Goal: Task Accomplishment & Management: Manage account settings

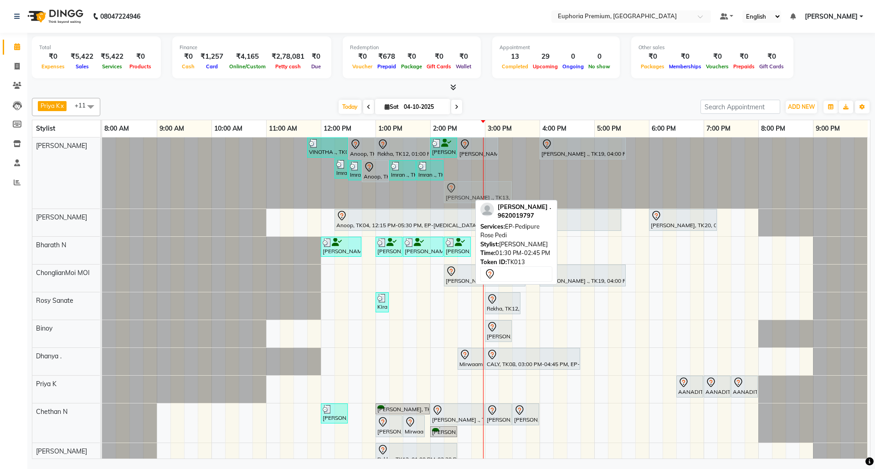
drag, startPoint x: 441, startPoint y: 189, endPoint x: 482, endPoint y: 180, distance: 41.8
click at [482, 180] on div "VINOTHA ., TK03, 11:45 AM-12:30 PM, EP-HAIR CUT (Creative Stylist) with hairwas…" at bounding box center [484, 173] width 765 height 71
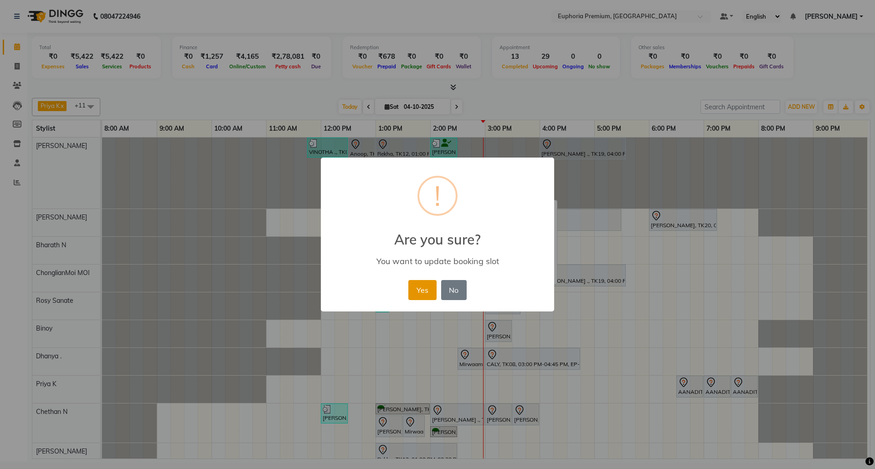
click at [423, 282] on button "Yes" at bounding box center [422, 290] width 28 height 20
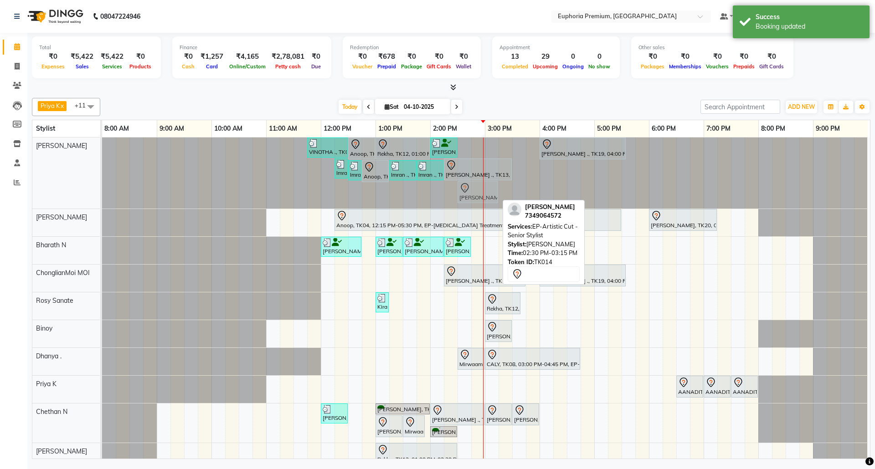
drag, startPoint x: 473, startPoint y: 191, endPoint x: 478, endPoint y: 146, distance: 45.4
click at [478, 146] on div "VINOTHA ., TK03, 11:45 AM-12:30 PM, EP-HAIR CUT (Creative Stylist) with hairwas…" at bounding box center [484, 173] width 765 height 71
drag, startPoint x: 470, startPoint y: 186, endPoint x: 536, endPoint y: 189, distance: 65.7
click at [102, 189] on div "VINOTHA ., TK03, 11:45 AM-12:30 PM, EP-HAIR CUT (Creative Stylist) with hairwas…" at bounding box center [102, 173] width 0 height 71
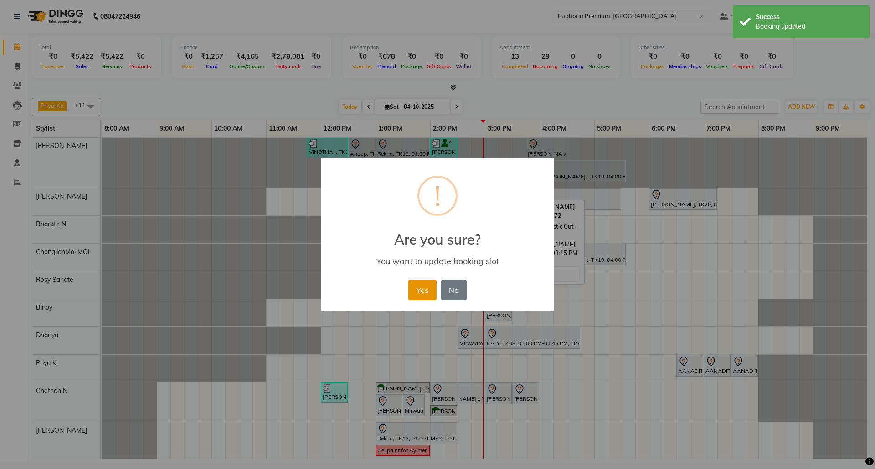
click at [421, 291] on button "Yes" at bounding box center [422, 290] width 28 height 20
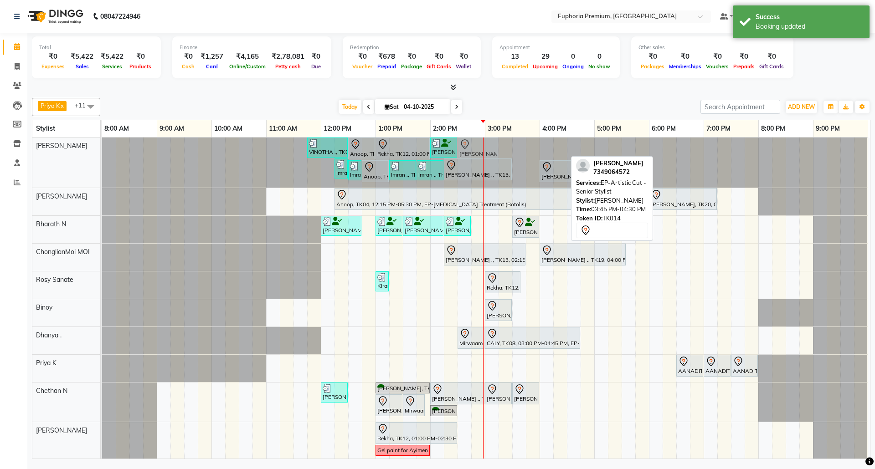
drag, startPoint x: 539, startPoint y: 147, endPoint x: 468, endPoint y: 154, distance: 71.4
click at [102, 154] on div "VINOTHA ., TK03, 11:45 AM-12:30 PM, EP-HAIR CUT (Creative Stylist) with hairwas…" at bounding box center [102, 163] width 0 height 50
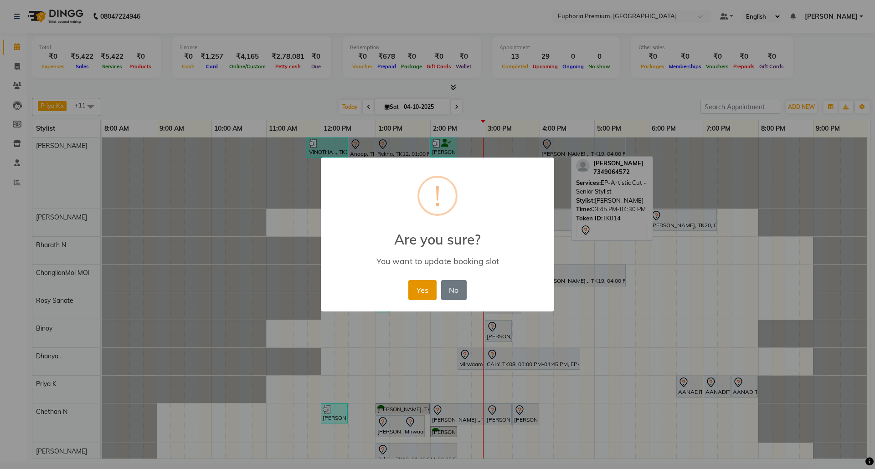
click at [422, 288] on button "Yes" at bounding box center [422, 290] width 28 height 20
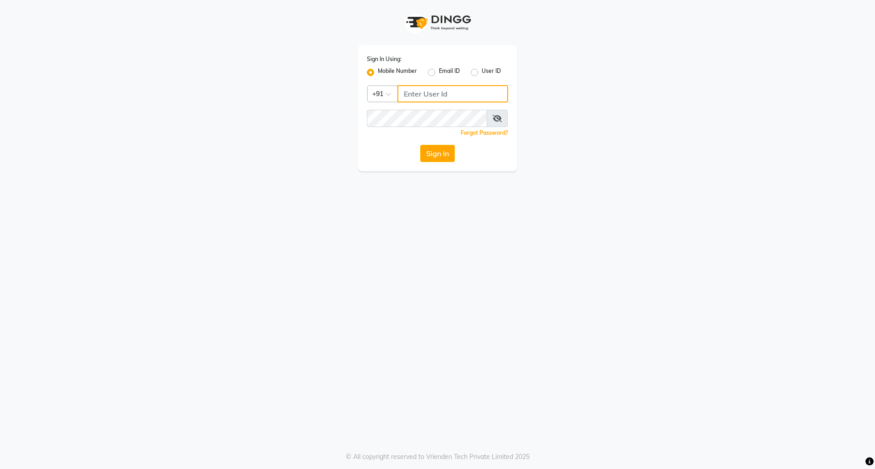
type input "7760179992"
click at [440, 154] on button "Sign In" at bounding box center [437, 153] width 35 height 17
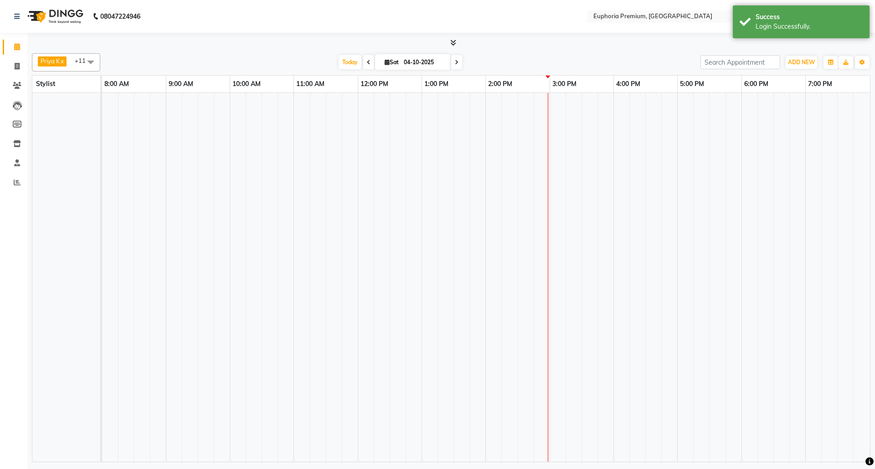
select select "en"
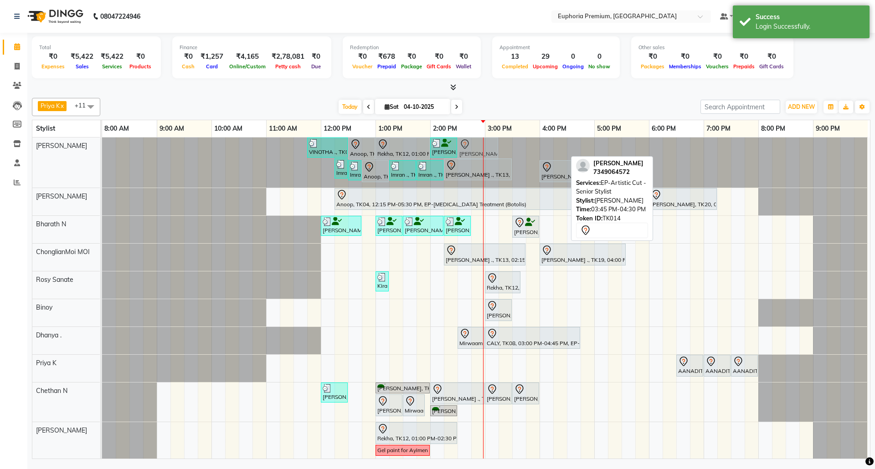
drag, startPoint x: 540, startPoint y: 149, endPoint x: 472, endPoint y: 153, distance: 67.5
click at [102, 153] on div "VINOTHA ., TK03, 11:45 AM-12:30 PM, EP-HAIR CUT (Creative Stylist) with hairwas…" at bounding box center [102, 163] width 0 height 50
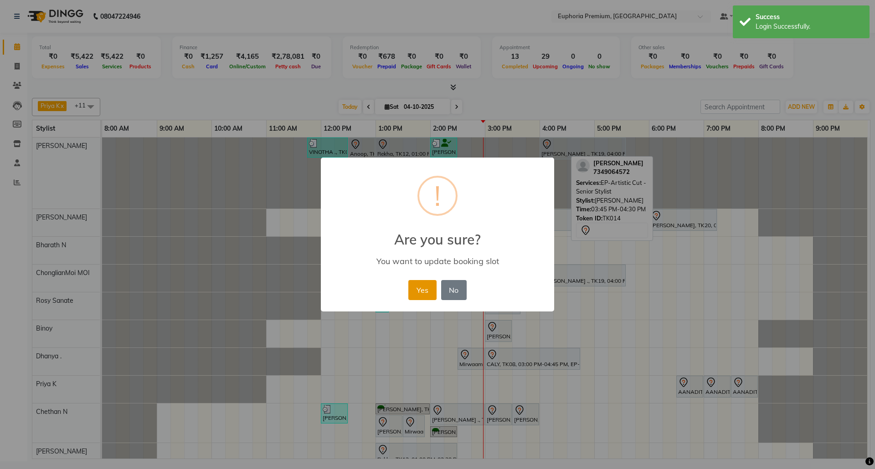
click at [425, 287] on button "Yes" at bounding box center [422, 290] width 28 height 20
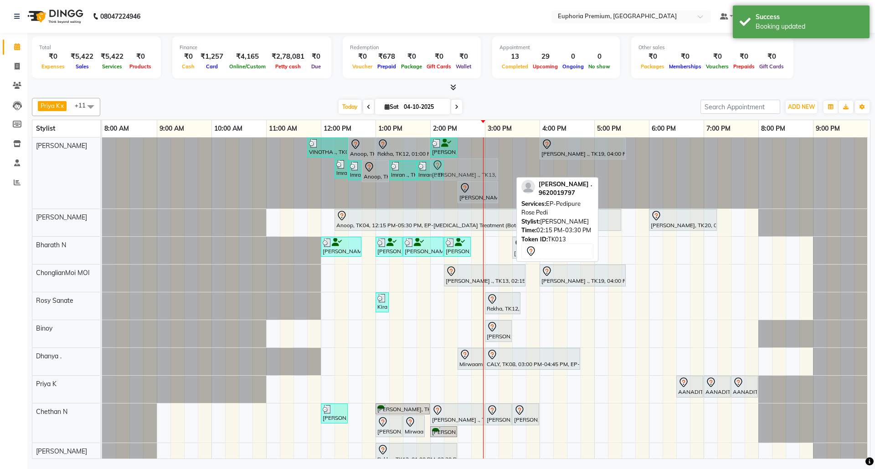
drag, startPoint x: 467, startPoint y: 170, endPoint x: 456, endPoint y: 170, distance: 11.9
click at [102, 170] on div "VINOTHA ., TK03, 11:45 AM-12:30 PM, EP-HAIR CUT (Creative Stylist) with hairwas…" at bounding box center [102, 173] width 0 height 71
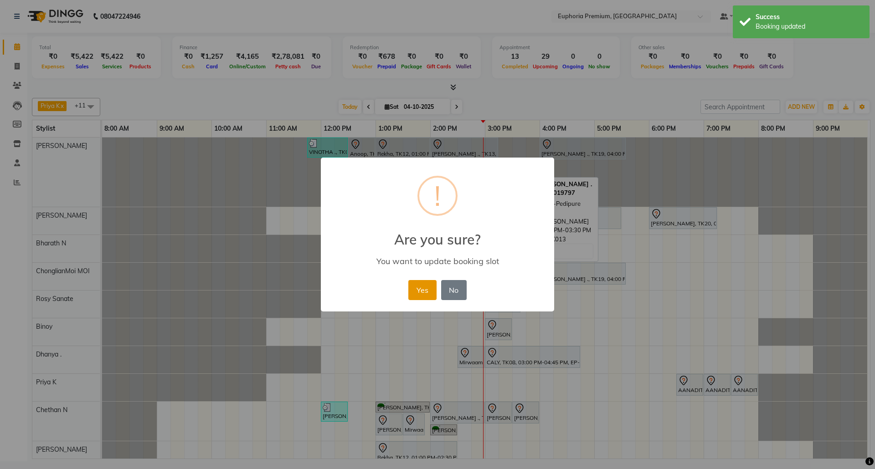
click at [420, 290] on button "Yes" at bounding box center [422, 290] width 28 height 20
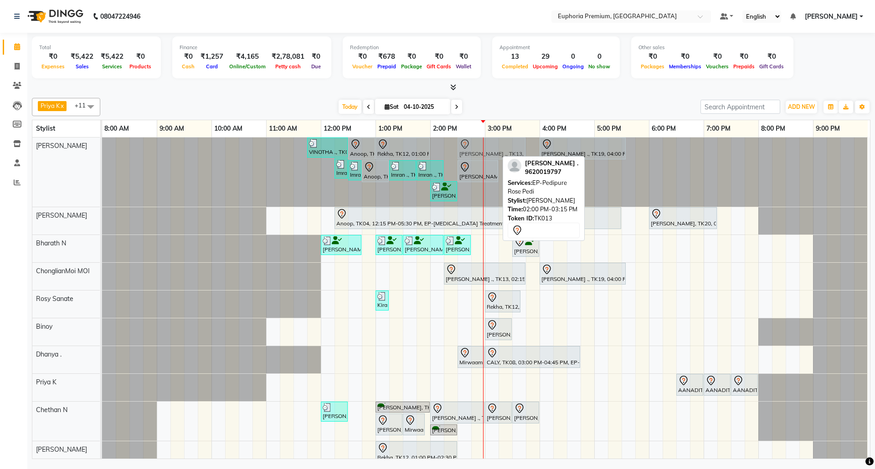
drag, startPoint x: 469, startPoint y: 150, endPoint x: 489, endPoint y: 150, distance: 20.5
click at [102, 150] on div "VINOTHA ., TK03, 11:45 AM-12:30 PM, EP-HAIR CUT (Creative Stylist) with hairwas…" at bounding box center [102, 172] width 0 height 69
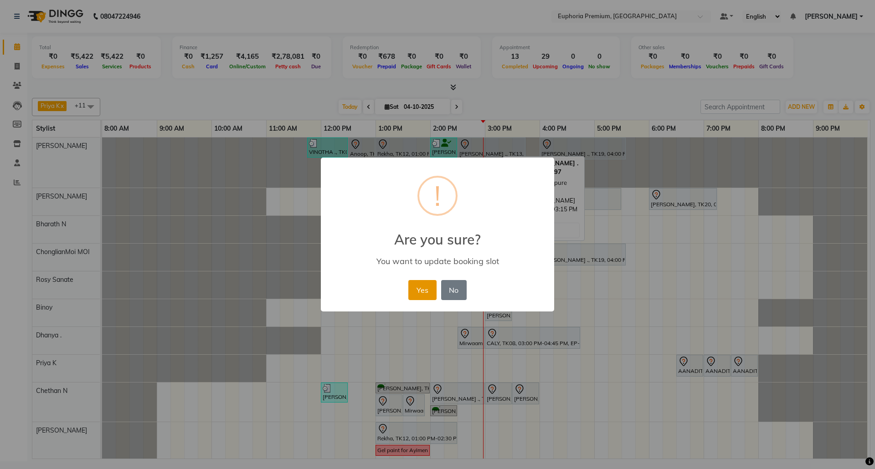
click at [423, 292] on button "Yes" at bounding box center [422, 290] width 28 height 20
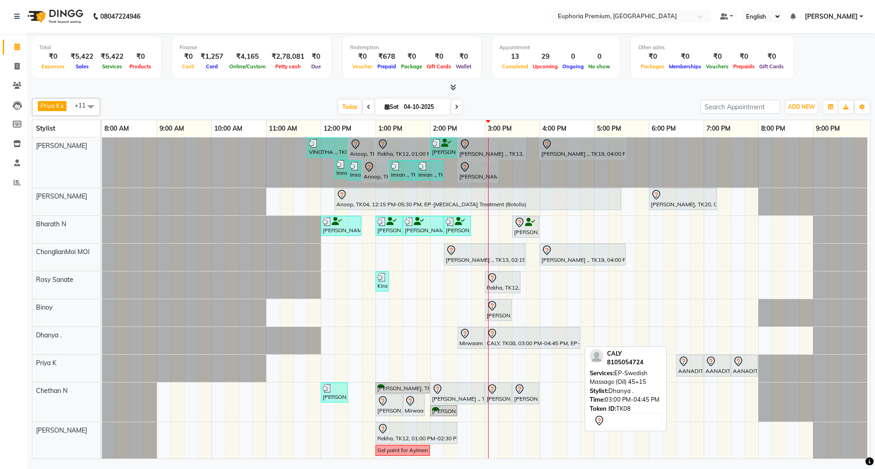
click at [539, 346] on div "CALY, TK08, 03:00 PM-04:45 PM, EP-Swedish Massage (Oil) 45+15" at bounding box center [532, 337] width 93 height 19
click at [535, 337] on div at bounding box center [532, 333] width 92 height 11
select select "7"
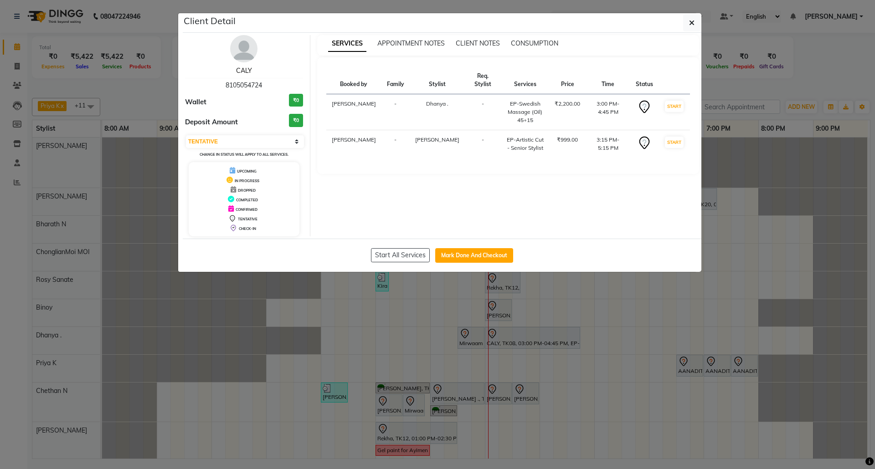
click at [248, 70] on link "CALY" at bounding box center [244, 71] width 16 height 8
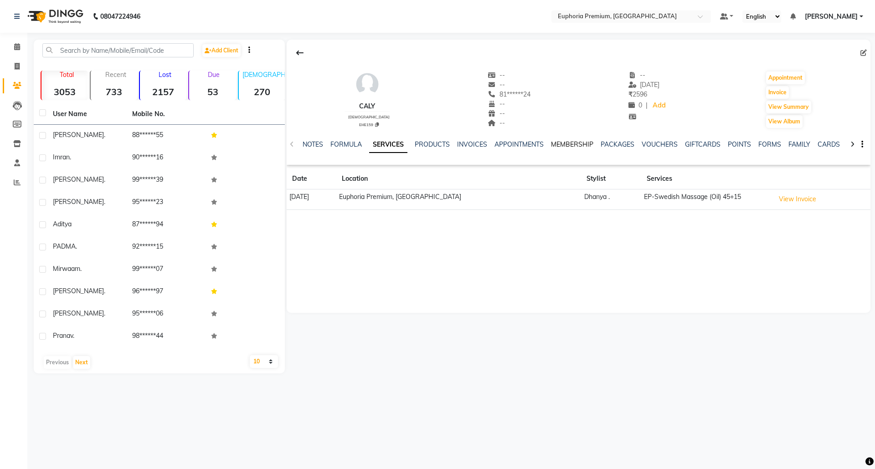
click at [575, 145] on link "MEMBERSHIP" at bounding box center [572, 144] width 42 height 8
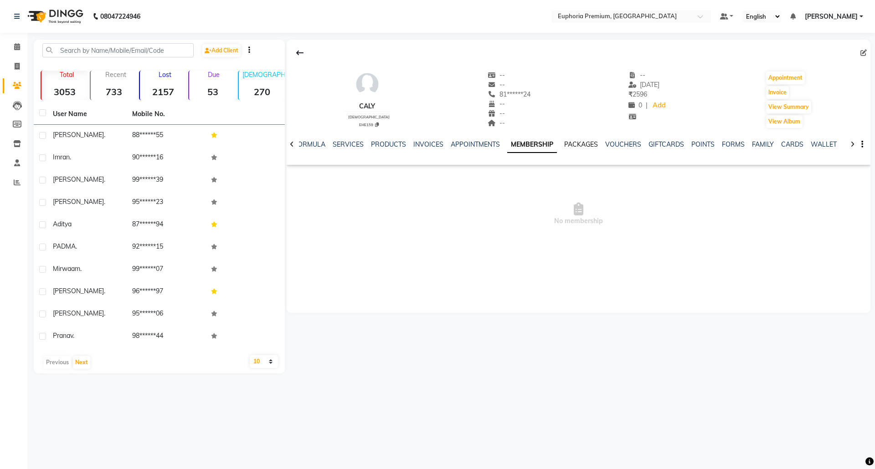
click at [579, 141] on link "PACKAGES" at bounding box center [581, 144] width 34 height 8
click at [605, 143] on link "VOUCHERS" at bounding box center [616, 144] width 36 height 8
click at [332, 144] on link "SERVICES" at bounding box center [333, 144] width 31 height 8
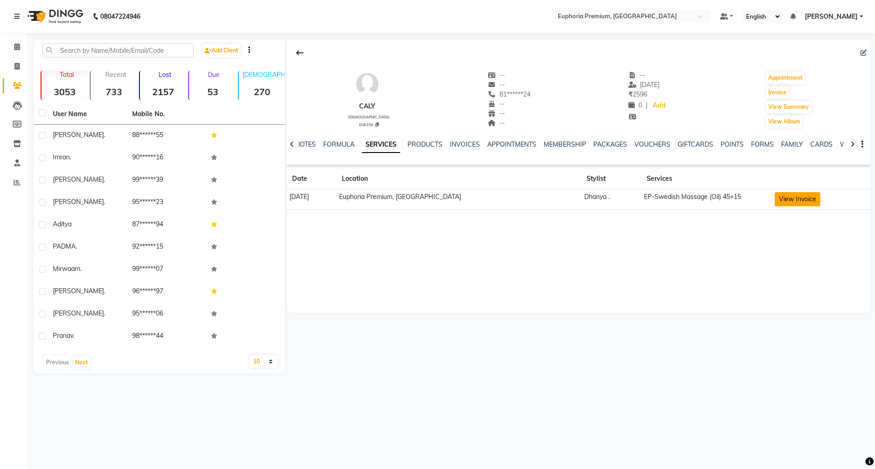
click at [796, 201] on button "View Invoice" at bounding box center [797, 199] width 46 height 14
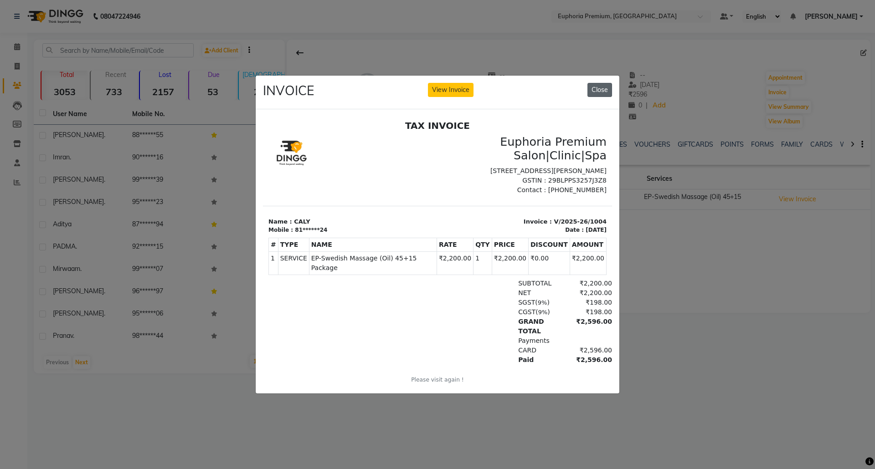
click at [600, 86] on button "Close" at bounding box center [599, 90] width 25 height 14
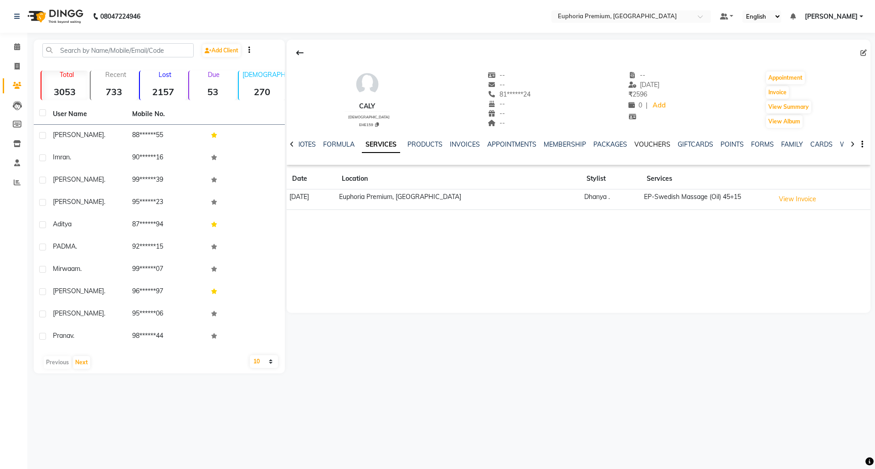
click at [642, 144] on link "VOUCHERS" at bounding box center [652, 144] width 36 height 8
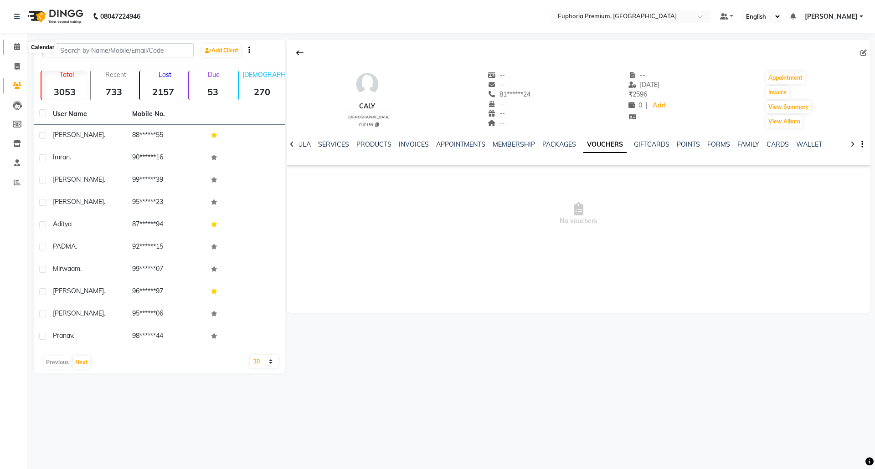
click at [21, 46] on span at bounding box center [17, 47] width 16 height 10
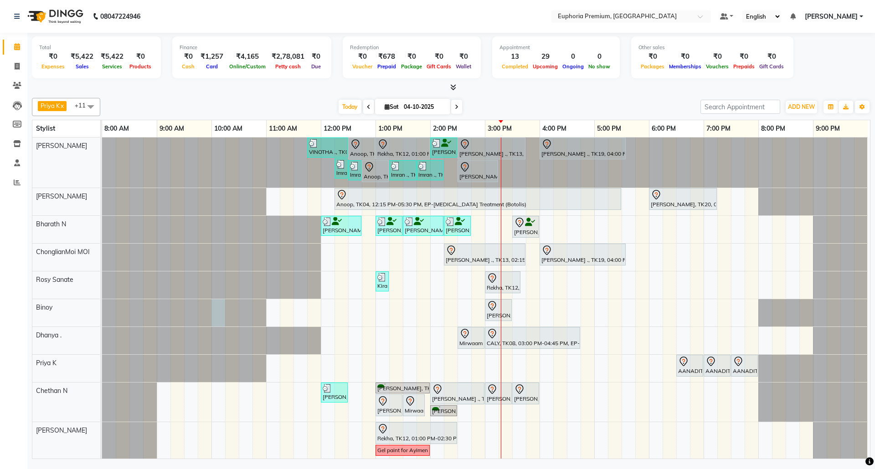
click at [102, 308] on div at bounding box center [102, 312] width 0 height 27
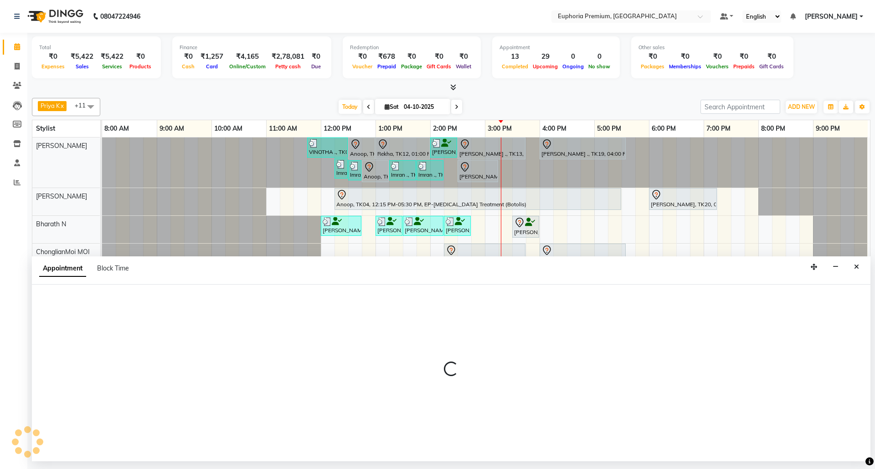
select select "71603"
select select "600"
select select "tentative"
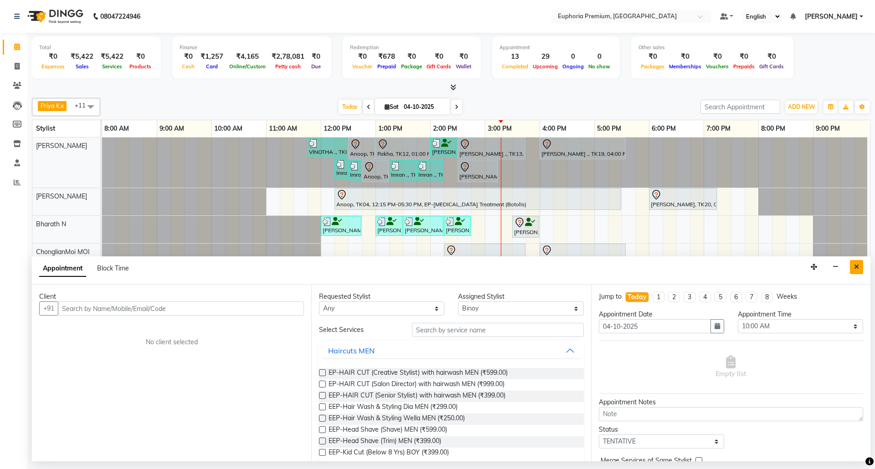
click at [852, 268] on button "Close" at bounding box center [856, 267] width 13 height 14
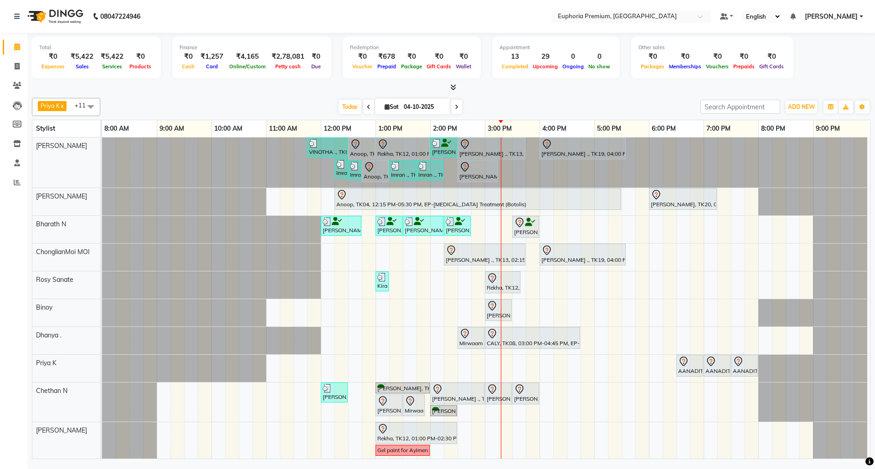
click at [97, 106] on span at bounding box center [91, 106] width 18 height 17
click at [428, 288] on div "VINOTHA ., TK03, 11:45 AM-12:30 PM, EP-HAIR CUT (Creative Stylist) with hairwas…" at bounding box center [486, 339] width 768 height 402
select select "71633"
select select "825"
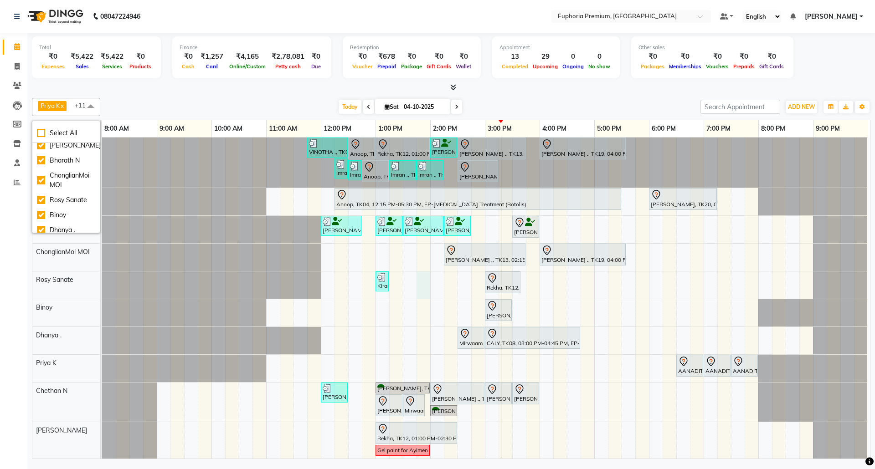
select select "tentative"
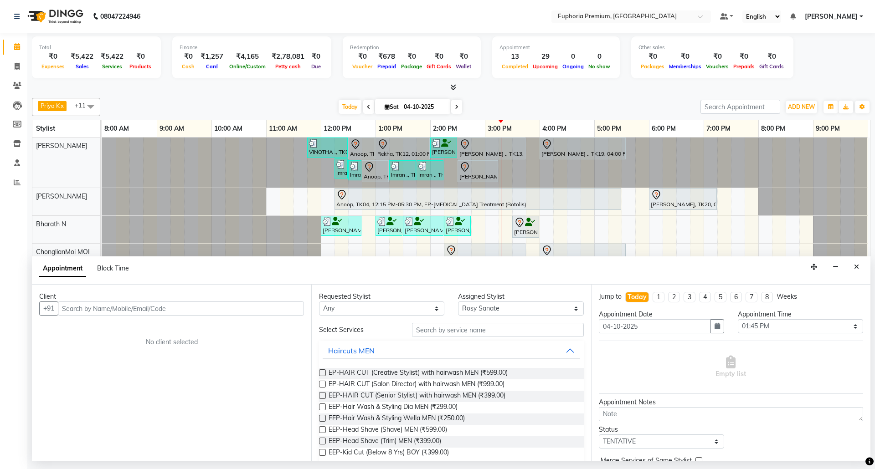
click at [96, 308] on input "text" at bounding box center [181, 309] width 246 height 14
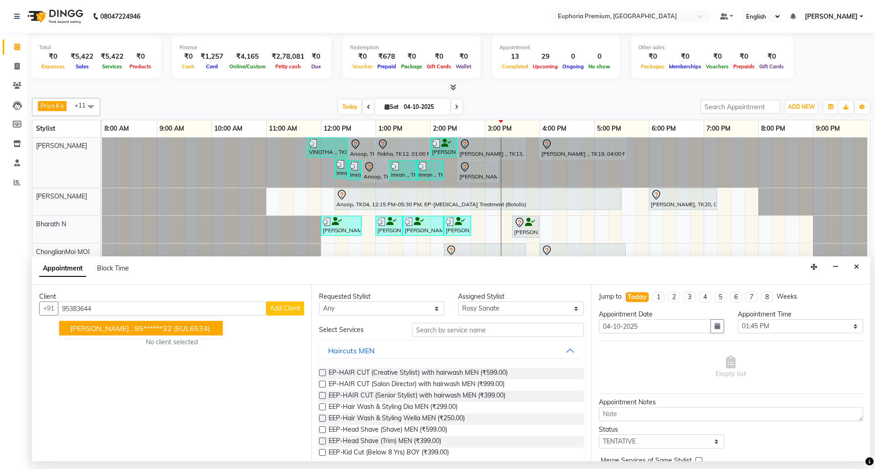
click at [134, 327] on ngb-highlight "95******32" at bounding box center [152, 328] width 37 height 9
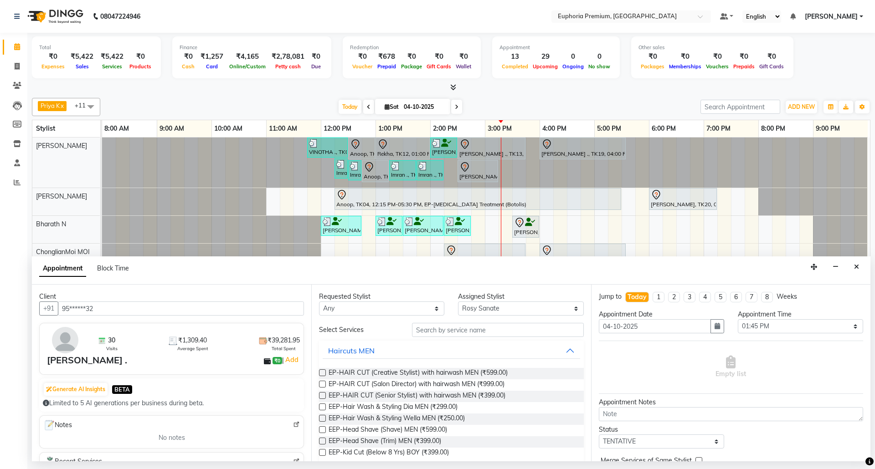
type input "95******32"
click at [443, 335] on input "text" at bounding box center [498, 330] width 172 height 14
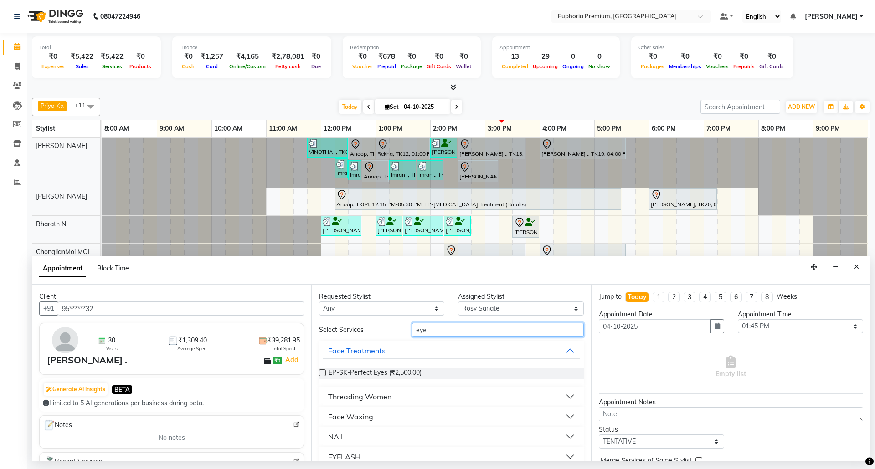
type input "eye"
click at [361, 403] on button "Threading Women" at bounding box center [451, 397] width 257 height 16
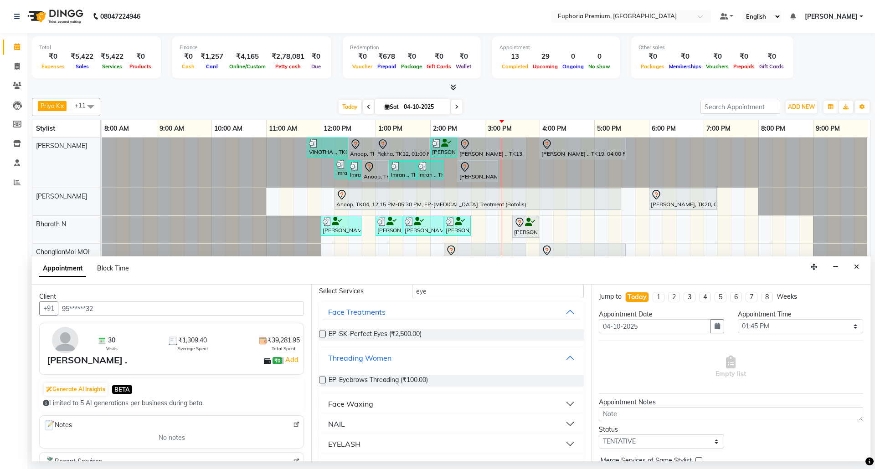
scroll to position [59, 0]
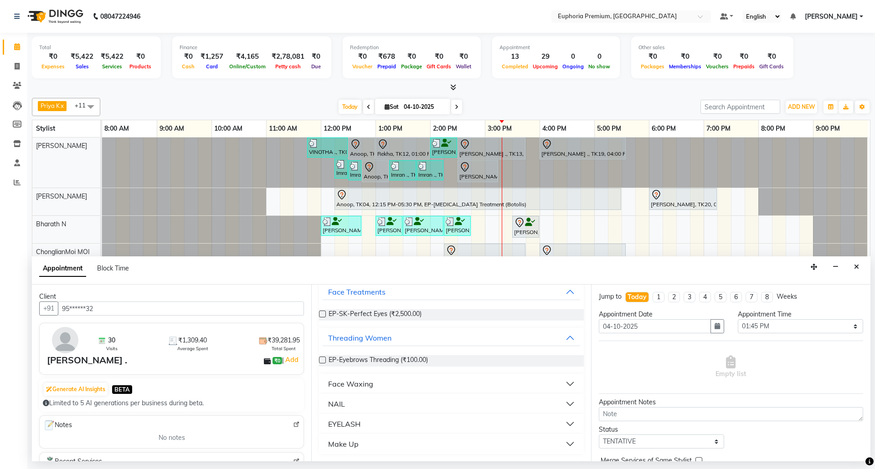
click at [322, 361] on label at bounding box center [322, 360] width 7 height 7
click at [322, 361] on input "checkbox" at bounding box center [322, 361] width 6 height 6
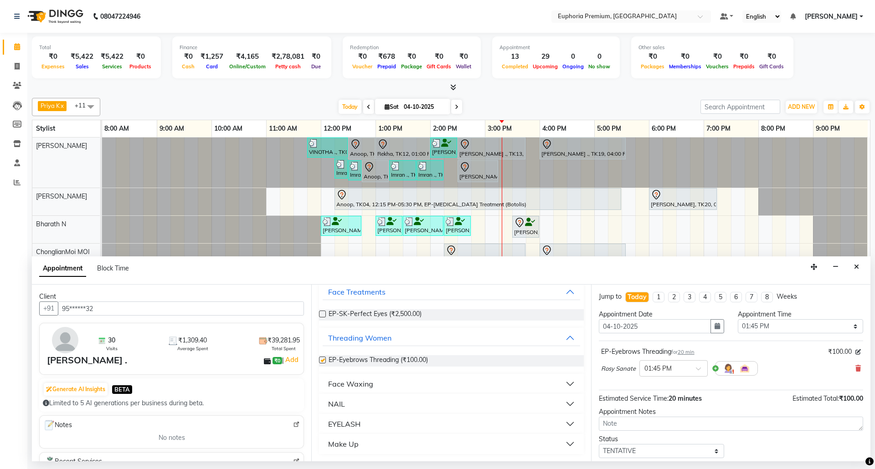
checkbox input "false"
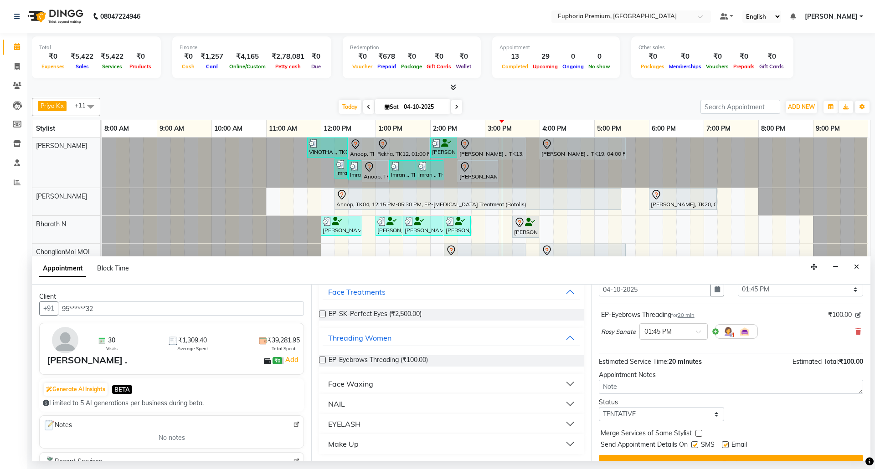
scroll to position [55, 0]
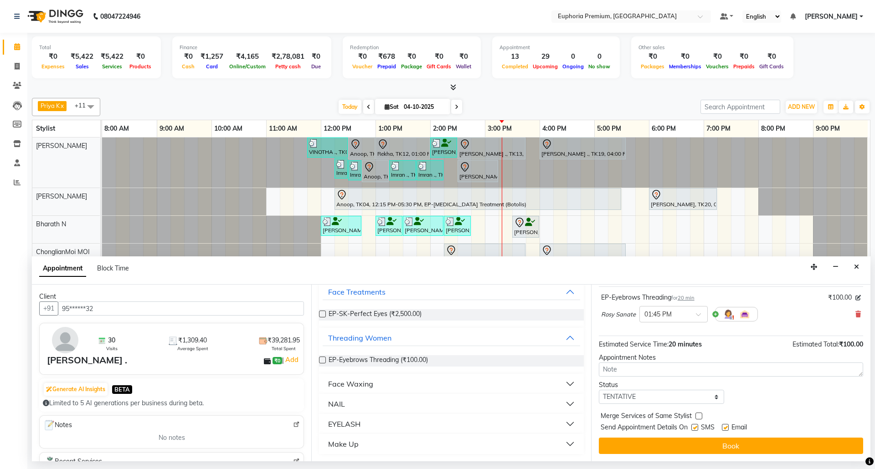
click at [724, 429] on label at bounding box center [725, 427] width 7 height 7
click at [724, 429] on input "checkbox" at bounding box center [725, 428] width 6 height 6
checkbox input "false"
click at [695, 427] on label at bounding box center [694, 427] width 7 height 7
click at [695, 427] on input "checkbox" at bounding box center [694, 428] width 6 height 6
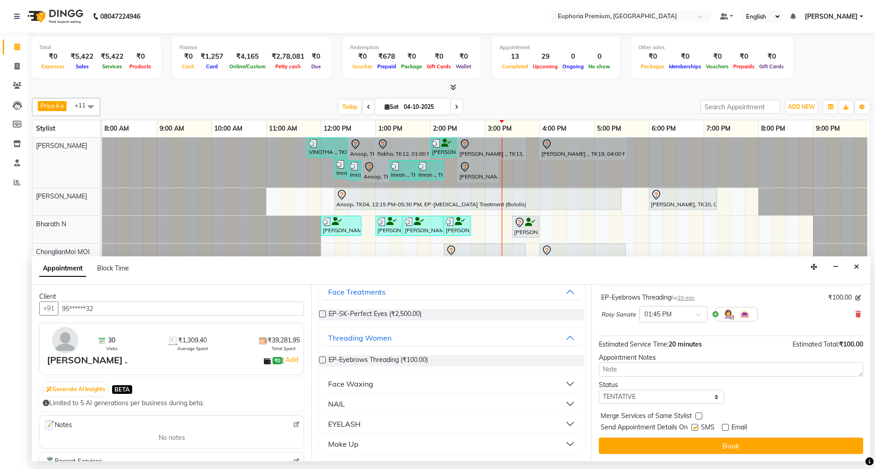
checkbox input "false"
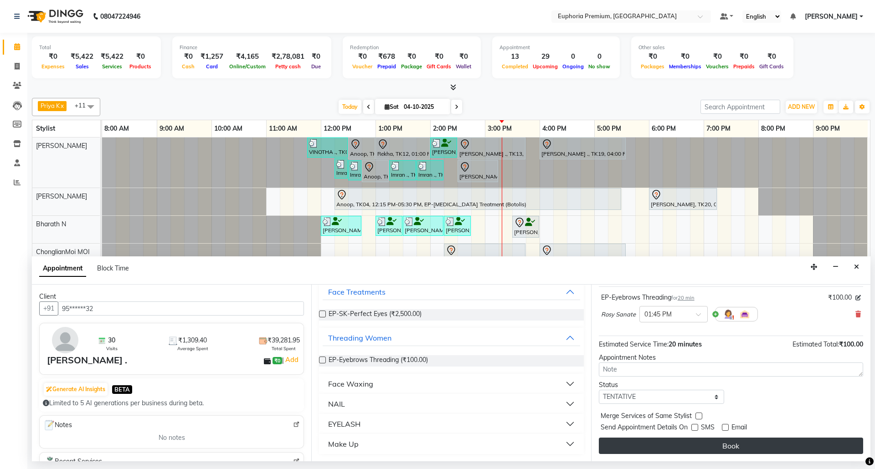
click at [710, 445] on button "Book" at bounding box center [731, 446] width 264 height 16
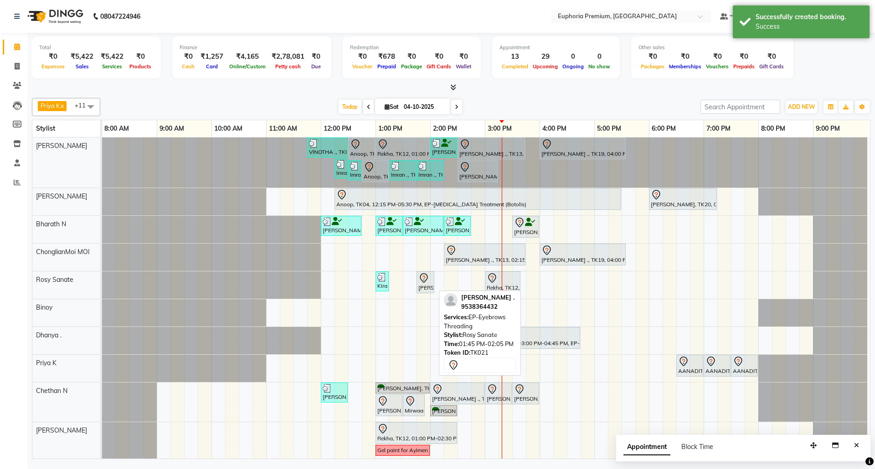
click at [427, 286] on div "[PERSON_NAME] ., TK21, 01:45 PM-02:05 PM, EP-Eyebrows Threading" at bounding box center [425, 282] width 16 height 19
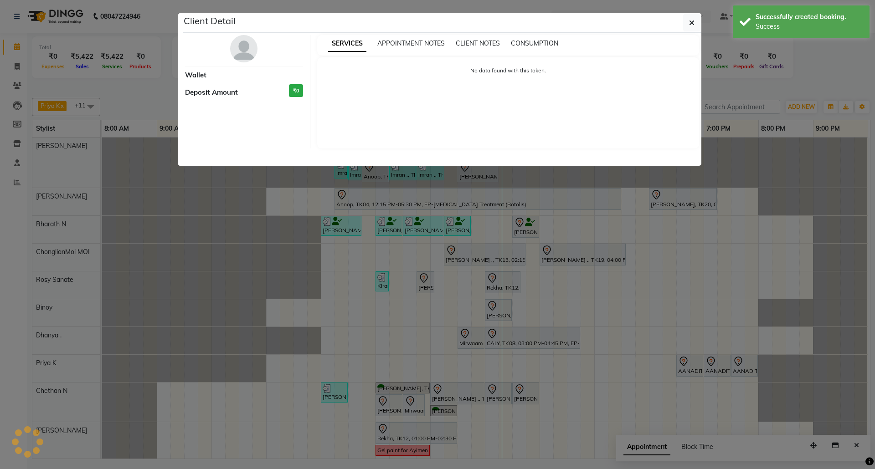
select select "7"
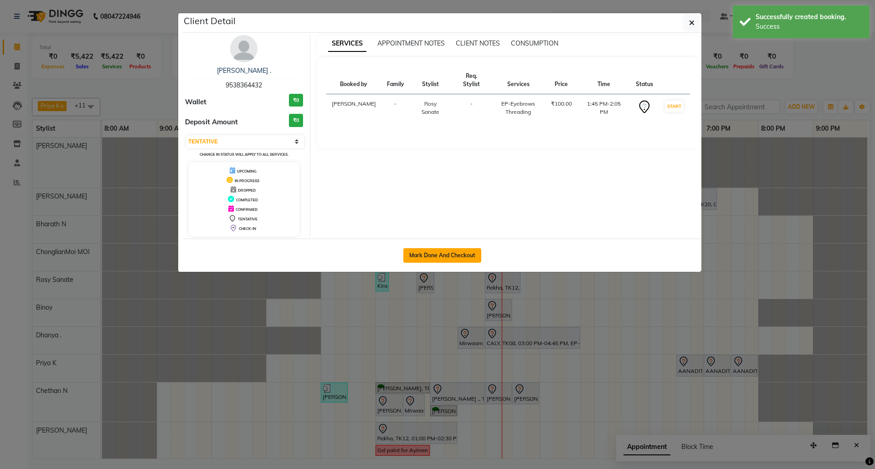
click at [434, 259] on button "Mark Done And Checkout" at bounding box center [442, 255] width 78 height 15
select select "7925"
select select "service"
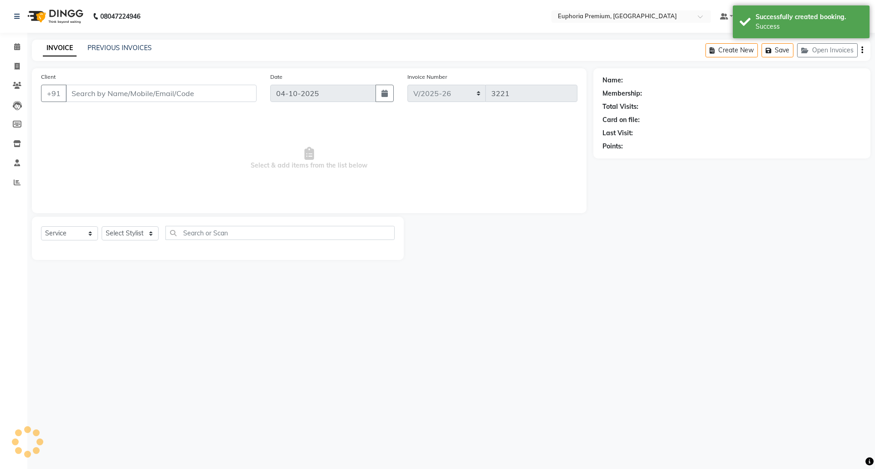
type input "95******32"
select select "71633"
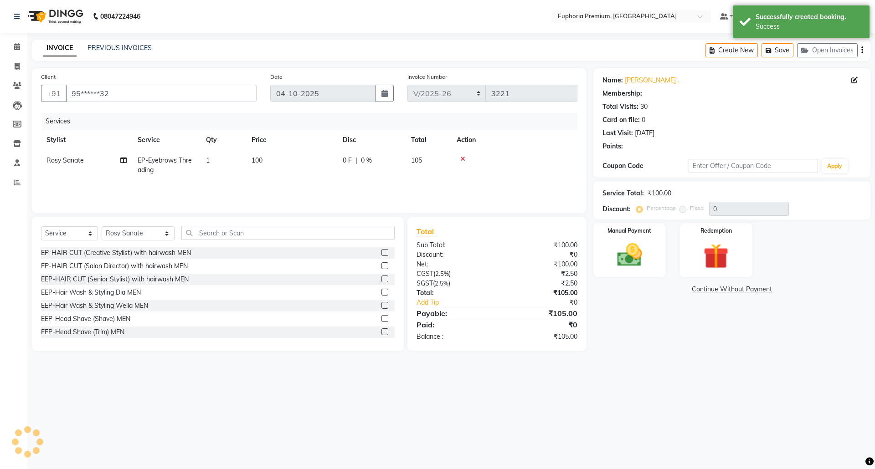
select select "1: Object"
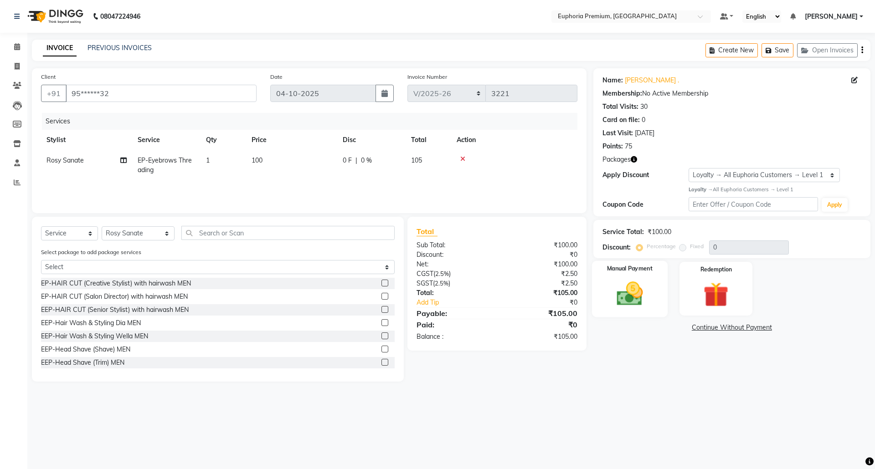
click at [655, 303] on div "Manual Payment" at bounding box center [629, 289] width 76 height 56
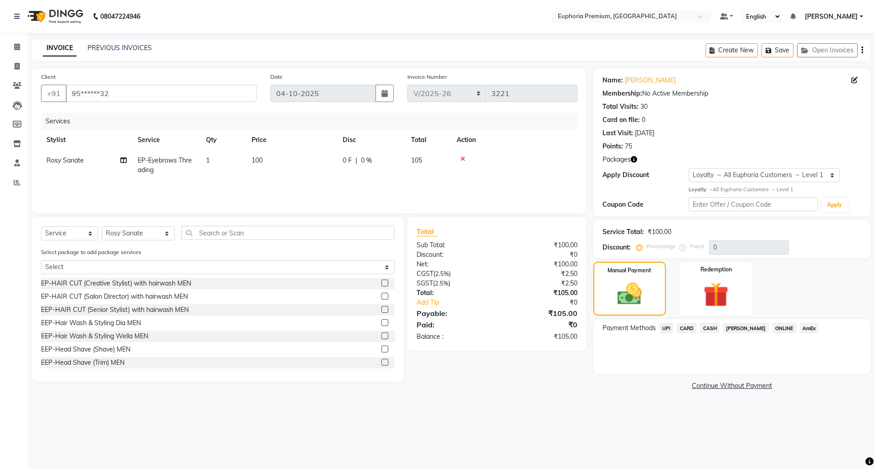
click at [683, 327] on span "CARD" at bounding box center [686, 328] width 20 height 10
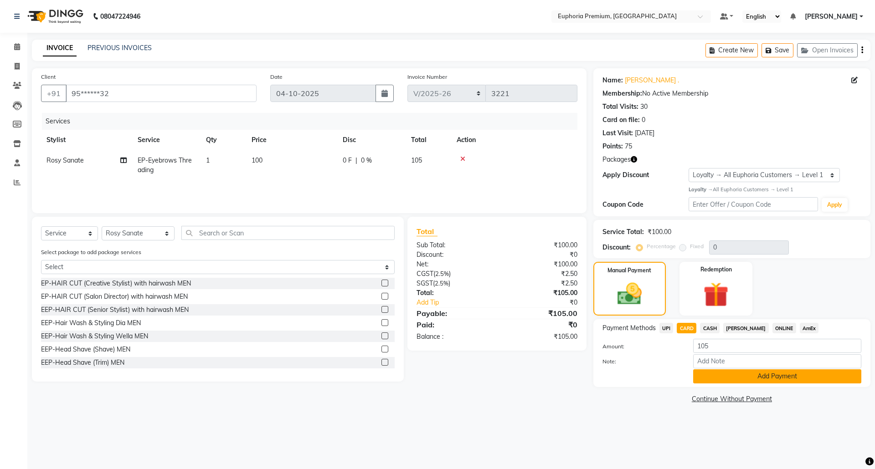
click at [780, 374] on button "Add Payment" at bounding box center [777, 376] width 168 height 14
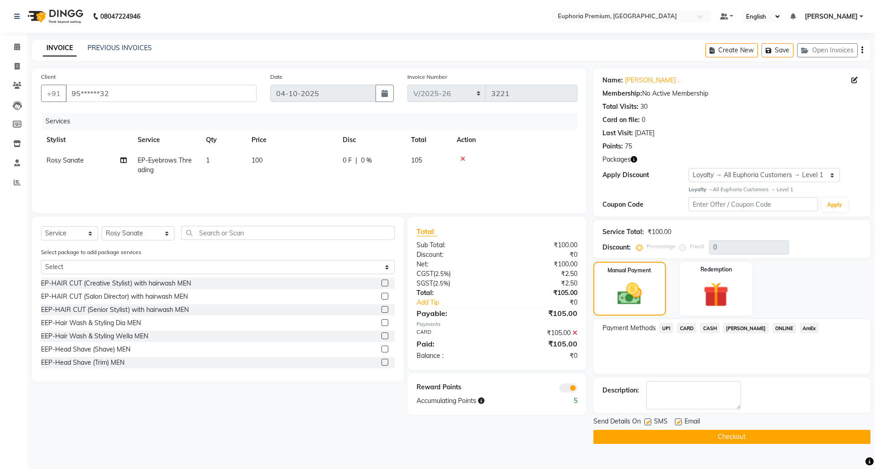
click at [692, 435] on button "Checkout" at bounding box center [731, 437] width 277 height 14
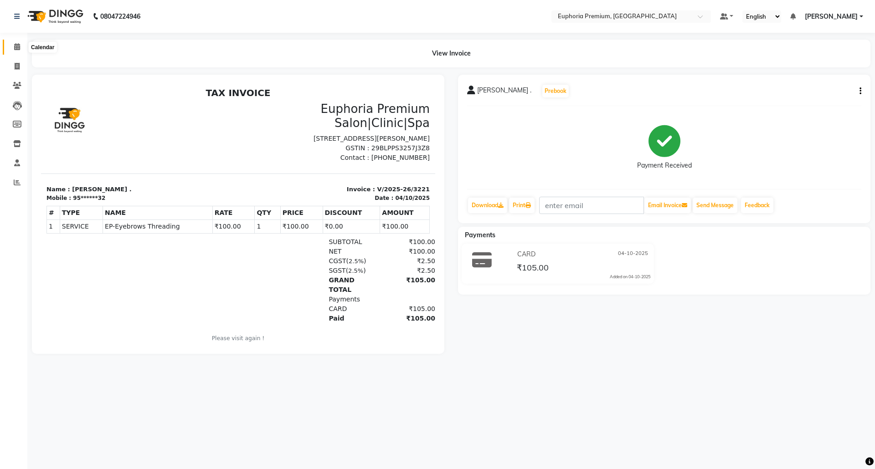
click at [15, 47] on icon at bounding box center [17, 46] width 6 height 7
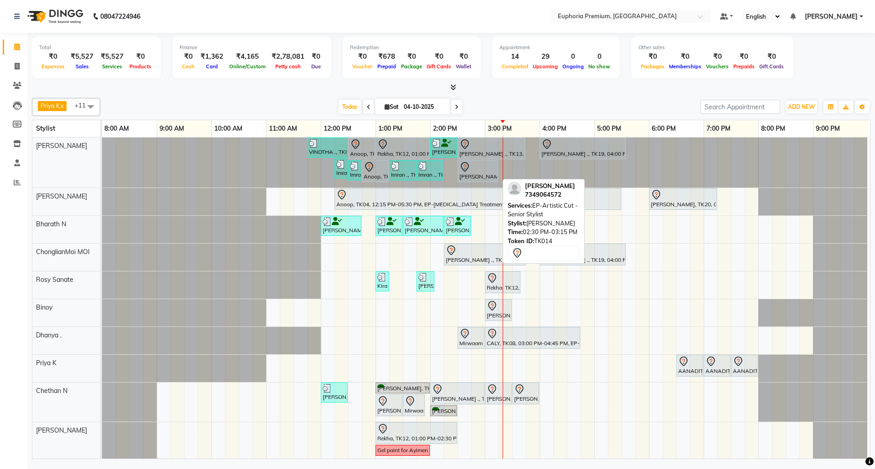
click at [477, 172] on div at bounding box center [477, 167] width 37 height 11
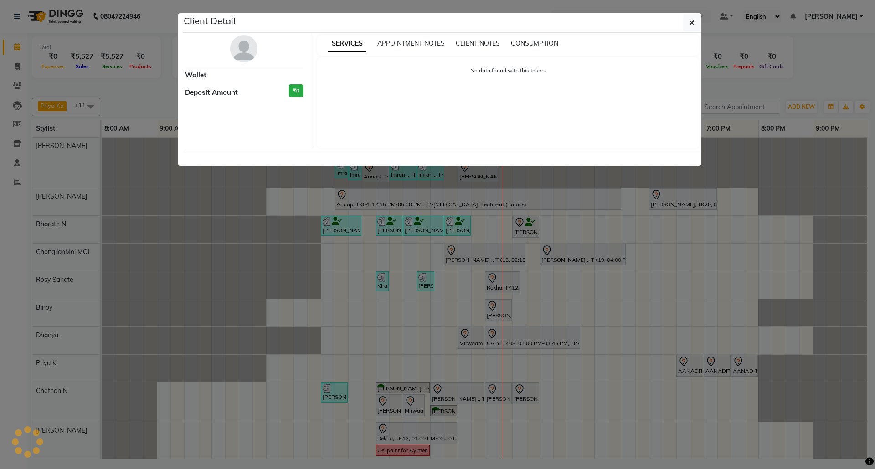
select select "7"
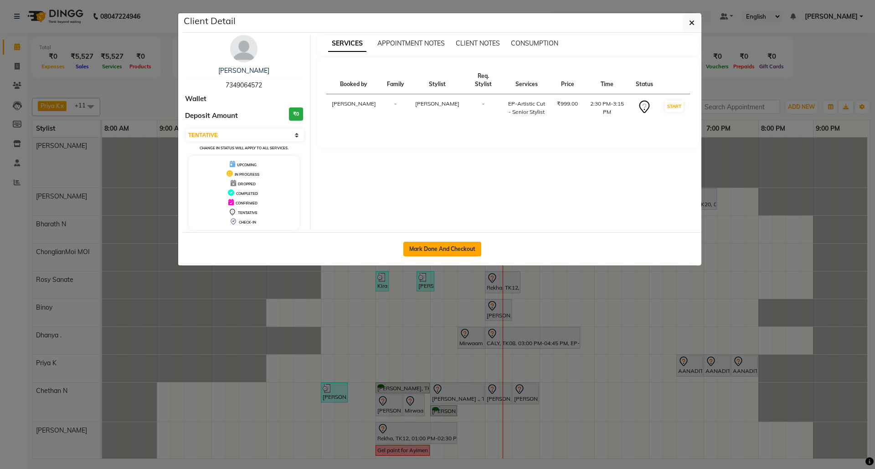
click at [447, 248] on button "Mark Done And Checkout" at bounding box center [442, 249] width 78 height 15
select select "service"
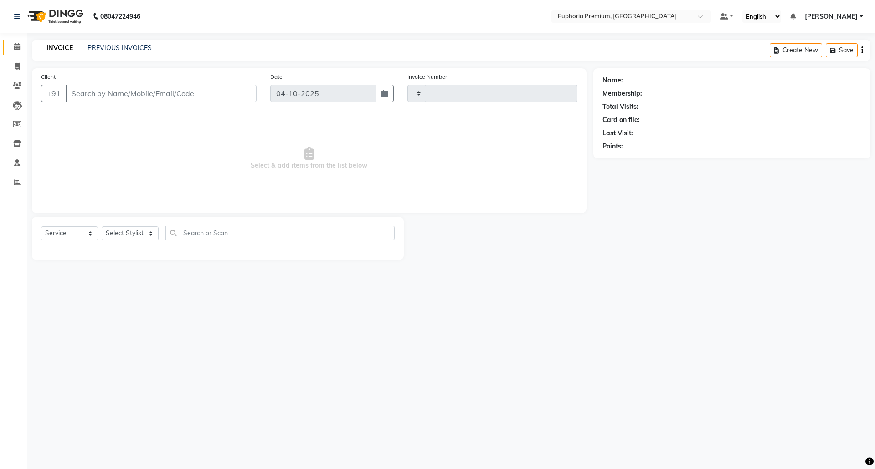
type input "3222"
select select "7925"
type input "73******72"
select select "71609"
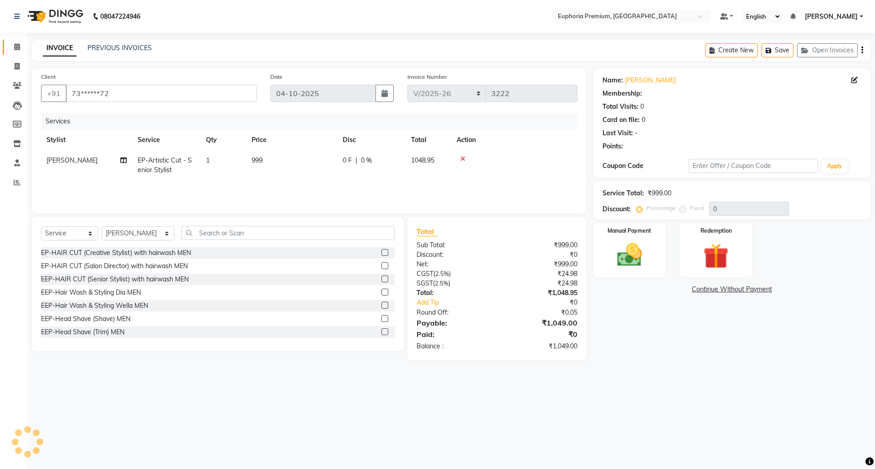
select select "1: Object"
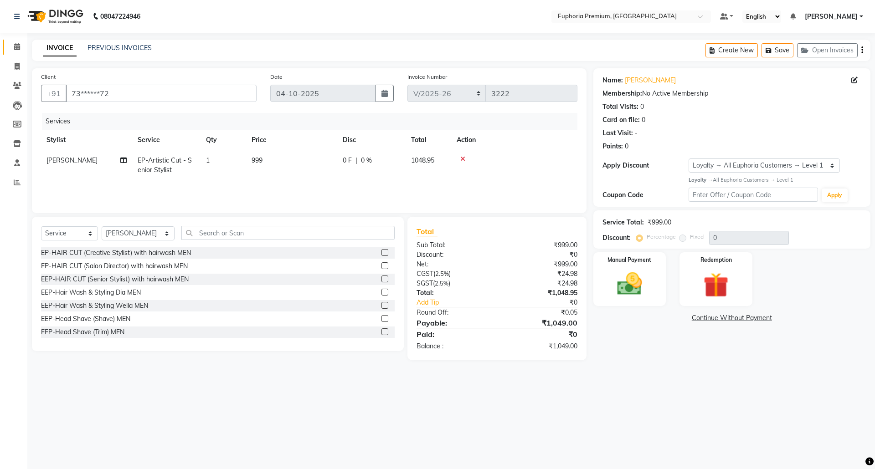
scroll to position [0, 6]
click at [635, 279] on img at bounding box center [629, 284] width 42 height 30
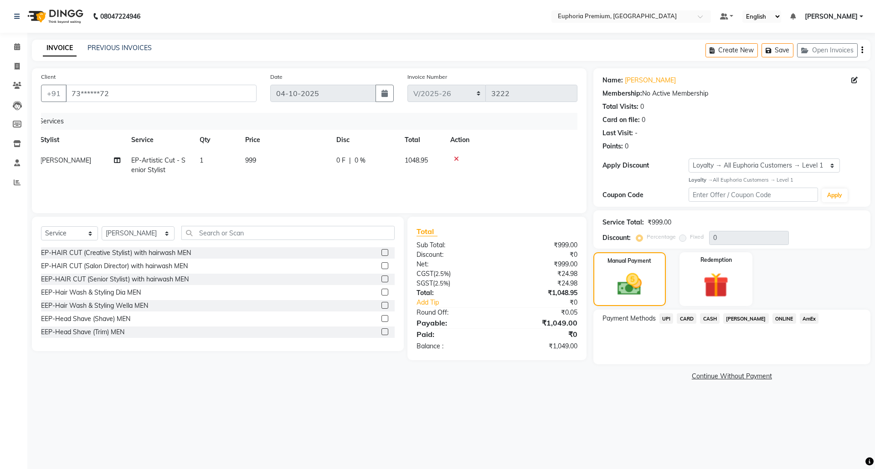
click at [688, 316] on span "CARD" at bounding box center [686, 318] width 20 height 10
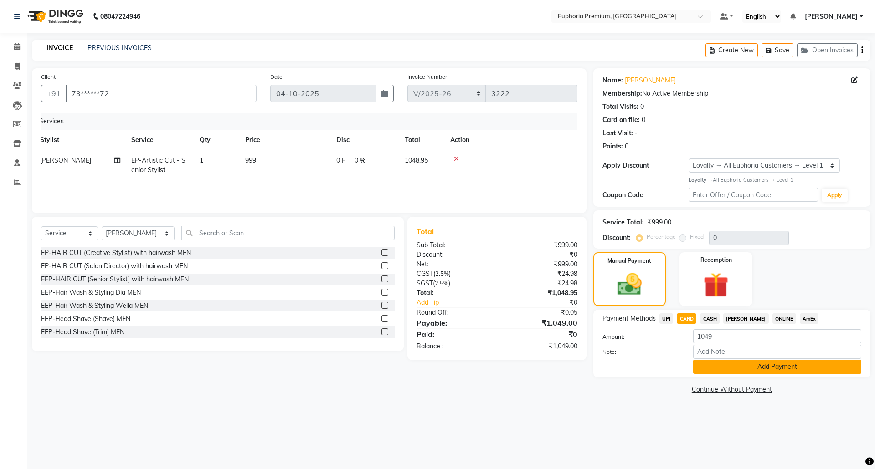
click at [773, 370] on button "Add Payment" at bounding box center [777, 367] width 168 height 14
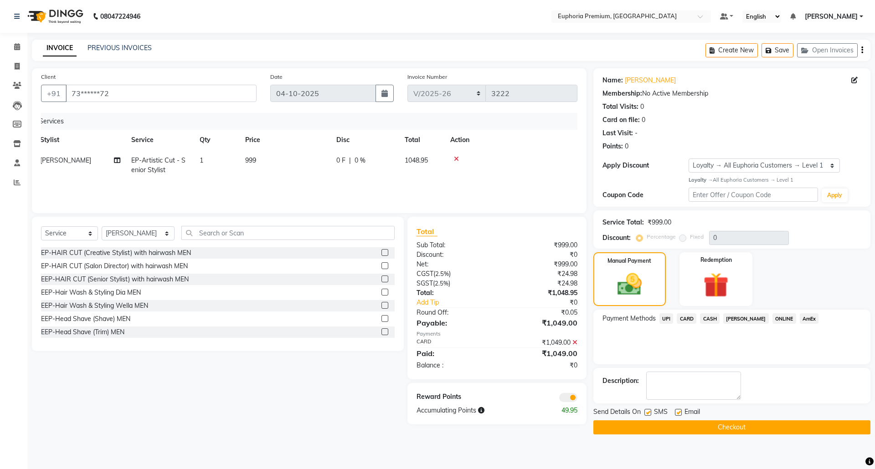
click at [762, 423] on button "Checkout" at bounding box center [731, 427] width 277 height 14
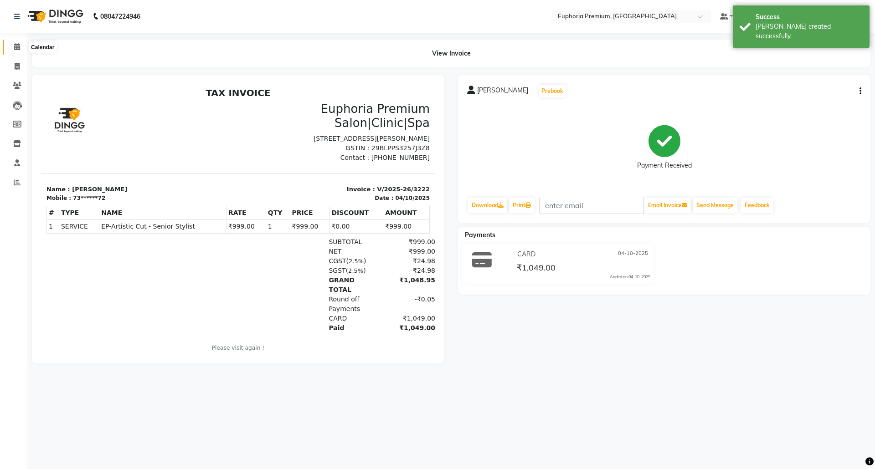
click at [19, 47] on icon at bounding box center [17, 46] width 6 height 7
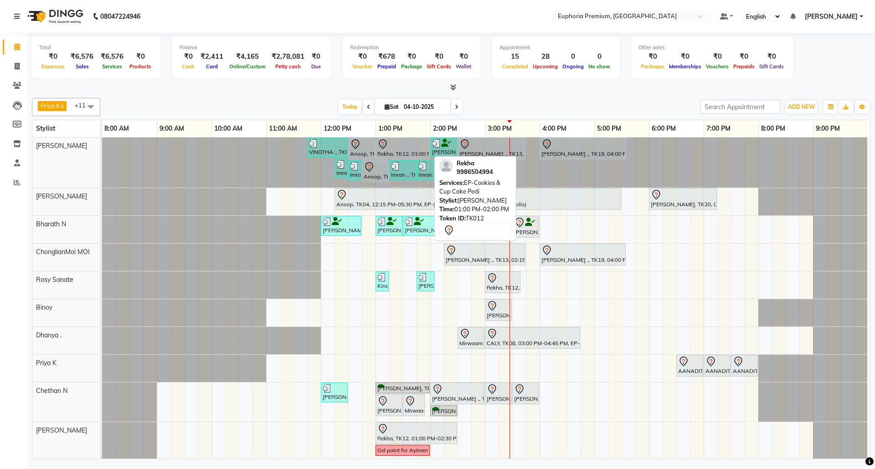
click at [410, 146] on div at bounding box center [402, 144] width 51 height 11
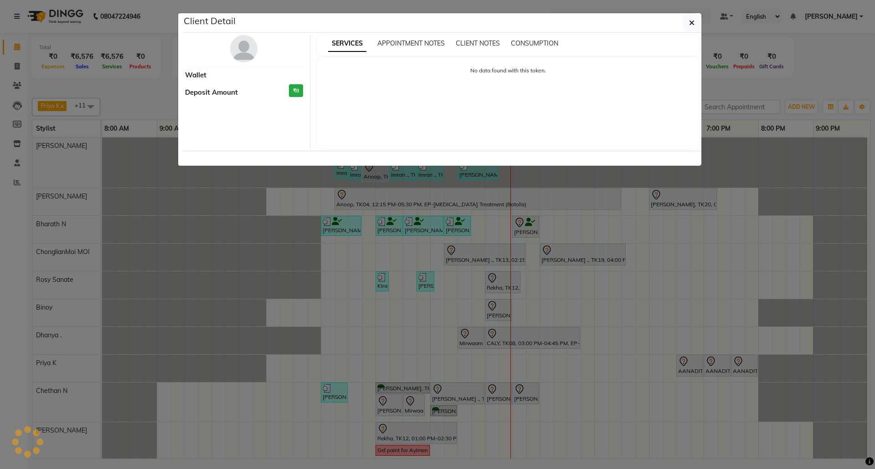
select select "7"
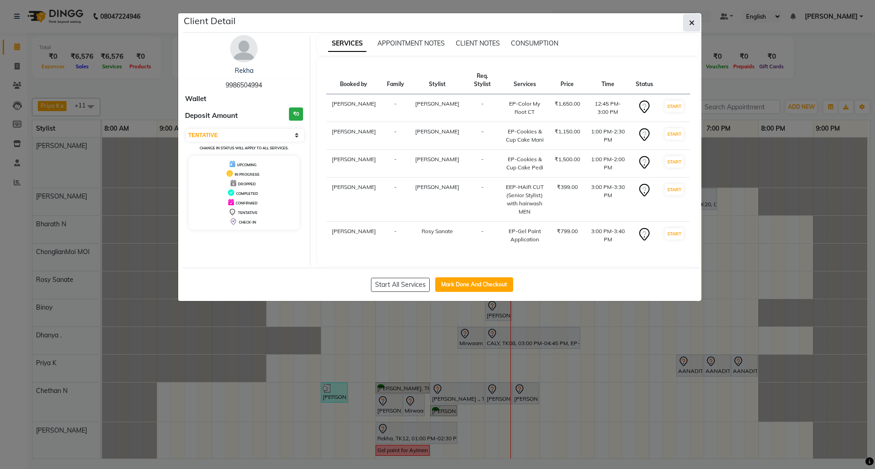
click at [689, 20] on icon "button" at bounding box center [691, 22] width 5 height 7
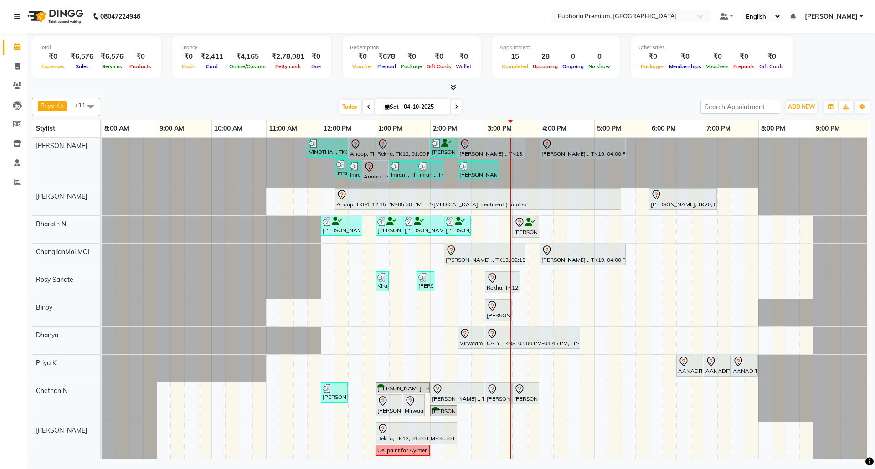
scroll to position [92, 0]
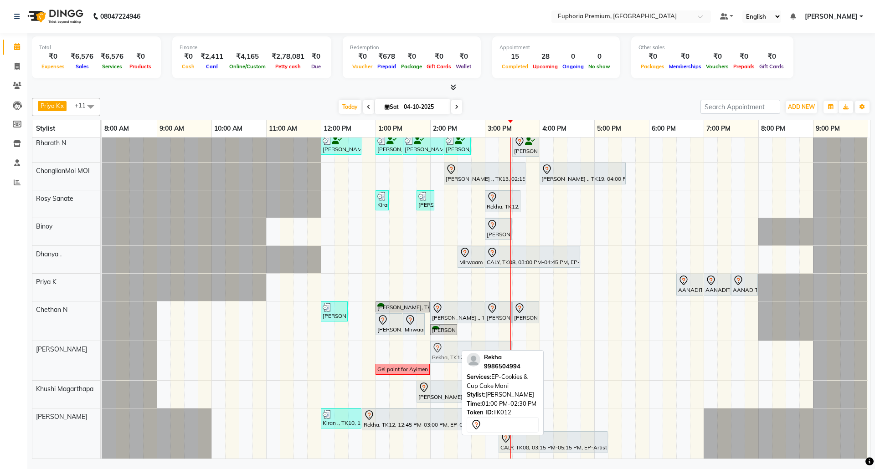
drag, startPoint x: 423, startPoint y: 341, endPoint x: 483, endPoint y: 352, distance: 61.2
click at [483, 352] on div "Priya K x ChonglianMoi MOI x Dhanya . x Shishi L x [PERSON_NAME] x [PERSON_NAME…" at bounding box center [451, 276] width 838 height 365
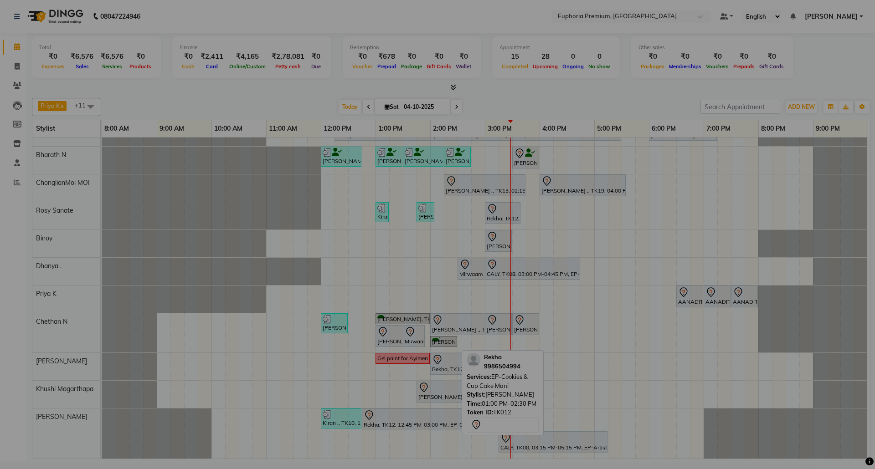
scroll to position [81, 0]
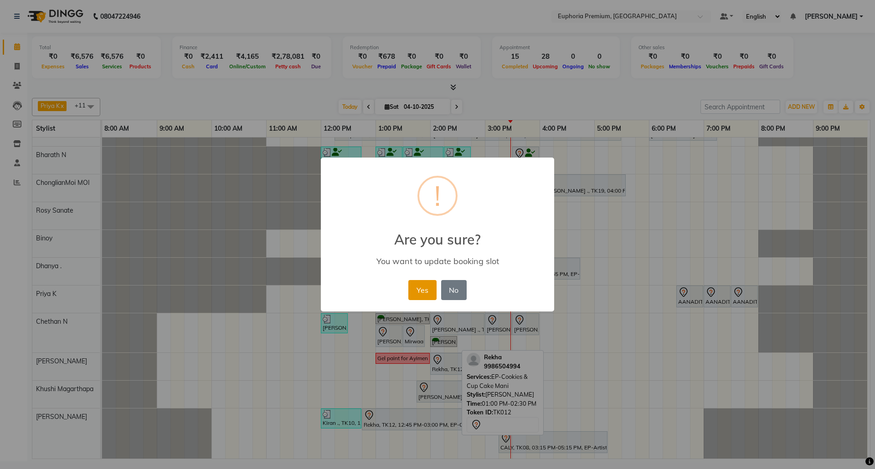
click at [427, 290] on button "Yes" at bounding box center [422, 290] width 28 height 20
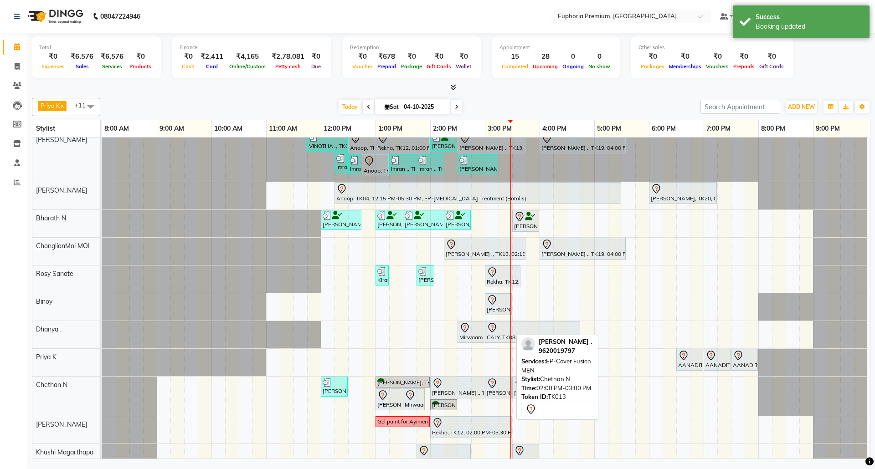
scroll to position [0, 0]
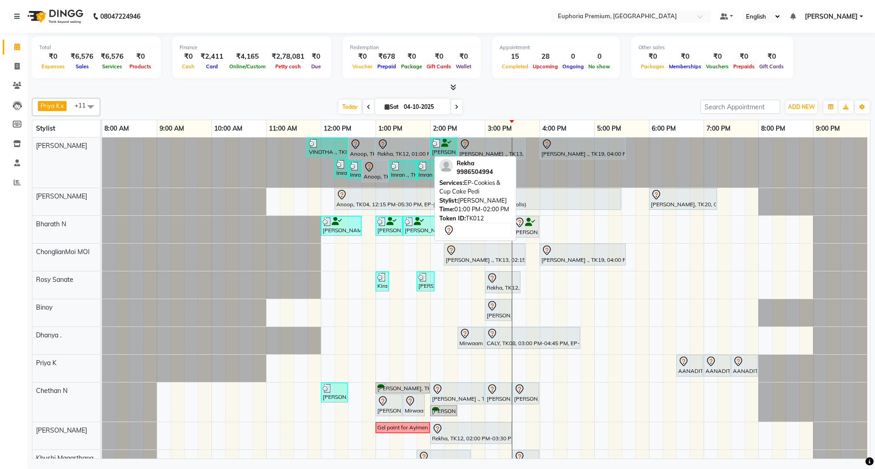
click at [405, 149] on div at bounding box center [402, 144] width 51 height 11
select select "7"
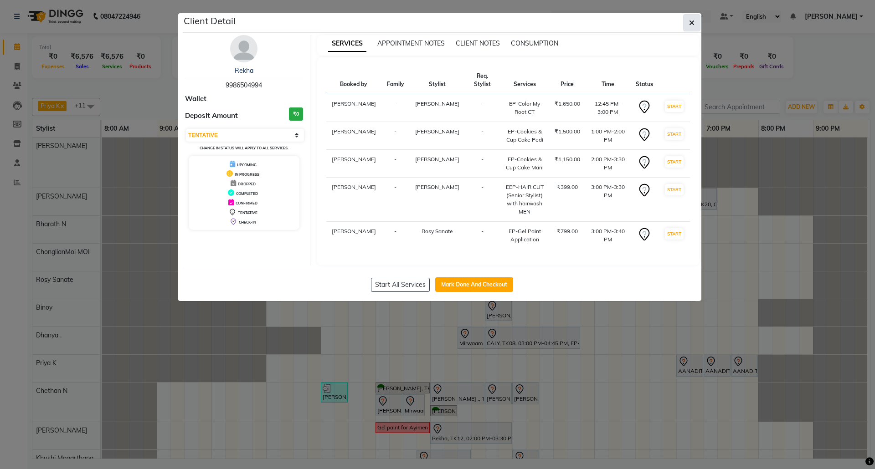
click at [692, 21] on icon "button" at bounding box center [691, 22] width 5 height 7
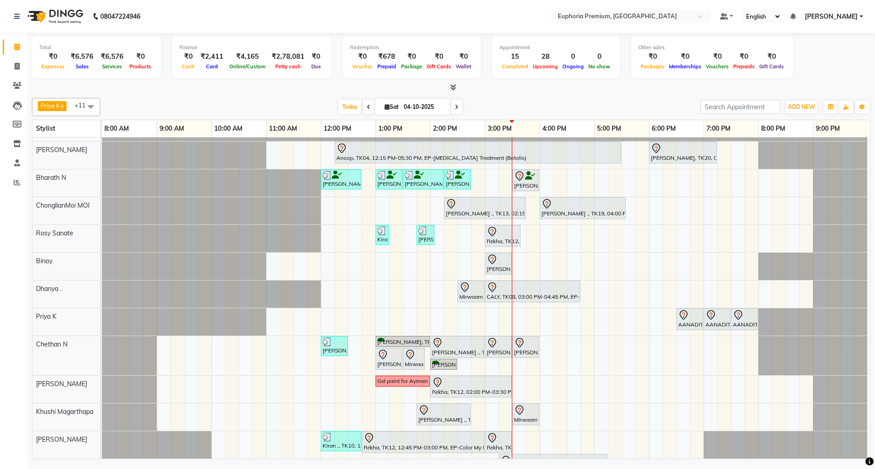
scroll to position [80, 0]
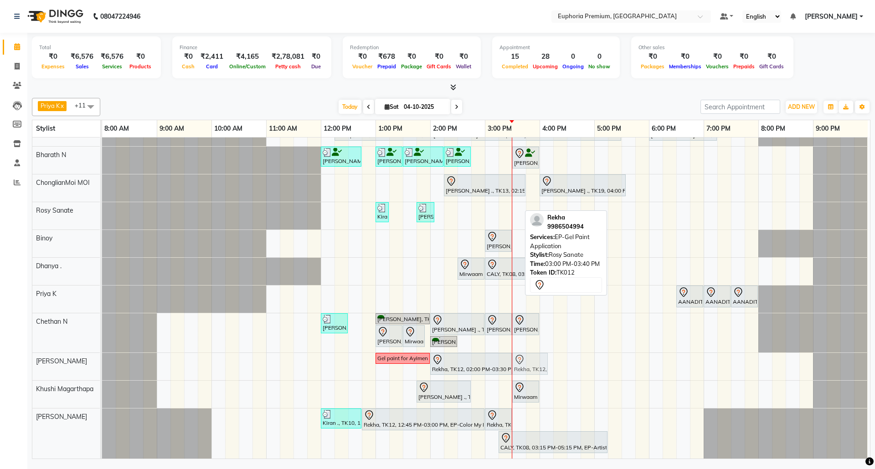
drag, startPoint x: 507, startPoint y: 200, endPoint x: 533, endPoint y: 360, distance: 161.5
click at [533, 360] on tbody "VINOTHA ., TK03, 11:45 AM-12:30 PM, EP-HAIR CUT (Creative Stylist) with hairwas…" at bounding box center [484, 263] width 765 height 390
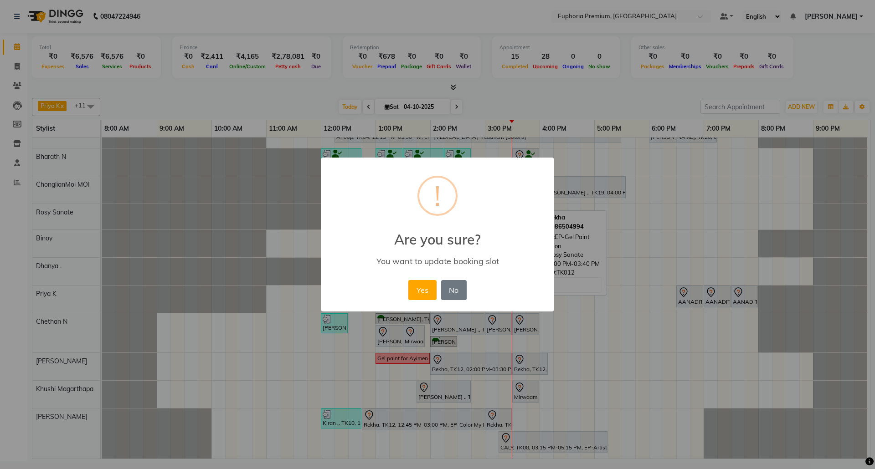
scroll to position [79, 0]
click at [425, 291] on button "Yes" at bounding box center [422, 290] width 28 height 20
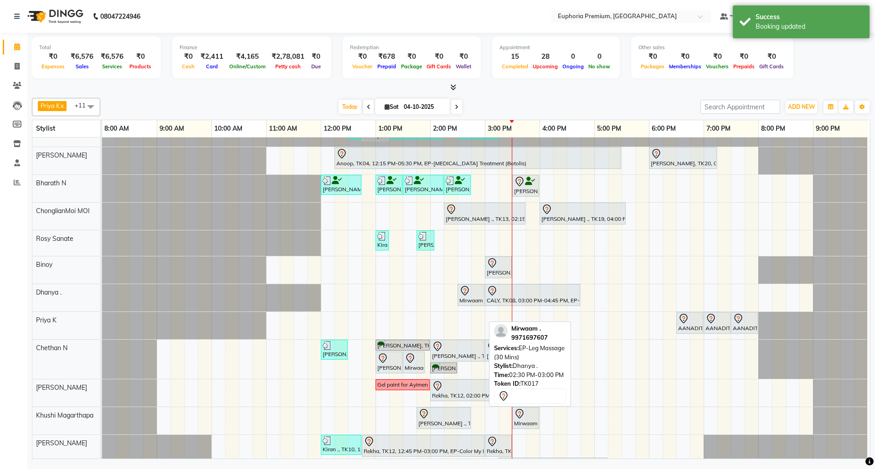
scroll to position [18, 0]
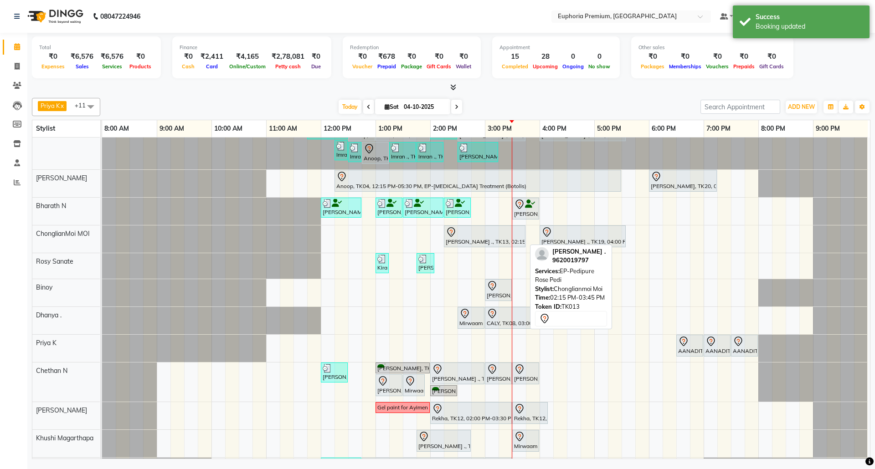
click at [477, 240] on div "[PERSON_NAME] ., TK13, 02:15 PM-03:45 PM, EP-Pedipure [PERSON_NAME]" at bounding box center [485, 236] width 80 height 19
select select "7"
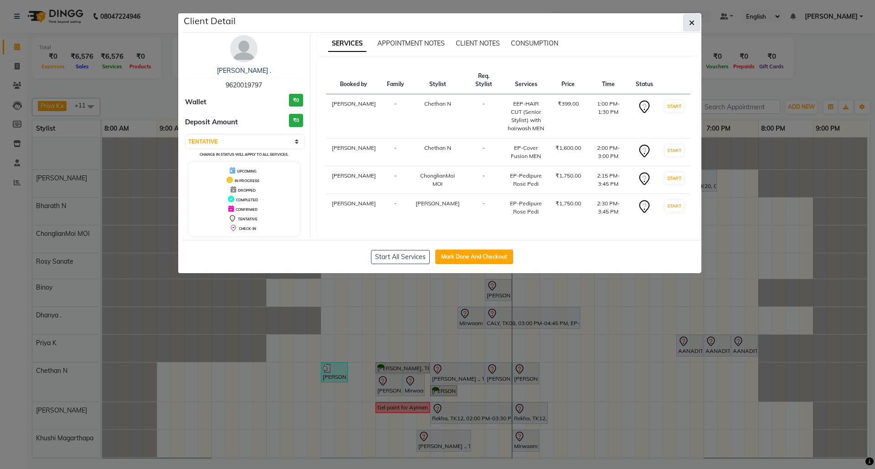
click at [691, 22] on icon "button" at bounding box center [691, 22] width 5 height 7
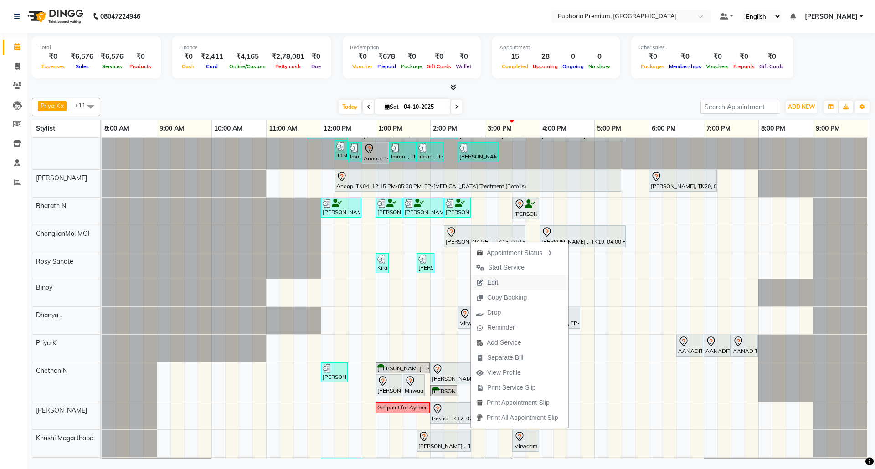
click at [507, 280] on button "Edit" at bounding box center [519, 282] width 97 height 15
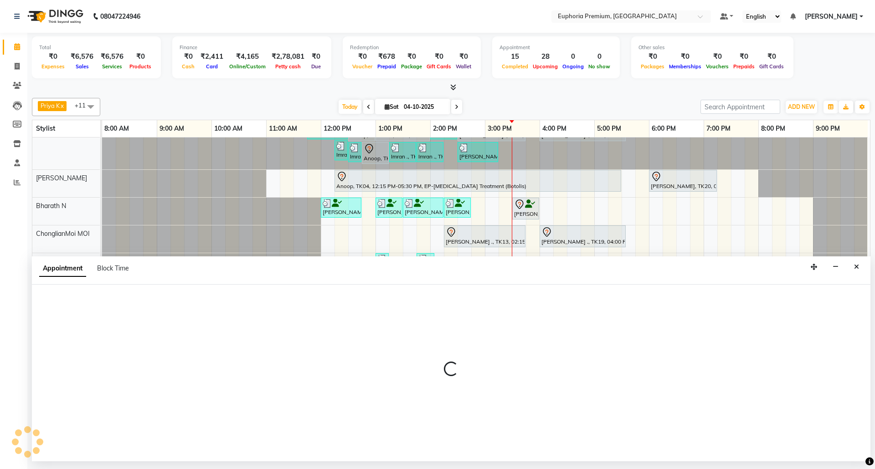
select select "tentative"
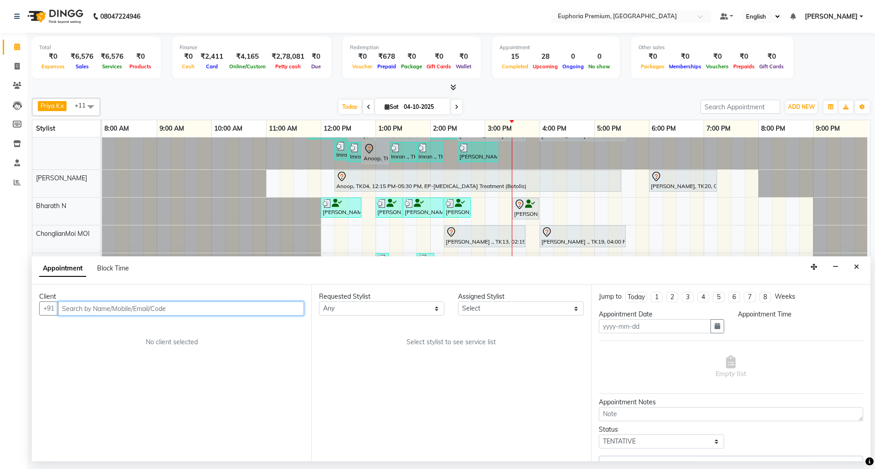
type input "04-10-2025"
select select "780"
select select "71609"
select select "4006"
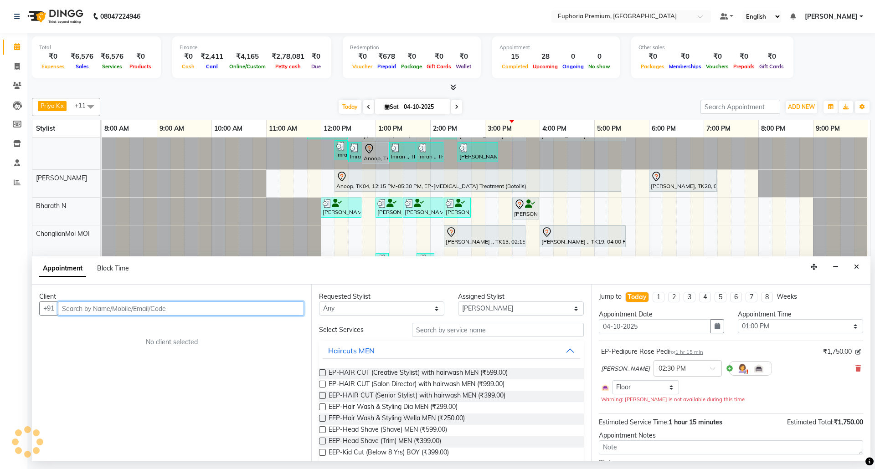
select select "4006"
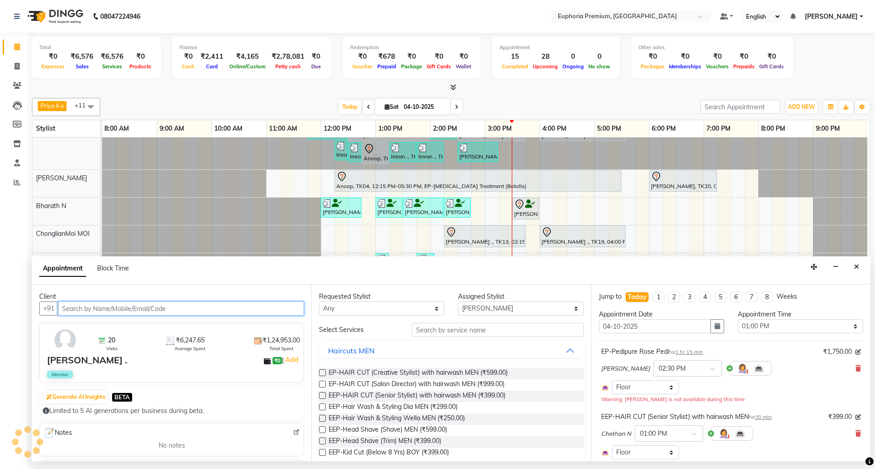
select select "4006"
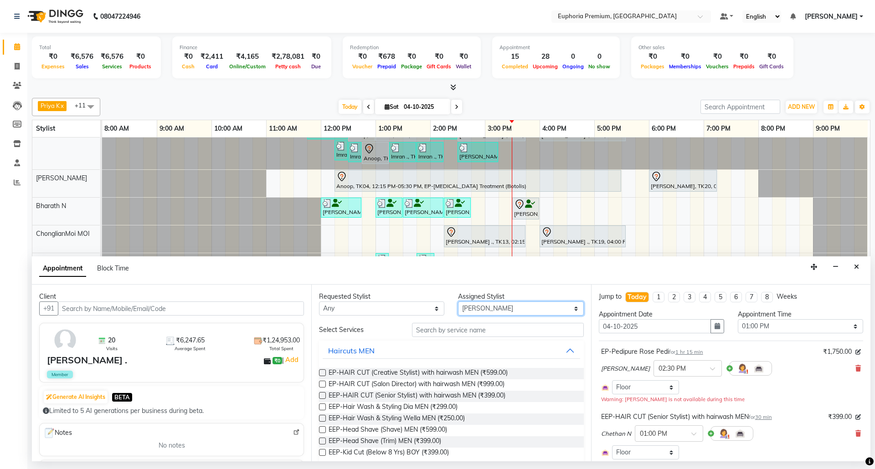
click at [513, 314] on select "Select [PERSON_NAME] N [PERSON_NAME] N ChonglianMoi MOI [PERSON_NAME] . [PERSON…" at bounding box center [520, 309] width 125 height 14
select select "71603"
click at [458, 302] on select "Select [PERSON_NAME] N [PERSON_NAME] N ChonglianMoi MOI [PERSON_NAME] . [PERSON…" at bounding box center [520, 309] width 125 height 14
click at [471, 331] on input "text" at bounding box center [498, 330] width 172 height 14
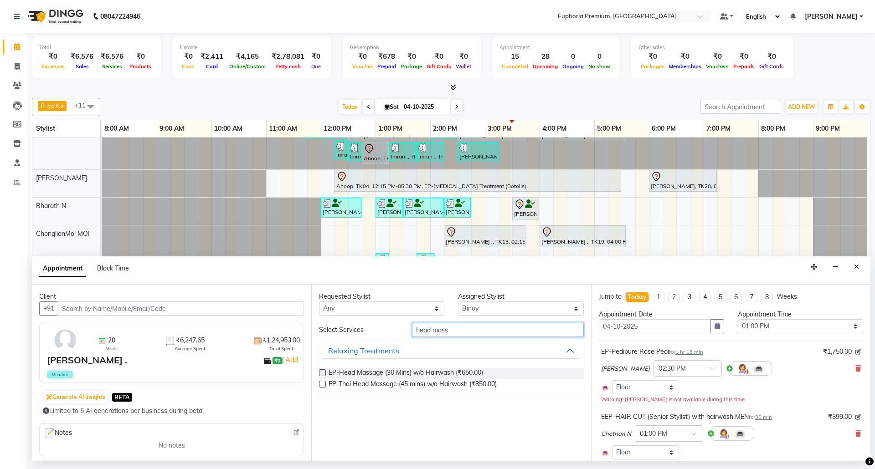
type input "head mass"
click at [321, 374] on label at bounding box center [322, 372] width 7 height 7
click at [321, 374] on input "checkbox" at bounding box center [322, 374] width 6 height 6
checkbox input "false"
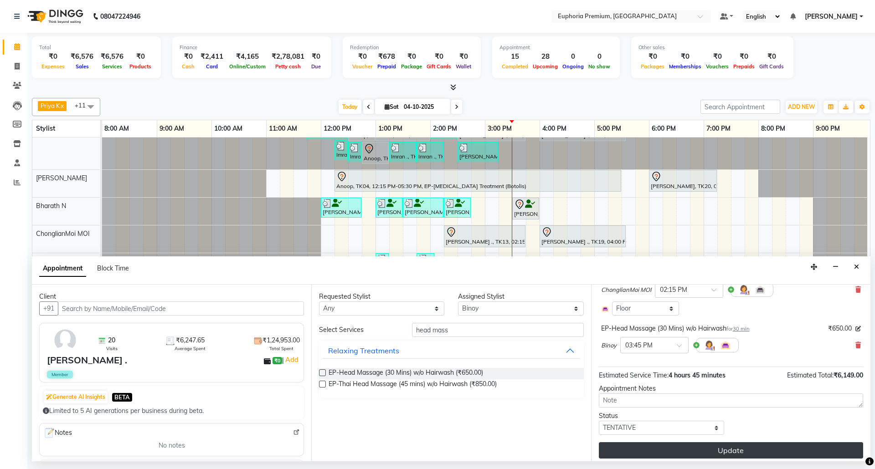
scroll to position [261, 0]
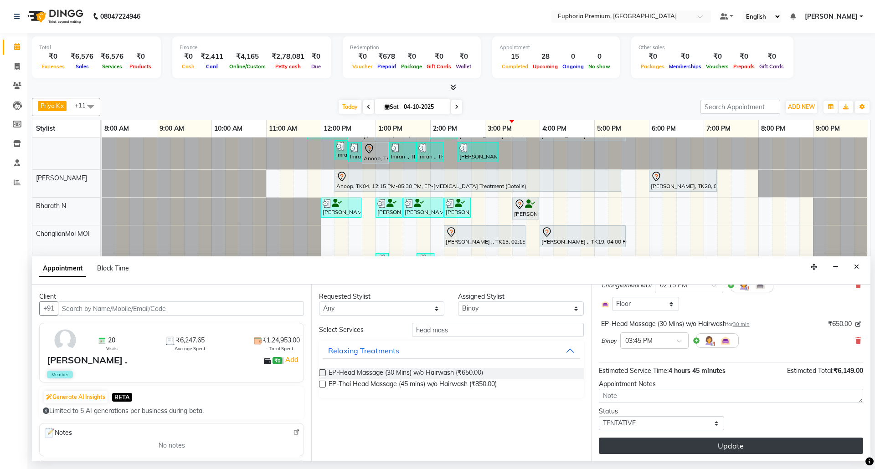
click at [702, 445] on button "Update" at bounding box center [731, 446] width 264 height 16
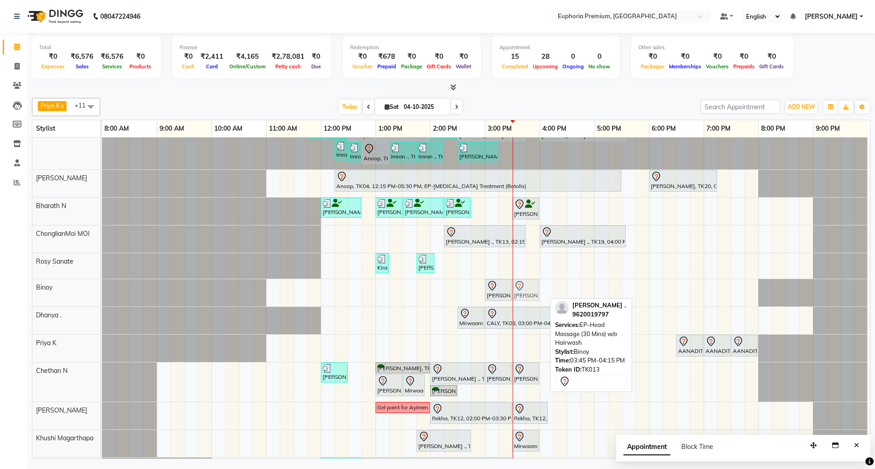
drag, startPoint x: 526, startPoint y: 292, endPoint x: 517, endPoint y: 292, distance: 9.1
click at [102, 292] on div "[PERSON_NAME] ., TK01, 03:00 PM-03:30 PM, EP-Foot Massage (30 Mins) [PERSON_NAM…" at bounding box center [102, 292] width 0 height 27
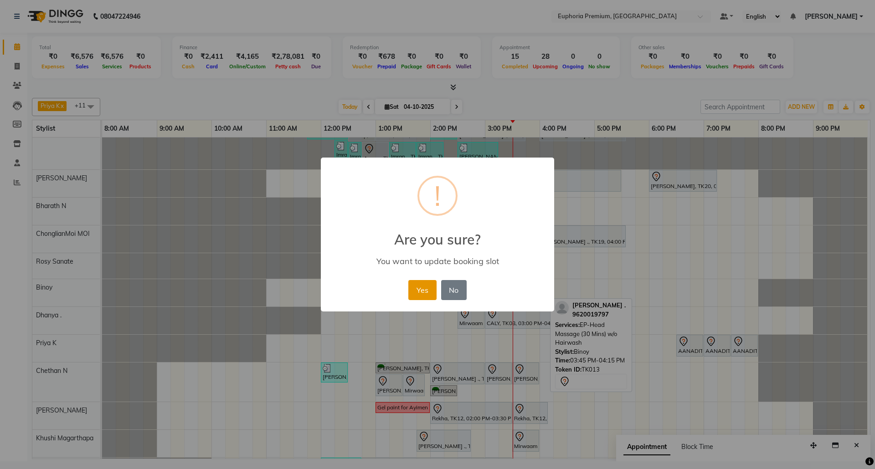
click at [425, 292] on button "Yes" at bounding box center [422, 290] width 28 height 20
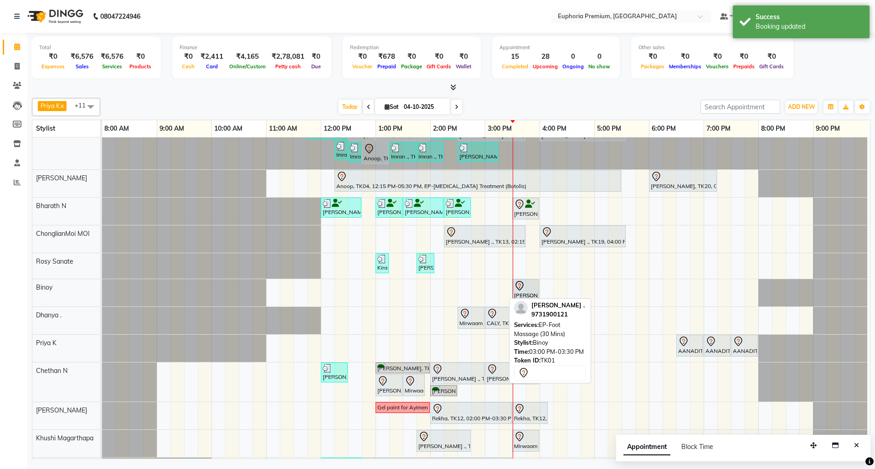
drag, startPoint x: 490, startPoint y: 289, endPoint x: 523, endPoint y: 294, distance: 33.2
click at [102, 294] on div "[PERSON_NAME] ., TK01, 03:00 PM-03:30 PM, EP-Foot Massage (30 Mins) [GEOGRAPHIC…" at bounding box center [102, 292] width 0 height 27
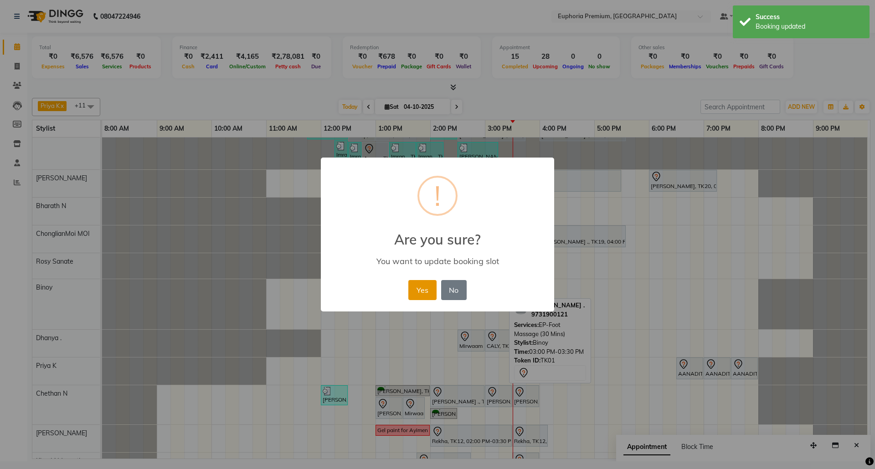
click at [425, 283] on button "Yes" at bounding box center [422, 290] width 28 height 20
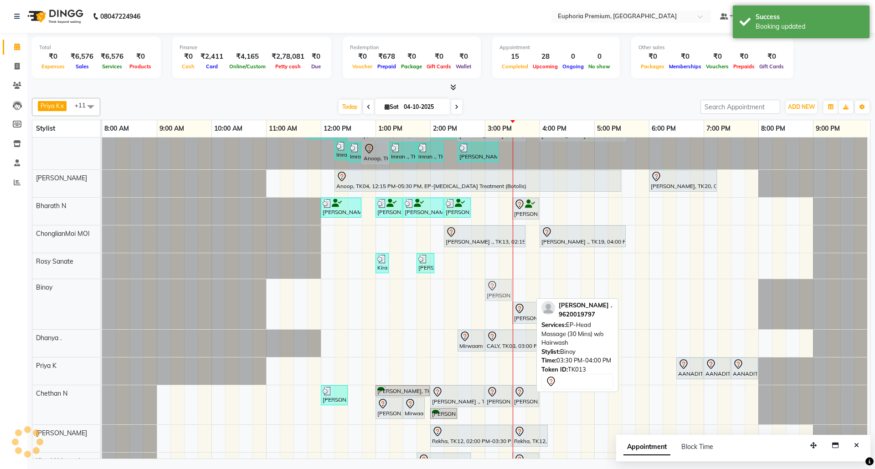
drag, startPoint x: 518, startPoint y: 290, endPoint x: 491, endPoint y: 290, distance: 27.8
click at [102, 290] on div "[PERSON_NAME] ., TK13, 03:30 PM-04:00 PM, EP-Head Massage (30 Mins) w/o Hairwas…" at bounding box center [102, 304] width 0 height 50
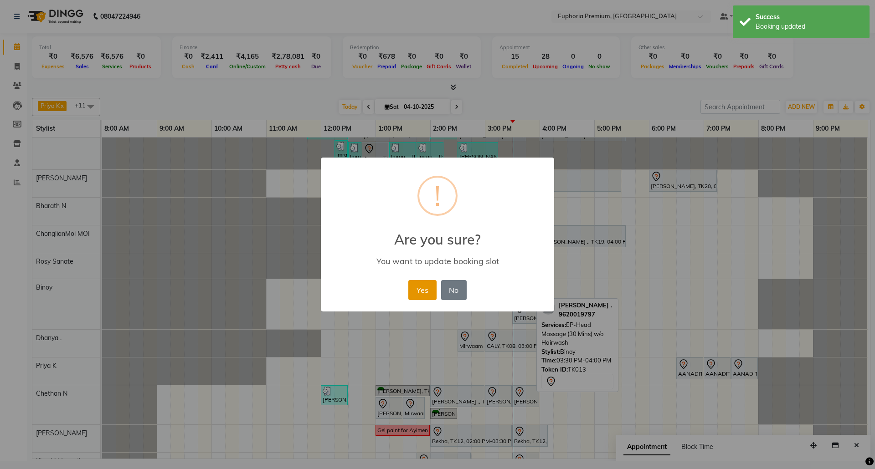
click at [421, 285] on button "Yes" at bounding box center [422, 290] width 28 height 20
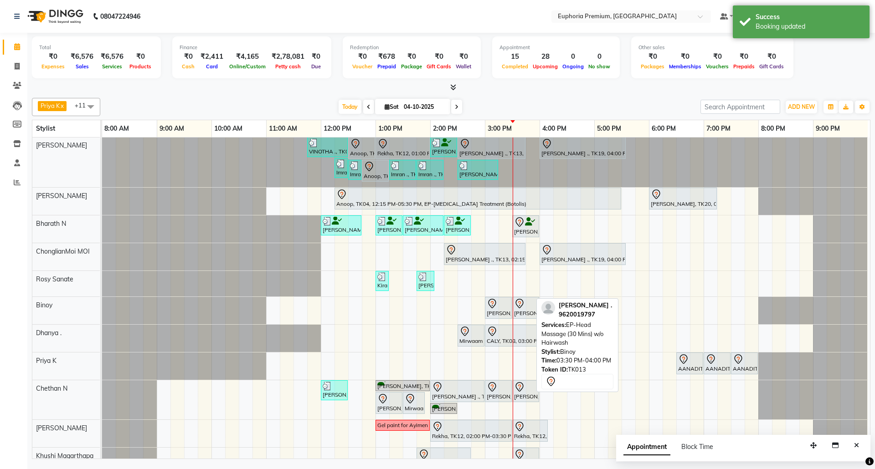
scroll to position [0, 0]
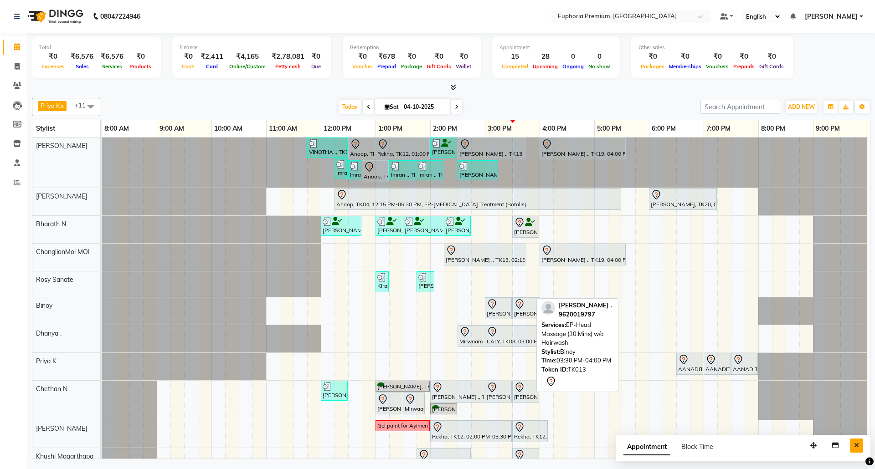
click at [856, 444] on icon "Close" at bounding box center [856, 445] width 5 height 6
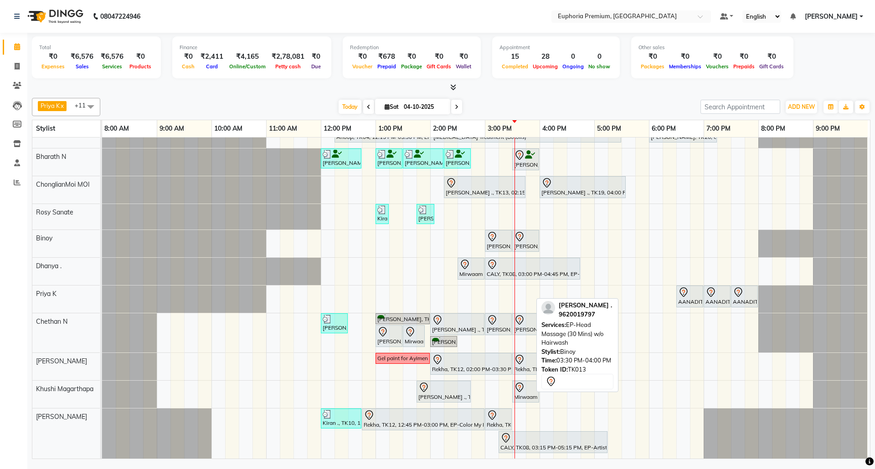
scroll to position [78, 0]
click at [451, 84] on icon at bounding box center [453, 87] width 6 height 7
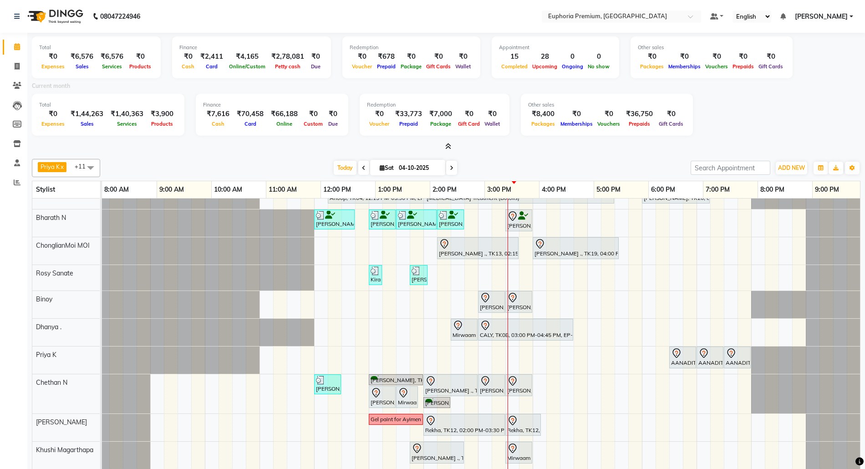
click at [445, 142] on span at bounding box center [447, 147] width 10 height 10
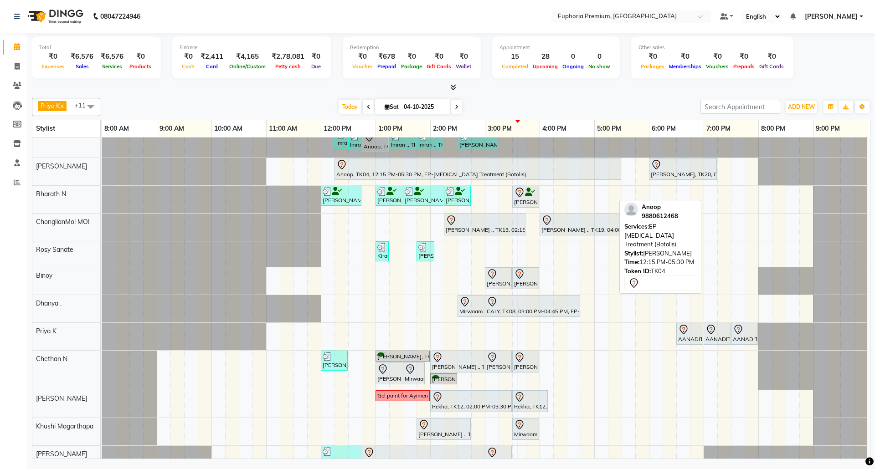
scroll to position [0, 0]
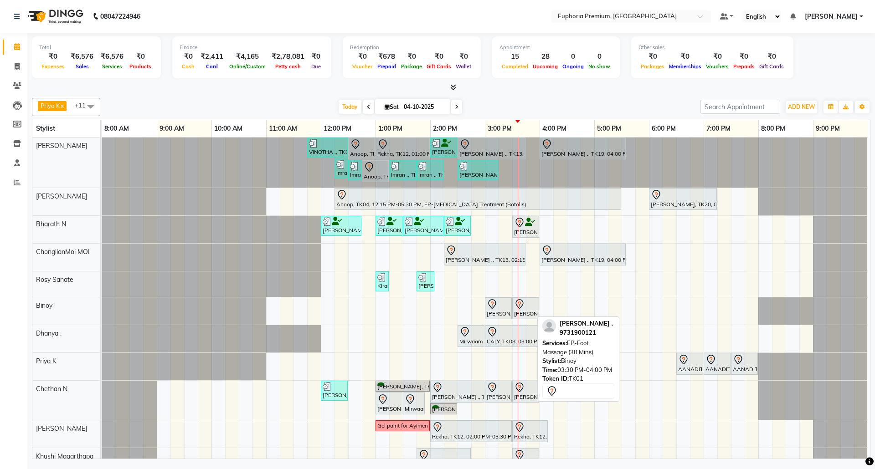
click at [522, 310] on div at bounding box center [525, 304] width 23 height 11
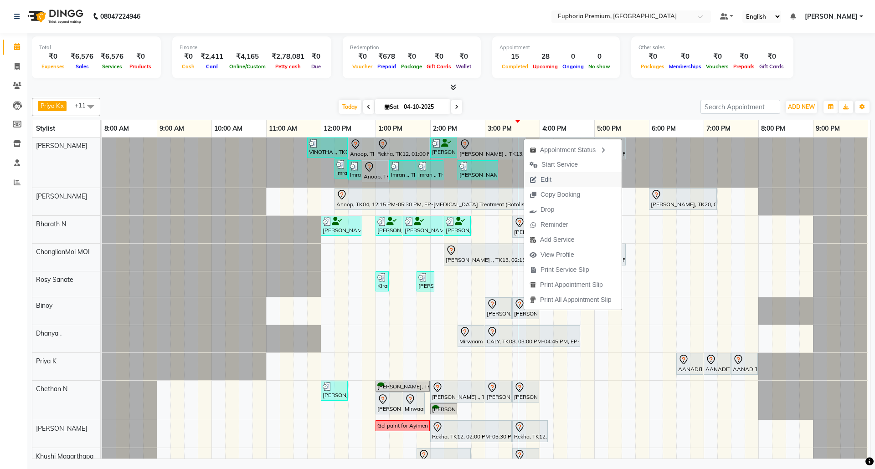
click at [560, 179] on button "Edit" at bounding box center [572, 179] width 97 height 15
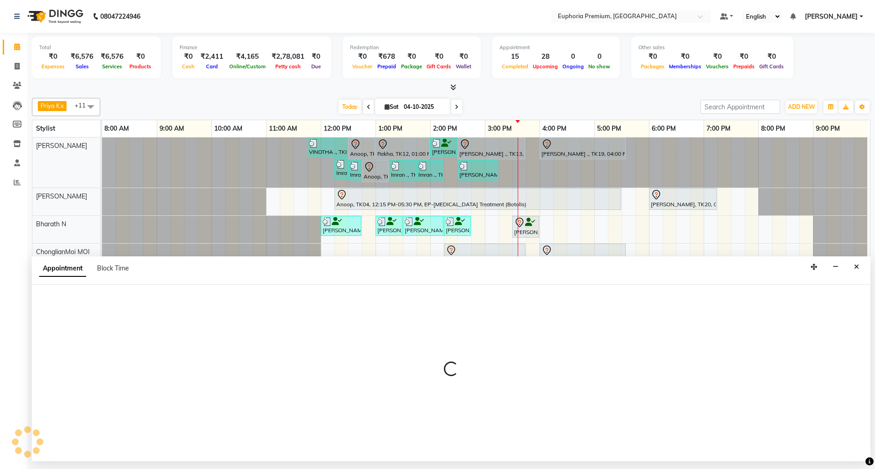
select select "tentative"
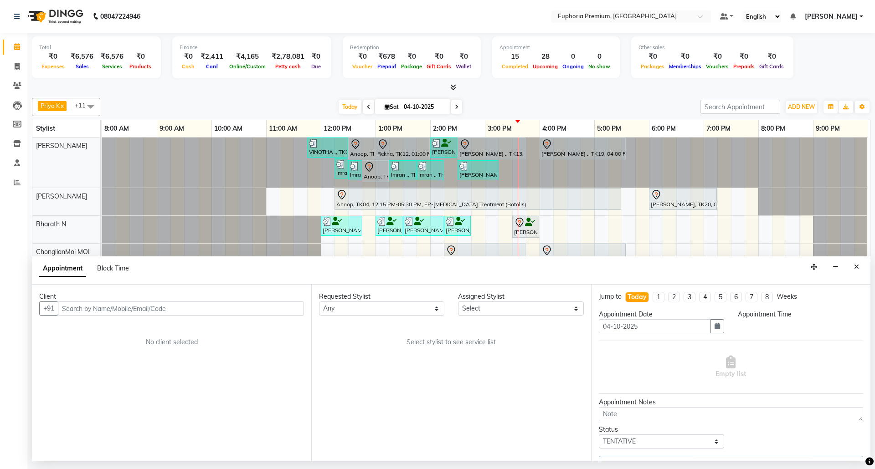
select select "71603"
select select "930"
select select "4006"
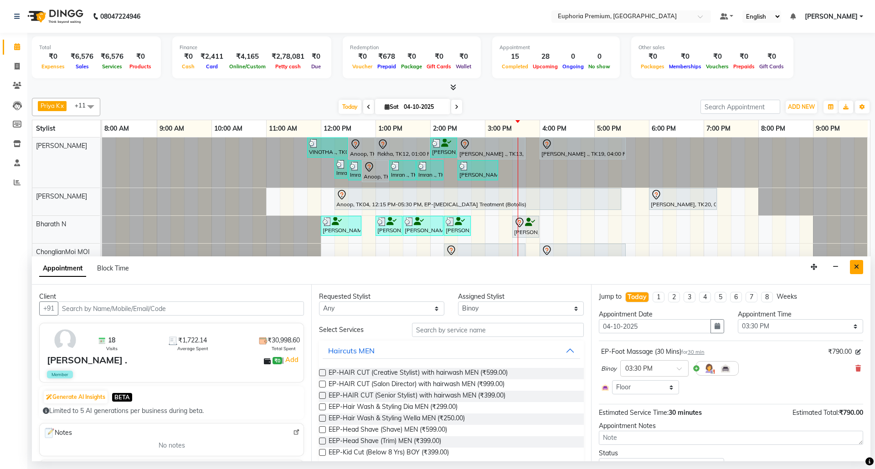
click at [856, 268] on icon "Close" at bounding box center [856, 267] width 5 height 6
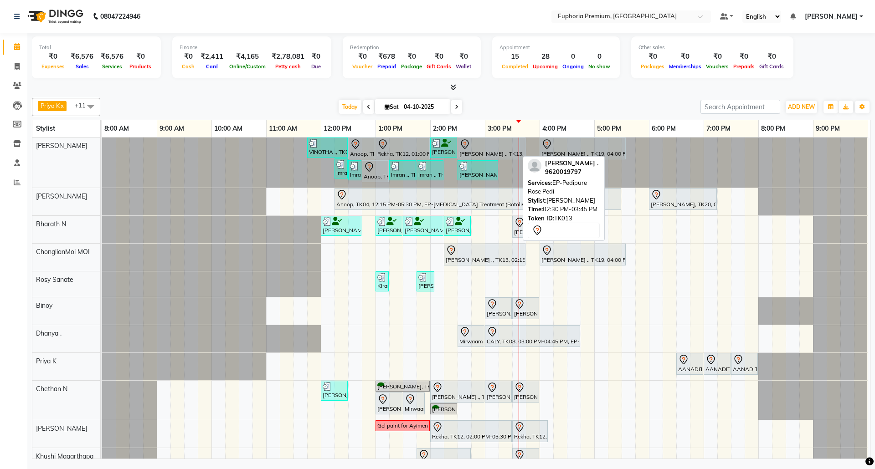
click at [494, 151] on div "[PERSON_NAME] ., TK13, 02:30 PM-03:45 PM, EP-Pedipure [PERSON_NAME]" at bounding box center [491, 148] width 66 height 19
select select "7"
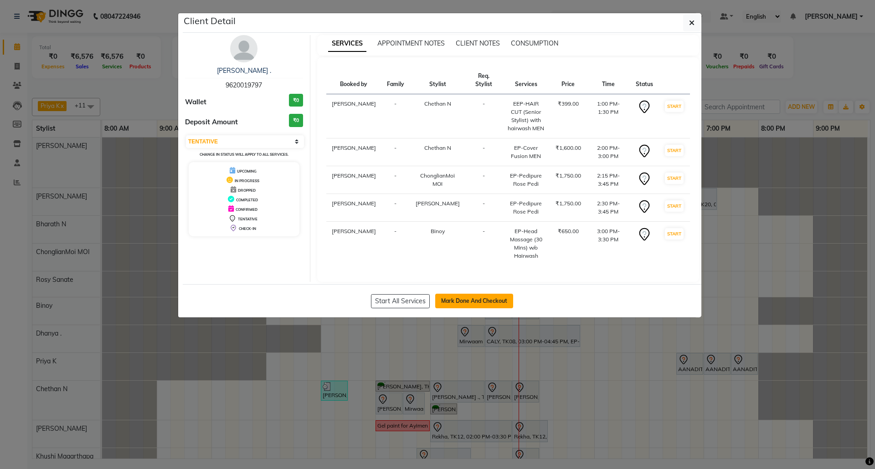
click at [452, 301] on button "Mark Done And Checkout" at bounding box center [474, 301] width 78 height 15
select select "service"
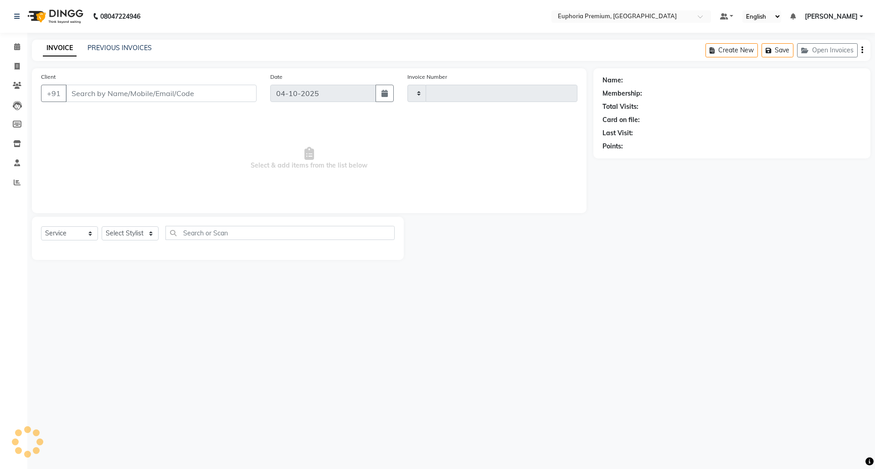
type input "3223"
select select "7925"
type input "96******97"
select select "71603"
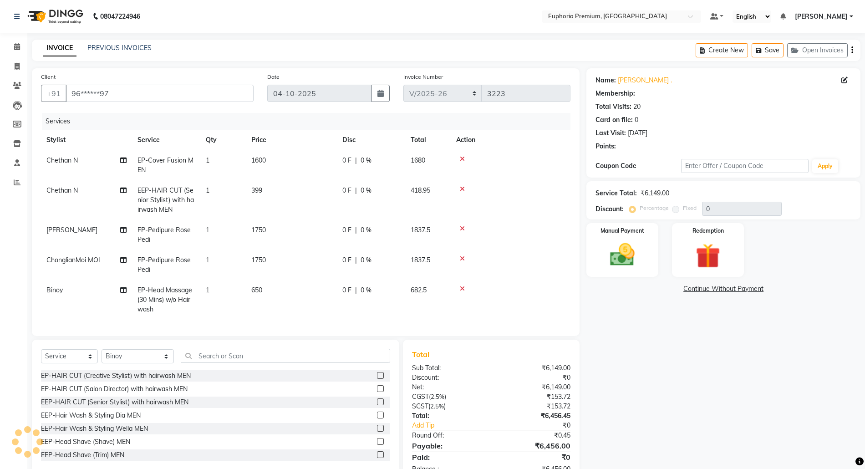
select select "2: Object"
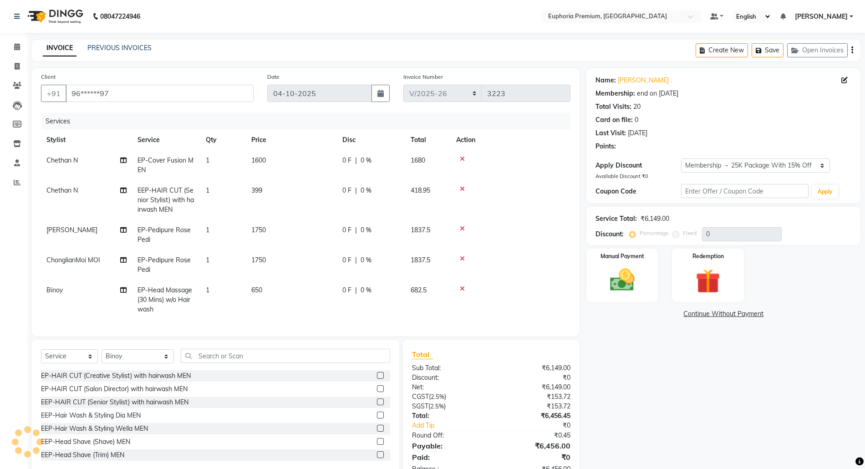
type input "15"
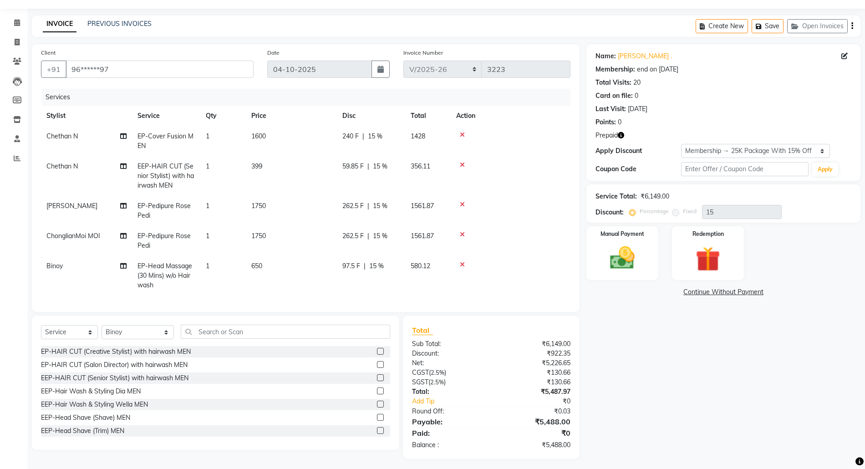
scroll to position [37, 0]
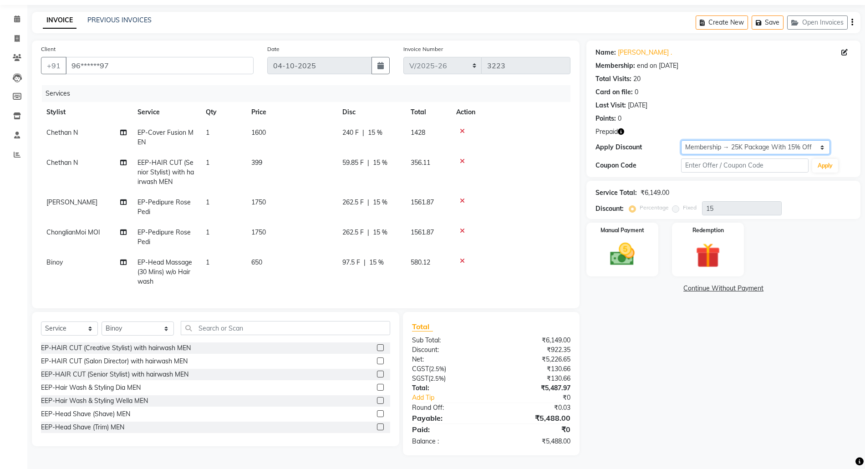
click at [718, 140] on select "Select Membership → 25K Package With 15% Off Membership → 25K Package With 15% …" at bounding box center [755, 147] width 149 height 14
click at [681, 140] on select "Select Membership → 25K Package With 15% Off Membership → 25K Package With 15% …" at bounding box center [755, 147] width 149 height 14
click at [731, 256] on div "Redemption" at bounding box center [708, 250] width 75 height 56
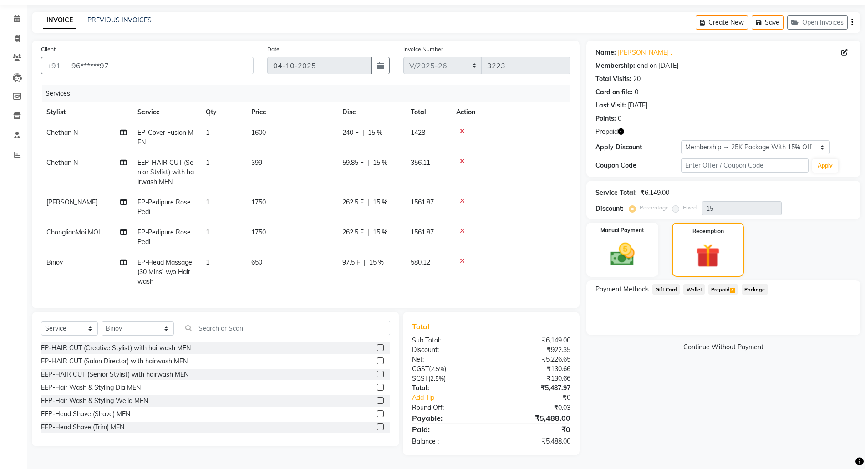
click at [723, 284] on span "Prepaid 4" at bounding box center [724, 289] width 30 height 10
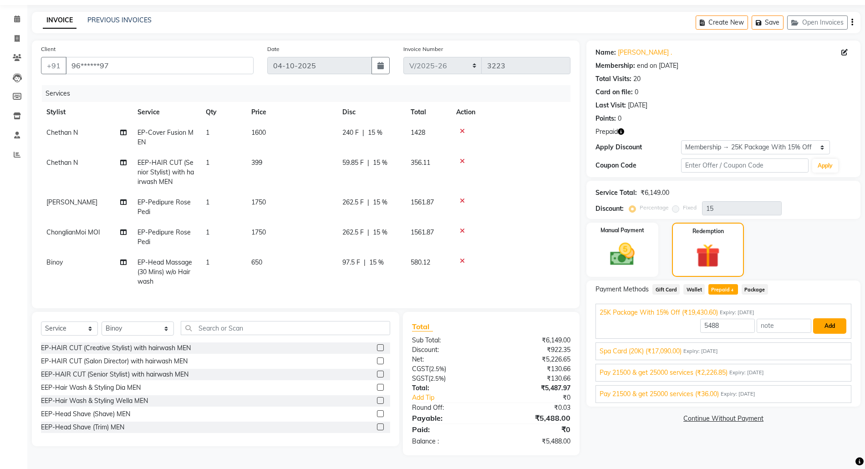
click at [837, 320] on button "Add" at bounding box center [830, 325] width 33 height 15
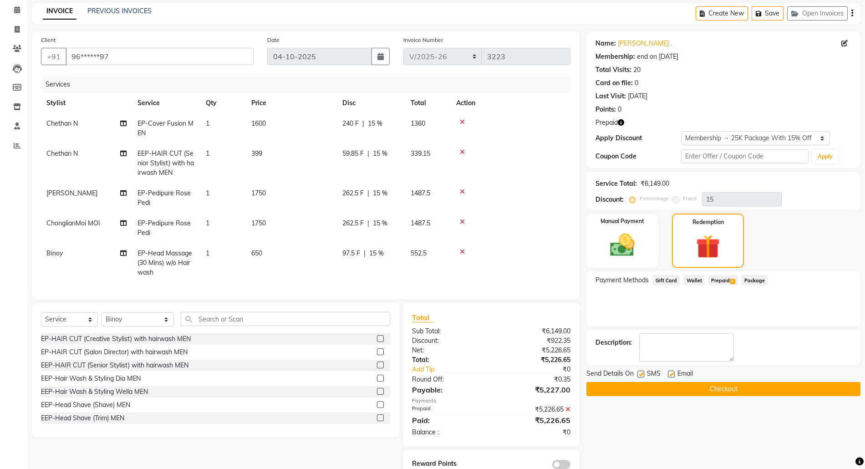
click at [705, 387] on button "Checkout" at bounding box center [724, 389] width 274 height 14
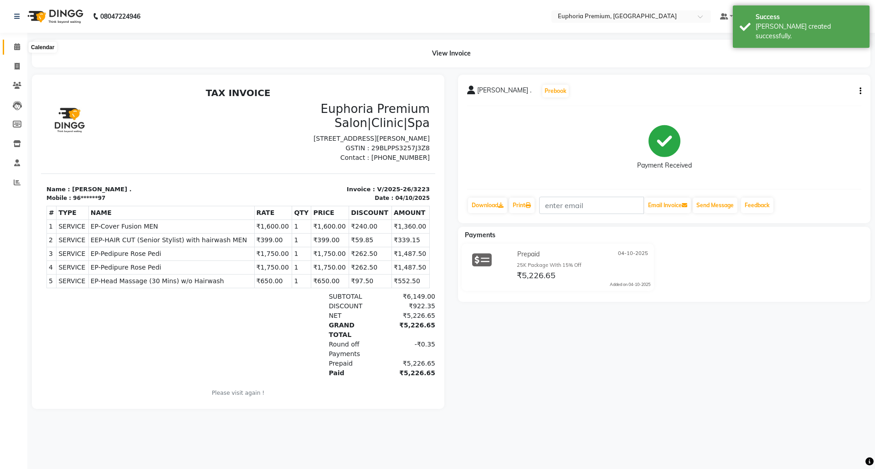
click at [9, 46] on span at bounding box center [17, 47] width 16 height 10
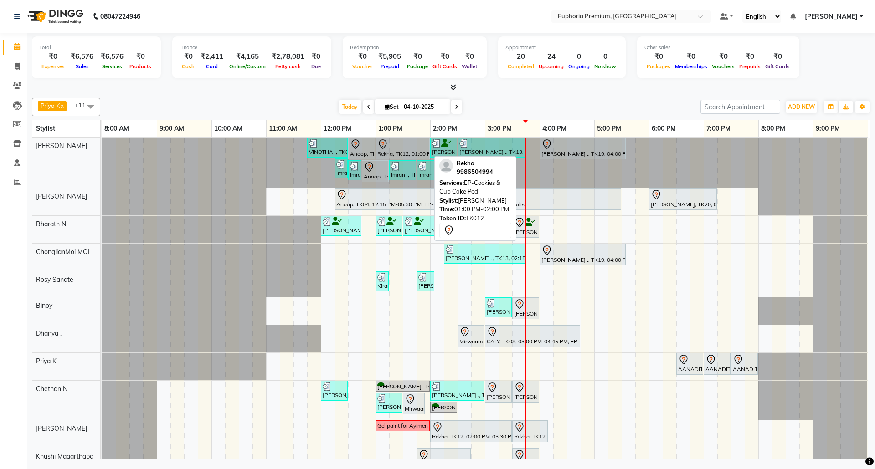
click at [400, 154] on div "Rekha, TK12, 01:00 PM-02:00 PM, EP-Cookies & Cup Cake Pedi" at bounding box center [402, 148] width 52 height 19
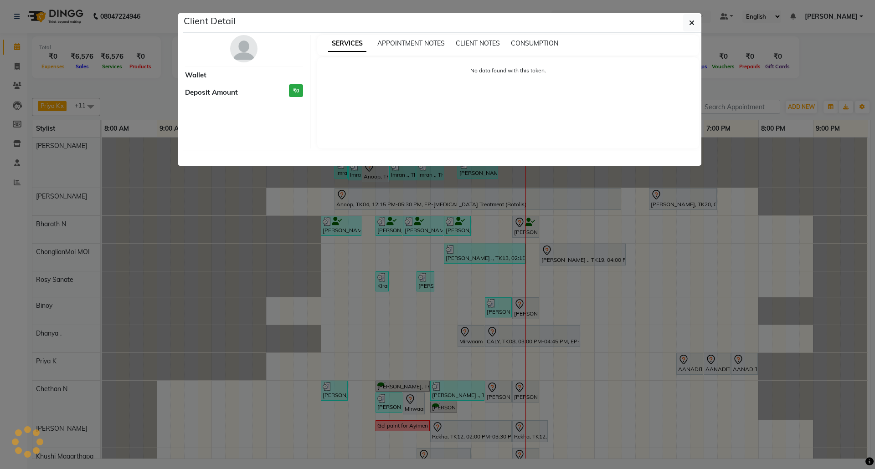
select select "7"
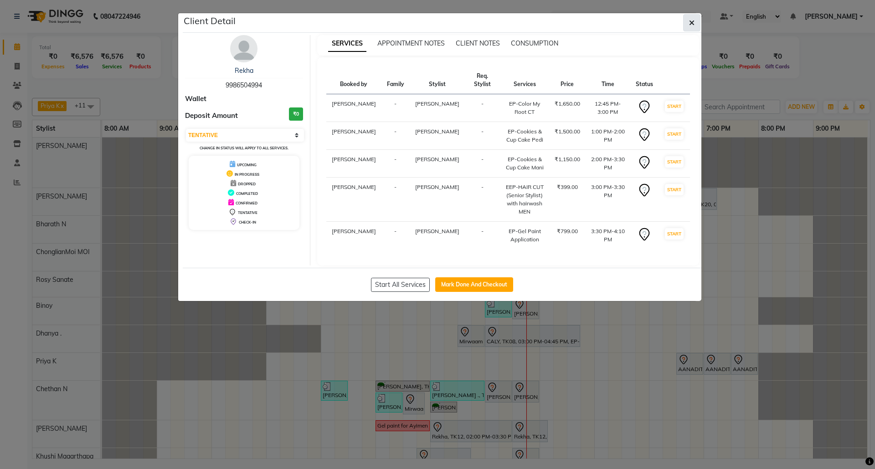
click at [691, 22] on icon "button" at bounding box center [691, 22] width 5 height 7
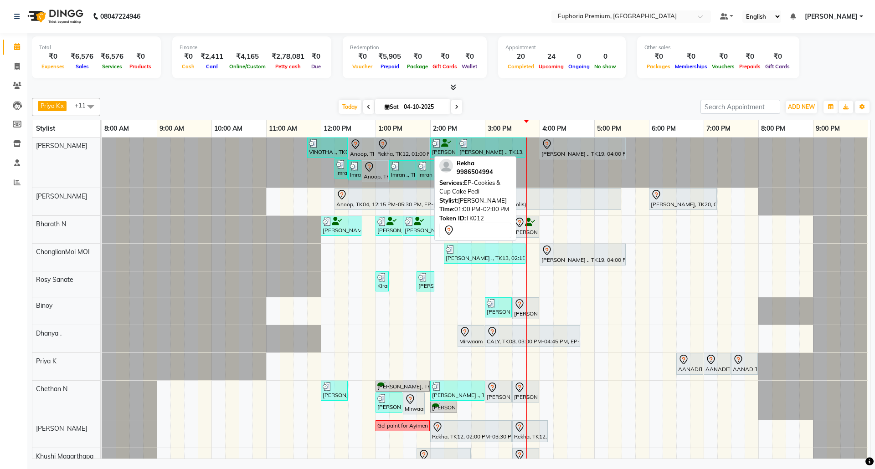
click at [414, 147] on div at bounding box center [402, 144] width 51 height 11
select select "7"
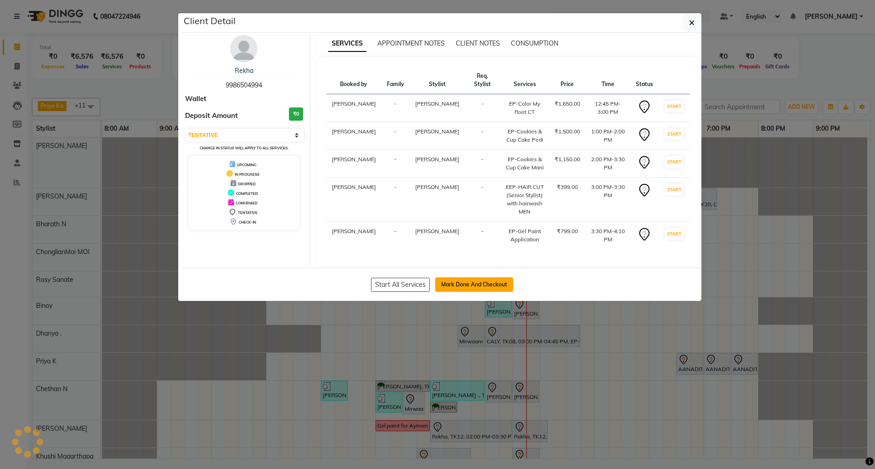
click at [474, 285] on button "Mark Done And Checkout" at bounding box center [474, 284] width 78 height 15
select select "service"
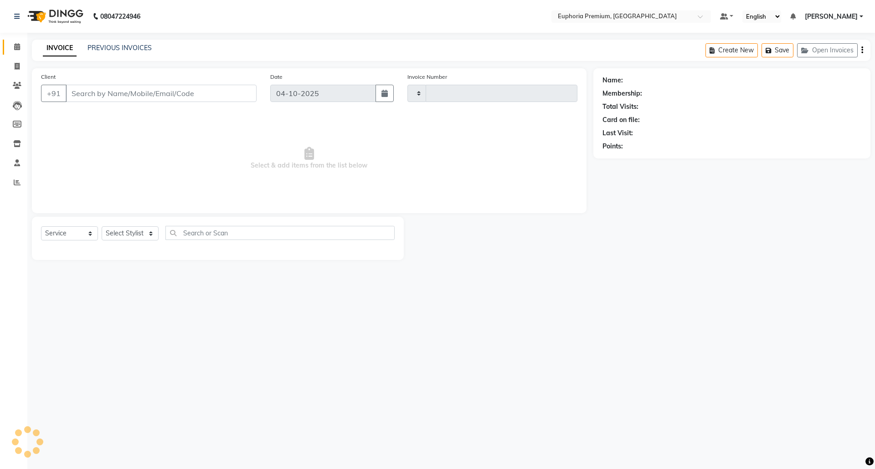
type input "3224"
select select "7925"
type input "99******94"
select select "91459"
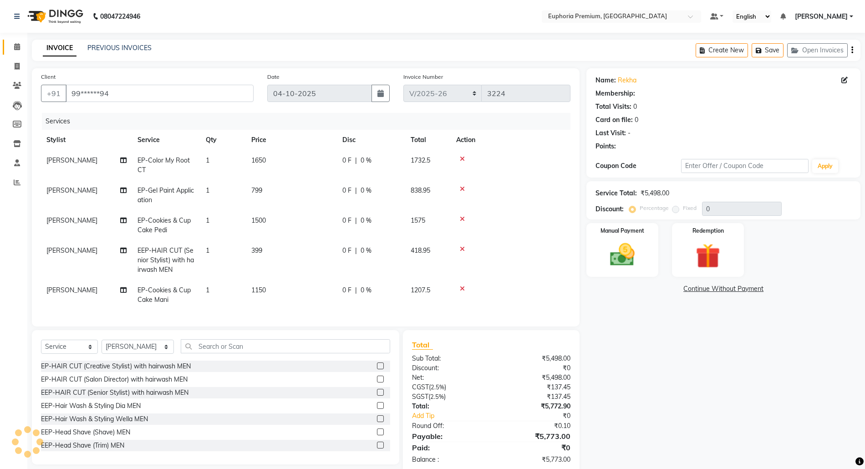
select select "1: Object"
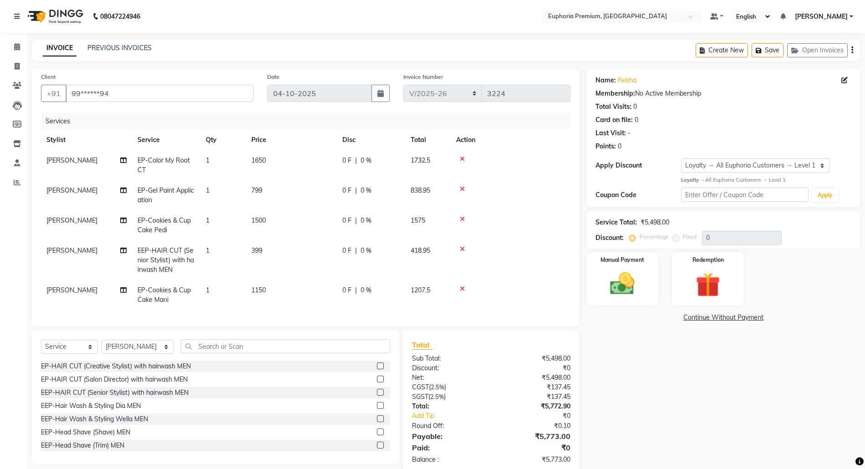
click at [265, 158] on span "1650" at bounding box center [258, 160] width 15 height 8
select select "91236"
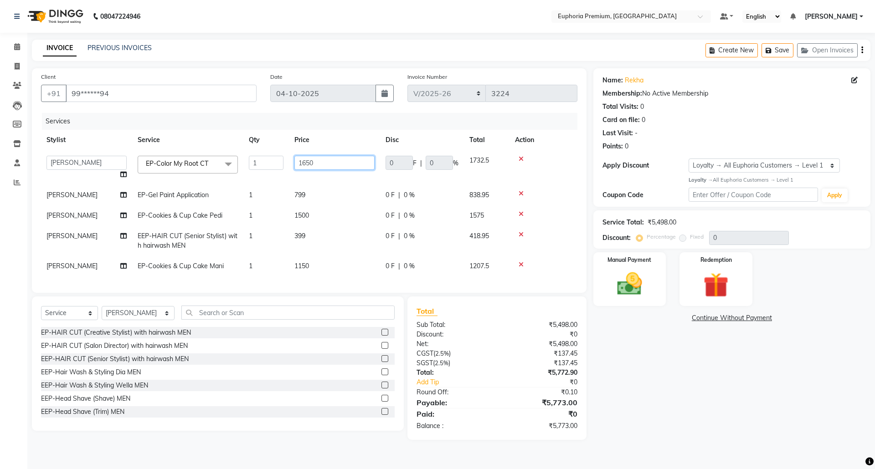
click at [321, 161] on input "1650" at bounding box center [334, 163] width 80 height 14
type input "1"
type input "2100"
click at [344, 125] on div "Services" at bounding box center [313, 121] width 542 height 17
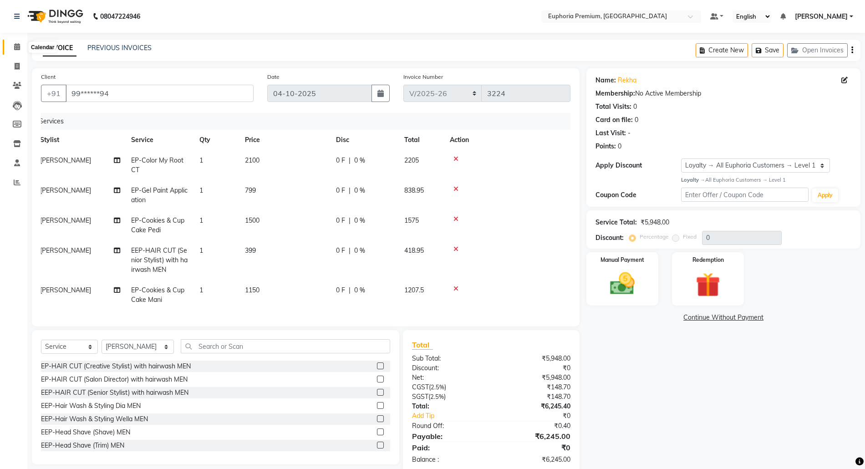
click at [15, 47] on icon at bounding box center [17, 46] width 6 height 7
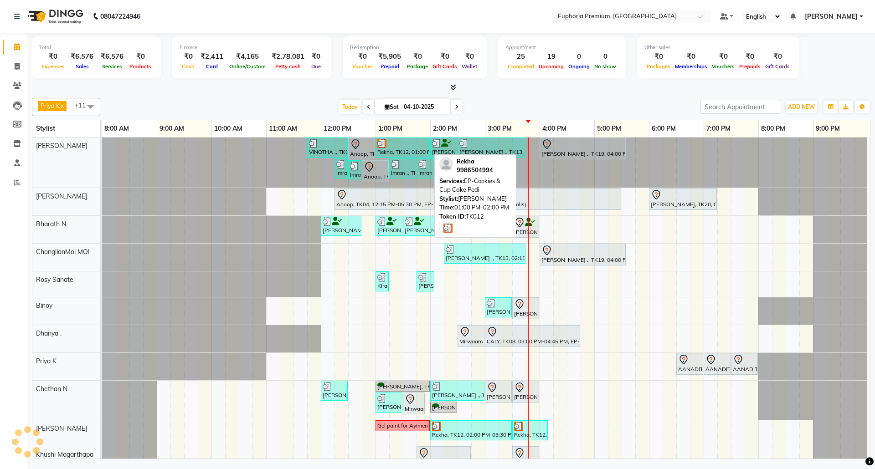
click at [411, 148] on div at bounding box center [402, 143] width 51 height 9
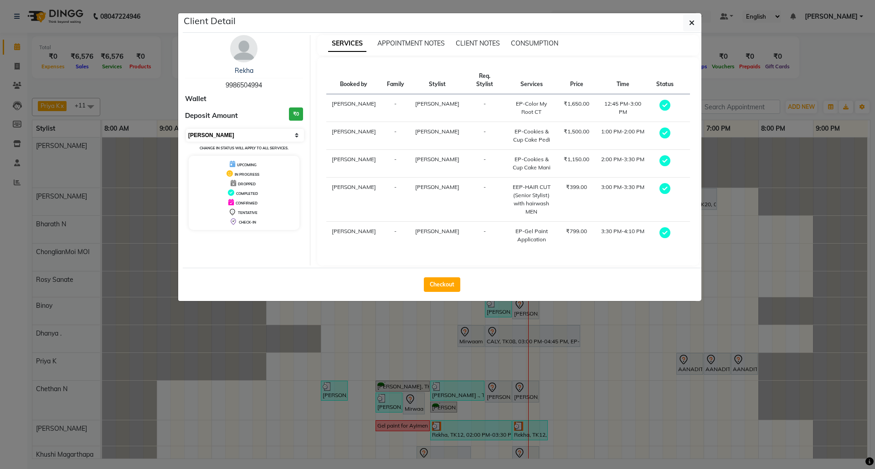
click at [289, 139] on select "Select MARK DONE UPCOMING" at bounding box center [245, 135] width 118 height 13
select select "5"
click at [186, 129] on select "Select MARK DONE UPCOMING" at bounding box center [245, 135] width 118 height 13
click at [697, 19] on button "button" at bounding box center [691, 22] width 17 height 17
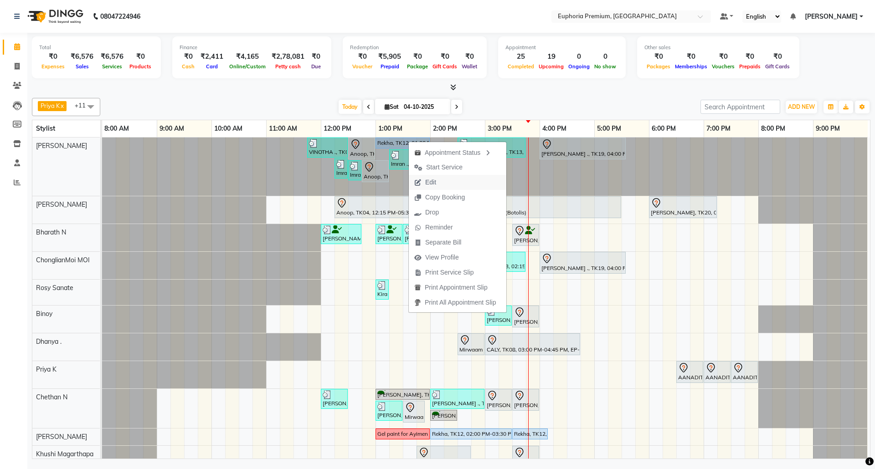
click at [442, 184] on button "Edit" at bounding box center [457, 182] width 97 height 15
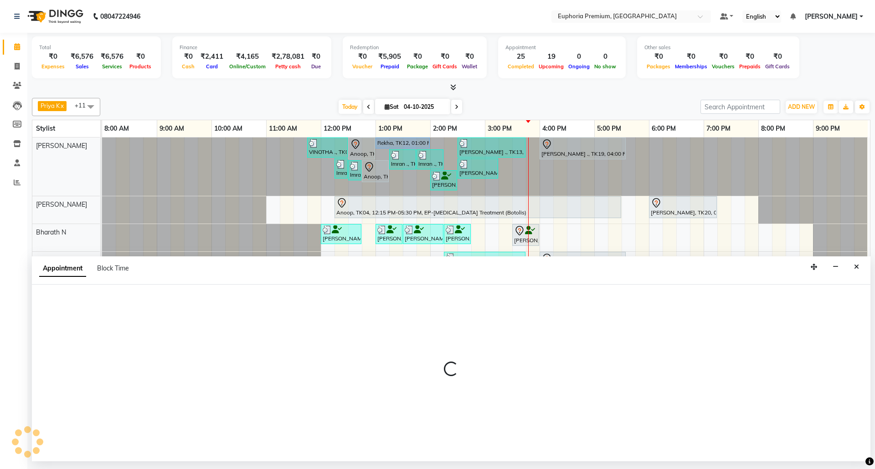
select select "tentative"
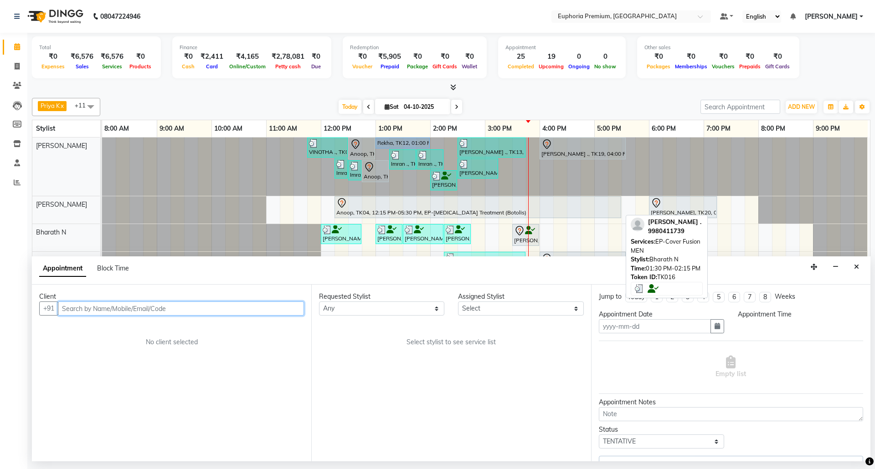
type input "04-10-2025"
select select "upcoming"
select select "765"
select select "91459"
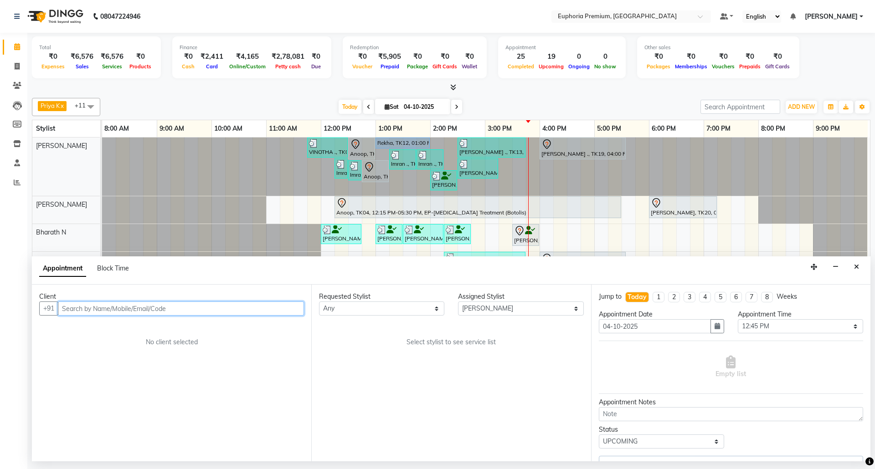
select select "4006"
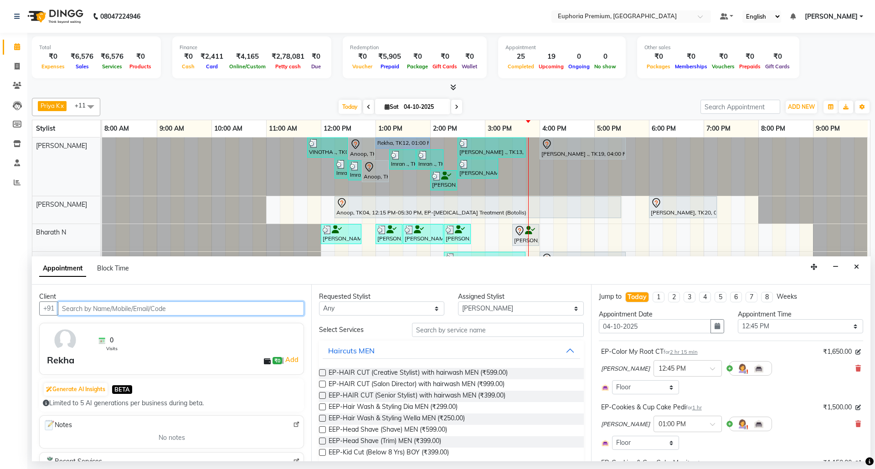
select select "4006"
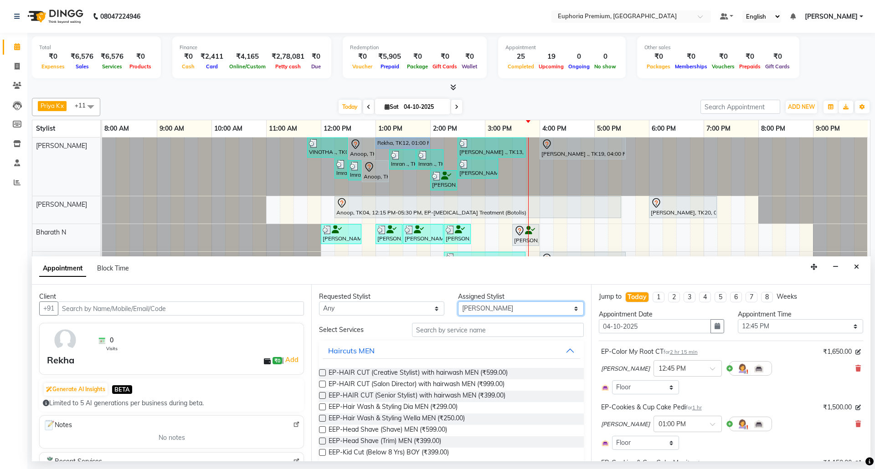
drag, startPoint x: 498, startPoint y: 310, endPoint x: 499, endPoint y: 304, distance: 6.0
click at [498, 310] on select "Select [PERSON_NAME] N [PERSON_NAME] N ChonglianMoi MOI [PERSON_NAME] . [PERSON…" at bounding box center [520, 309] width 125 height 14
select select "91236"
click at [458, 302] on select "Select [PERSON_NAME] N [PERSON_NAME] N ChonglianMoi MOI [PERSON_NAME] . [PERSON…" at bounding box center [520, 309] width 125 height 14
click at [469, 330] on input "text" at bounding box center [498, 330] width 172 height 14
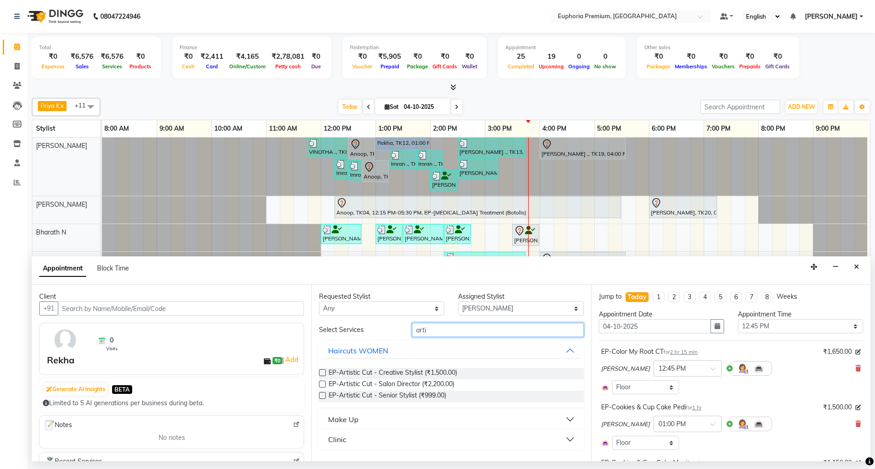
type input "arti"
click at [322, 398] on label at bounding box center [322, 395] width 7 height 7
click at [322, 398] on input "checkbox" at bounding box center [322, 397] width 6 height 6
checkbox input "false"
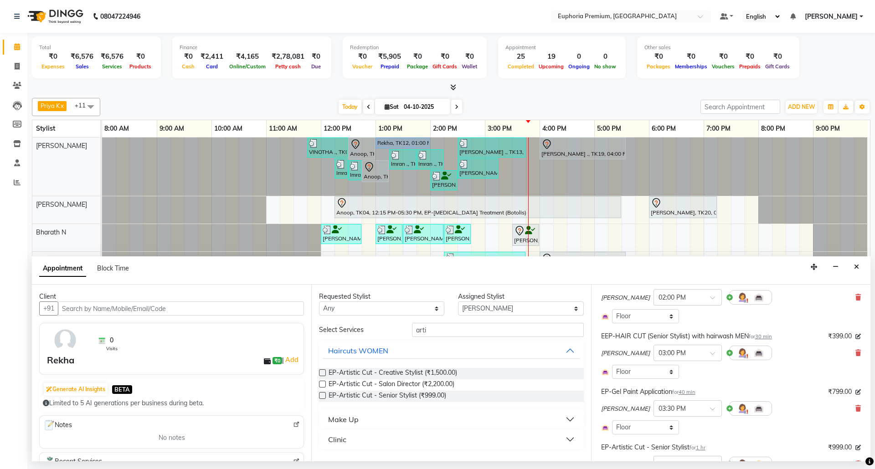
scroll to position [303, 0]
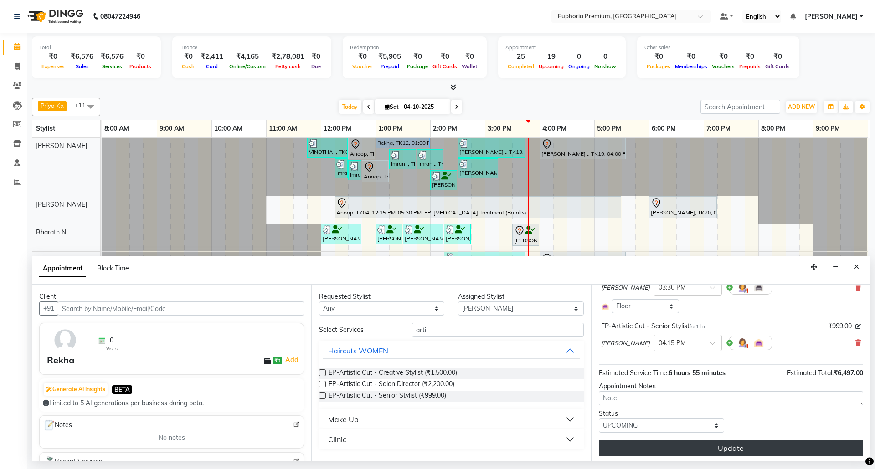
click at [744, 446] on button "Update" at bounding box center [731, 448] width 264 height 16
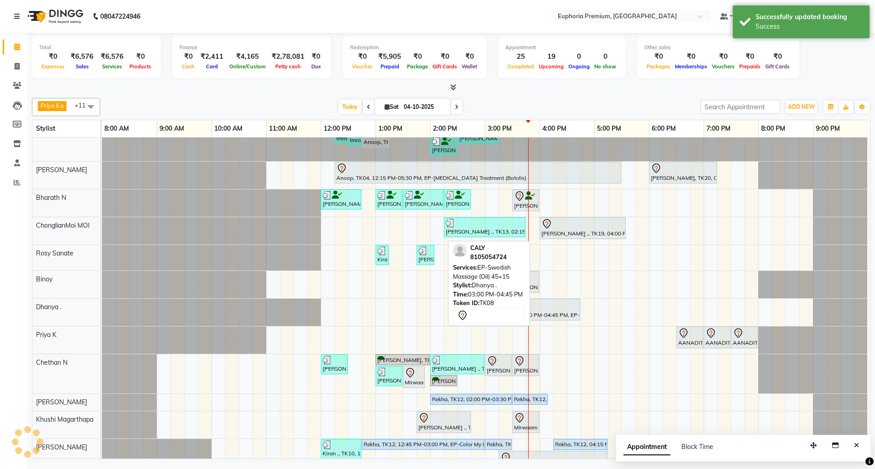
scroll to position [65, 0]
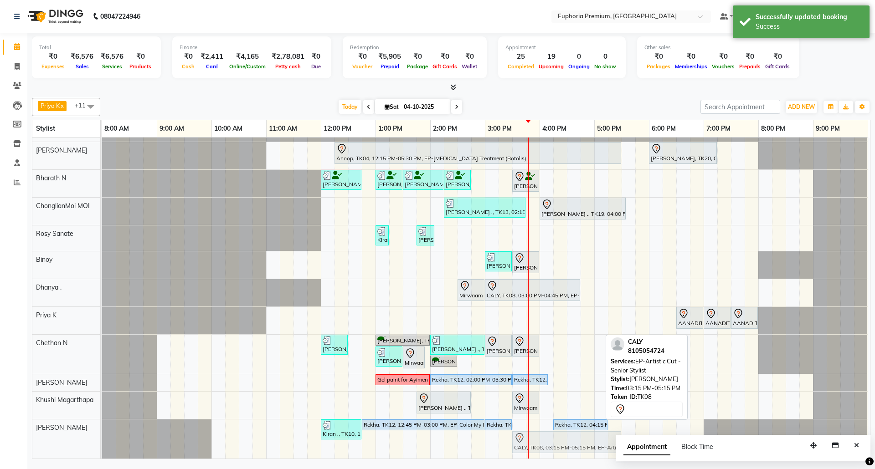
drag, startPoint x: 517, startPoint y: 433, endPoint x: 521, endPoint y: 430, distance: 5.1
click at [102, 430] on div "Kiran ., TK10, 12:00 PM-12:45 PM, EP-Artistic Cut - Senior Stylist Rekha, TK12,…" at bounding box center [102, 439] width 0 height 39
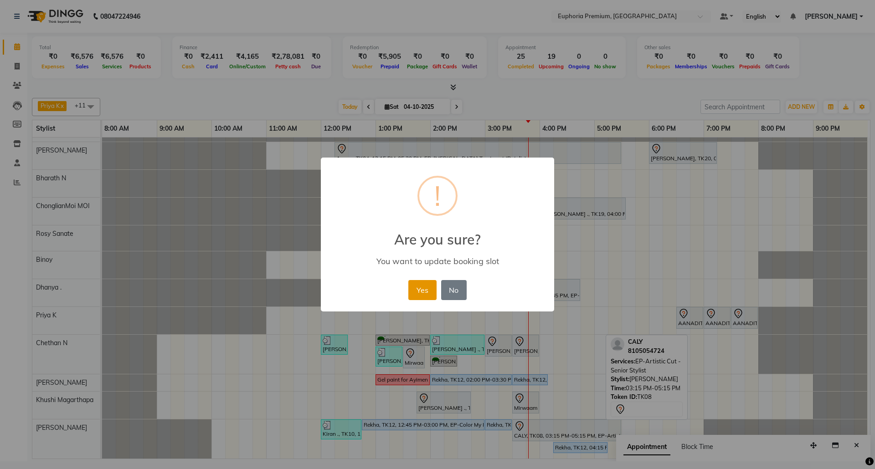
click at [423, 294] on button "Yes" at bounding box center [422, 290] width 28 height 20
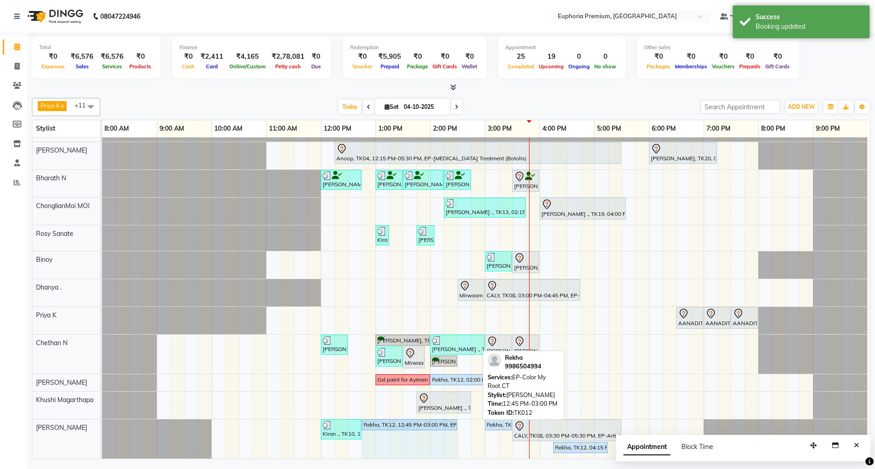
drag, startPoint x: 476, startPoint y: 415, endPoint x: 440, endPoint y: 416, distance: 36.9
click at [102, 420] on div "[PERSON_NAME] ., TK10, 12:00 PM-12:45 PM, EP-Artistic Cut - Senior Stylist Rekh…" at bounding box center [102, 439] width 0 height 39
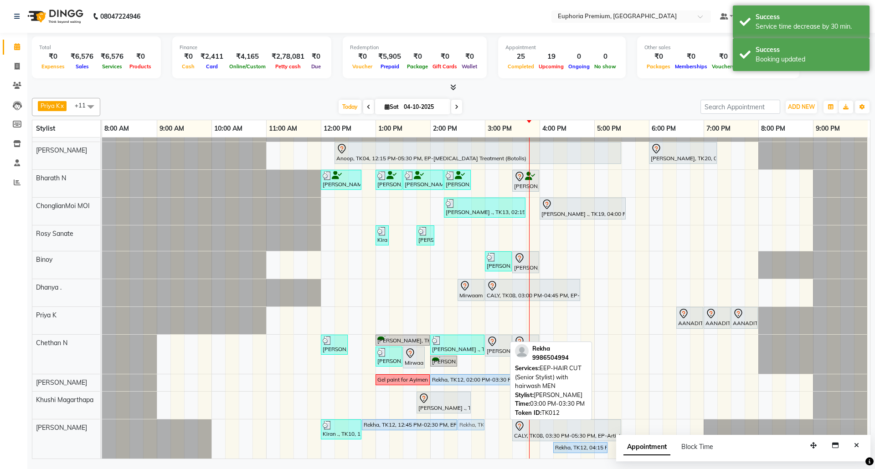
drag, startPoint x: 492, startPoint y: 414, endPoint x: 470, endPoint y: 416, distance: 22.5
click at [102, 420] on div "[PERSON_NAME] ., TK10, 12:00 PM-12:45 PM, EP-Artistic Cut - Senior Stylist Rekh…" at bounding box center [102, 439] width 0 height 39
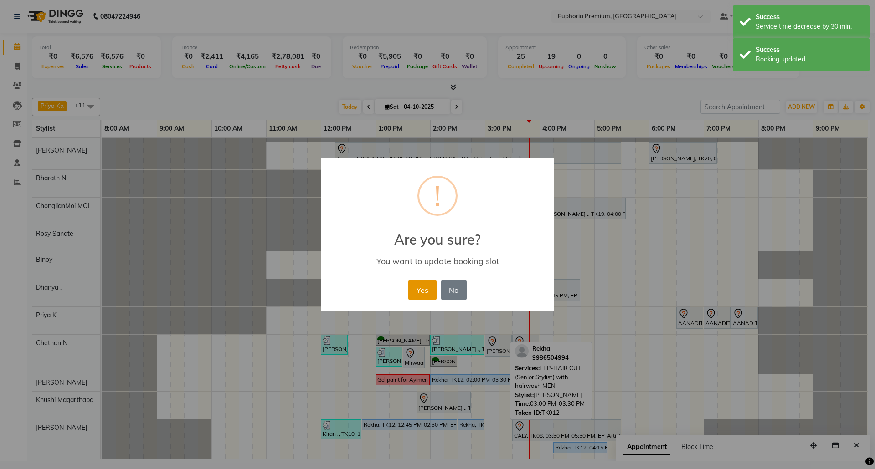
click at [421, 291] on button "Yes" at bounding box center [422, 290] width 28 height 20
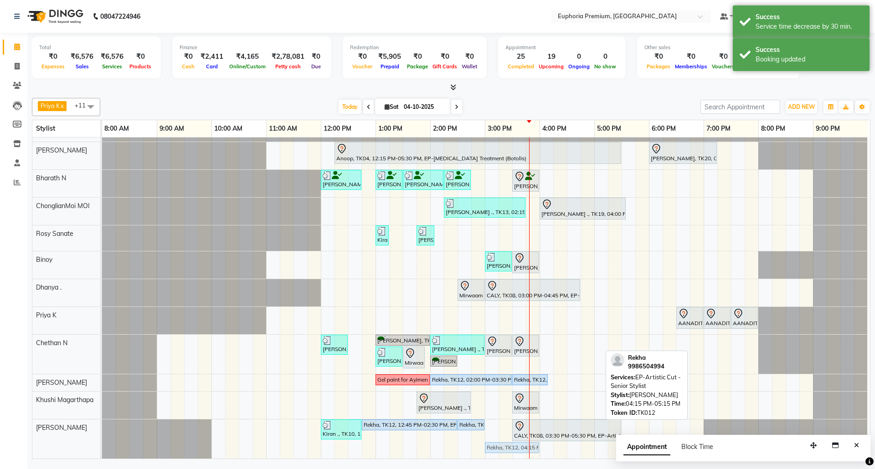
drag, startPoint x: 564, startPoint y: 439, endPoint x: 494, endPoint y: 439, distance: 69.7
click at [102, 439] on div "[PERSON_NAME] ., TK10, 12:00 PM-12:45 PM, EP-Artistic Cut - Senior Stylist Rekh…" at bounding box center [102, 439] width 0 height 39
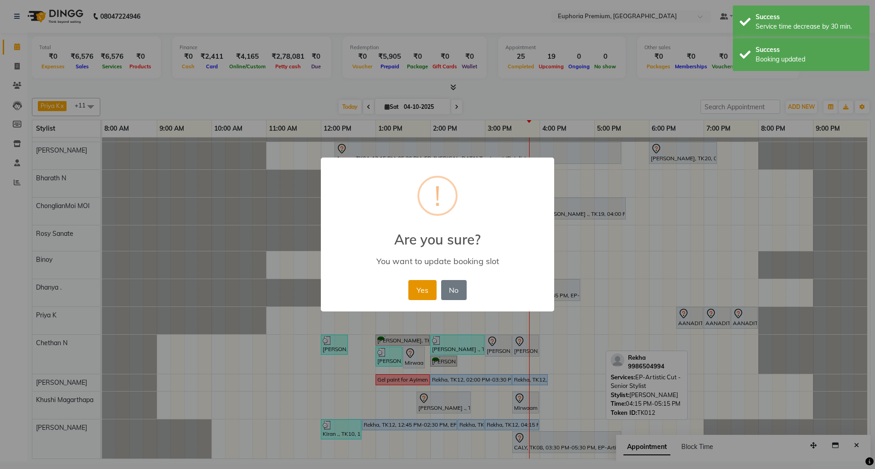
click at [425, 285] on button "Yes" at bounding box center [422, 290] width 28 height 20
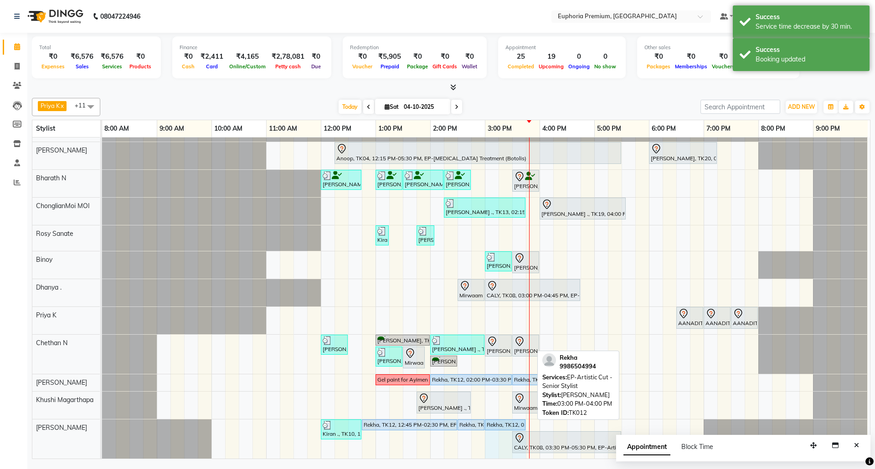
drag, startPoint x: 530, startPoint y: 416, endPoint x: 516, endPoint y: 416, distance: 14.1
click at [102, 420] on div "Kiran ., TK10, 12:00 PM-12:45 PM, EP-Artistic Cut - Senior Stylist Rekha, TK12,…" at bounding box center [102, 439] width 0 height 39
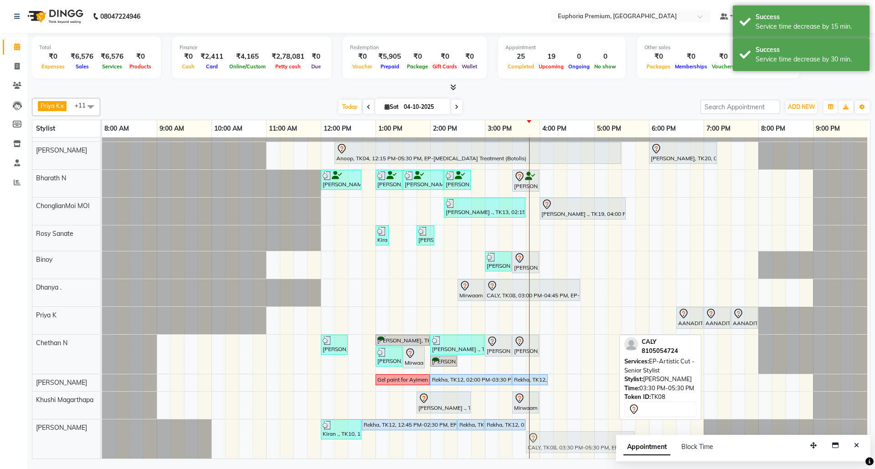
drag, startPoint x: 548, startPoint y: 432, endPoint x: 561, endPoint y: 431, distance: 13.7
click at [102, 431] on div "Kiran ., TK10, 12:00 PM-12:45 PM, EP-Artistic Cut - Senior Stylist Rekha, TK12,…" at bounding box center [102, 439] width 0 height 39
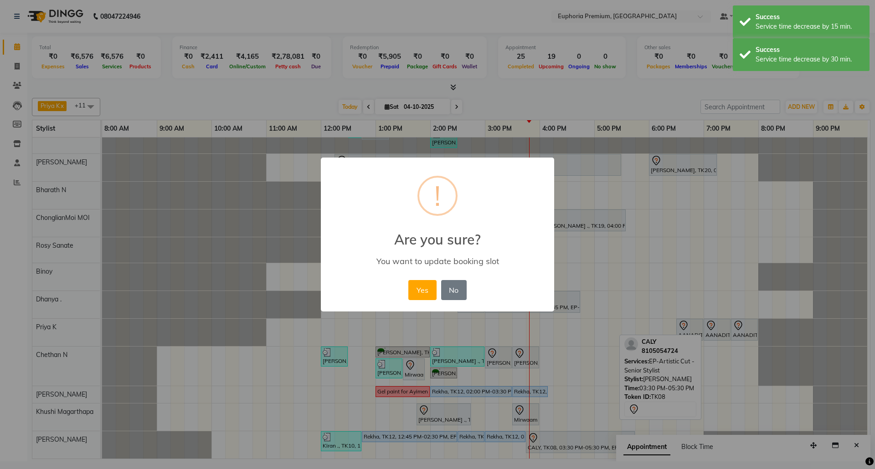
scroll to position [53, 6]
click at [498, 425] on div "× ! Are you sure? You want to update booking slot Yes No No" at bounding box center [437, 234] width 875 height 469
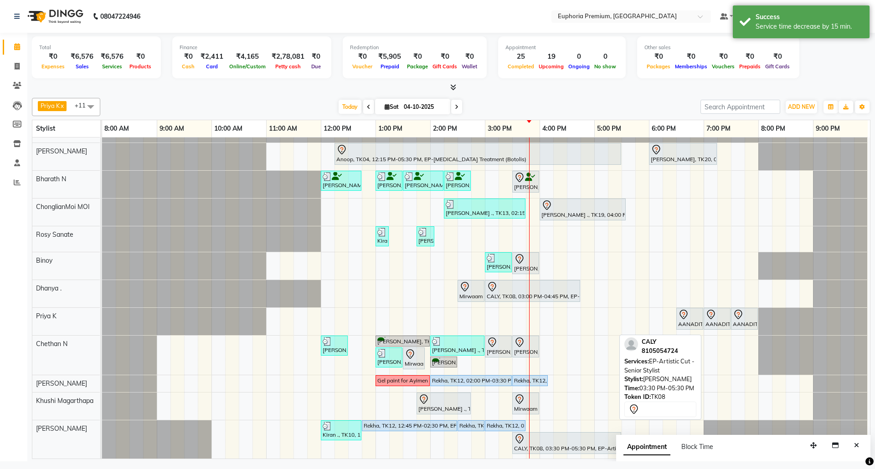
scroll to position [65, 6]
drag, startPoint x: 527, startPoint y: 432, endPoint x: 543, endPoint y: 432, distance: 16.4
click at [102, 432] on div "Kiran ., TK10, 12:00 PM-12:45 PM, EP-Artistic Cut - Senior Stylist Rekha, TK12,…" at bounding box center [102, 439] width 0 height 39
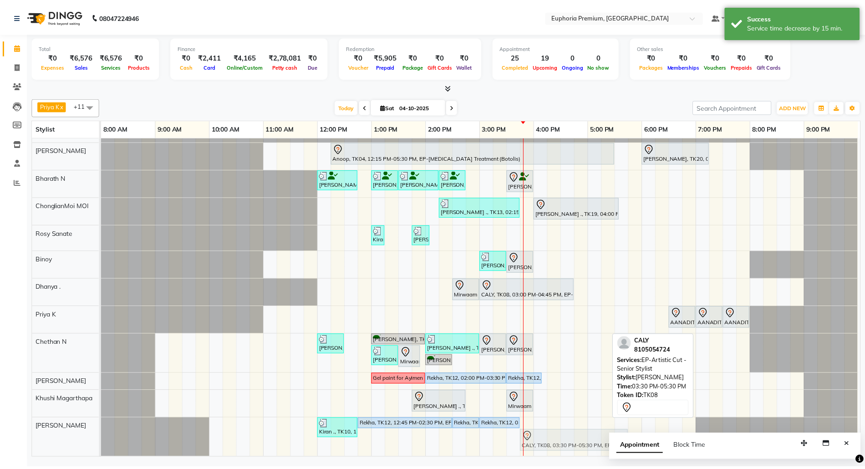
scroll to position [53, 6]
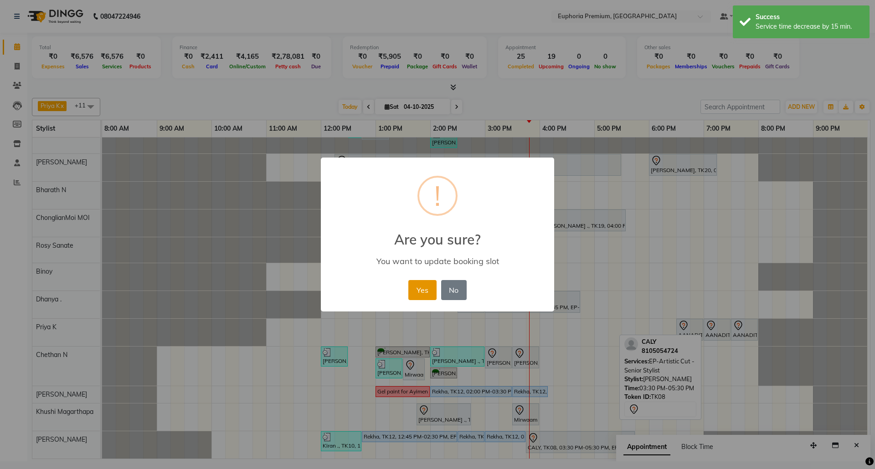
click at [425, 289] on button "Yes" at bounding box center [422, 290] width 28 height 20
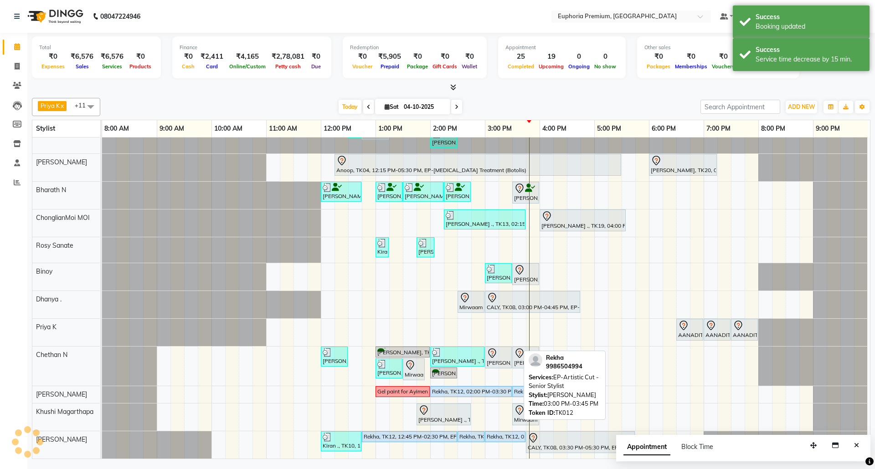
click at [496, 433] on div "Rekha, TK12, 03:00 PM-03:45 PM, EP-Artistic Cut - Senior Stylist" at bounding box center [505, 437] width 39 height 8
click at [493, 433] on div "Rekha, TK12, 03:00 PM-03:45 PM, EP-Artistic Cut - Senior Stylist" at bounding box center [505, 437] width 39 height 8
select select "5"
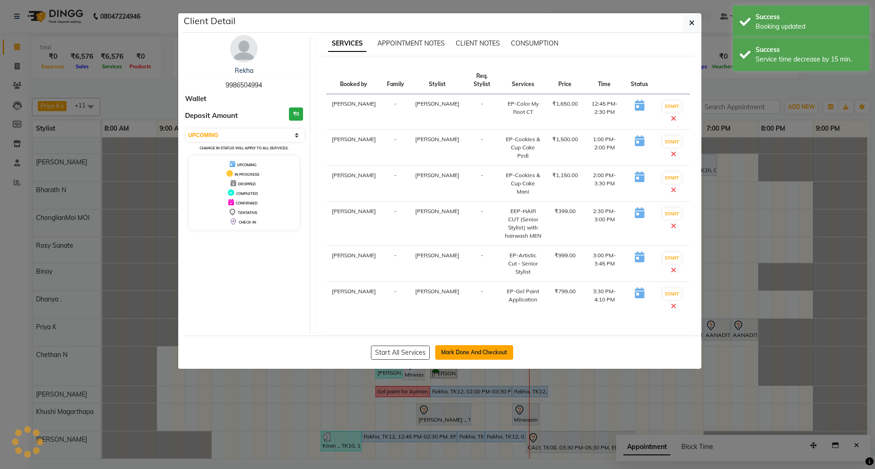
click at [472, 356] on button "Mark Done And Checkout" at bounding box center [474, 352] width 78 height 15
select select "service"
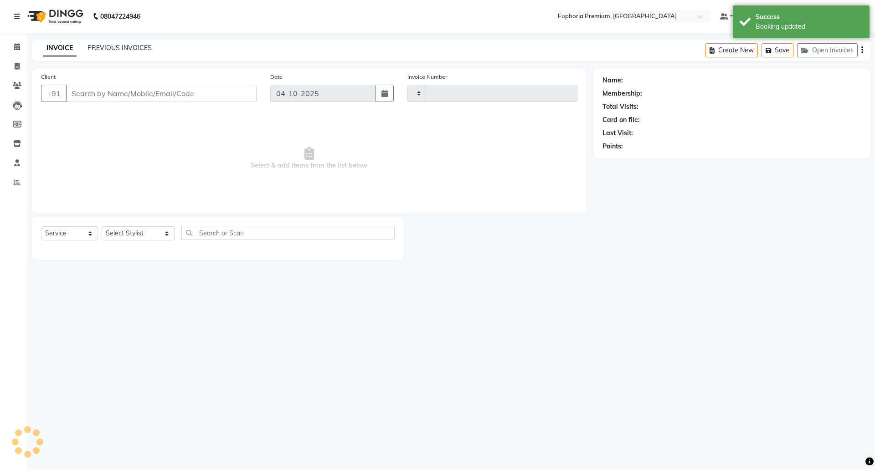
type input "99******94"
select select "91236"
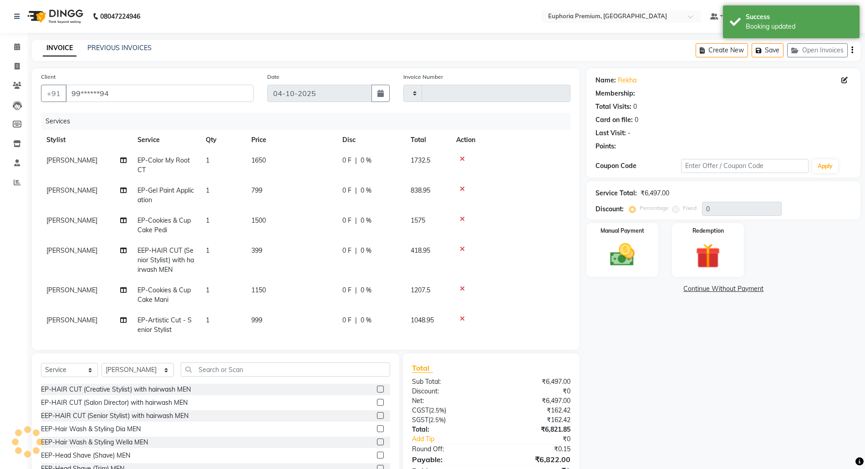
select select "1: Object"
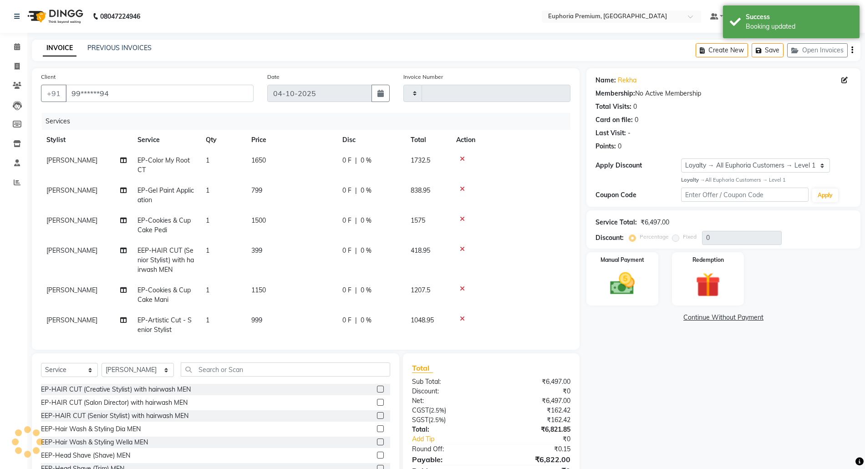
type input "3224"
select select "7925"
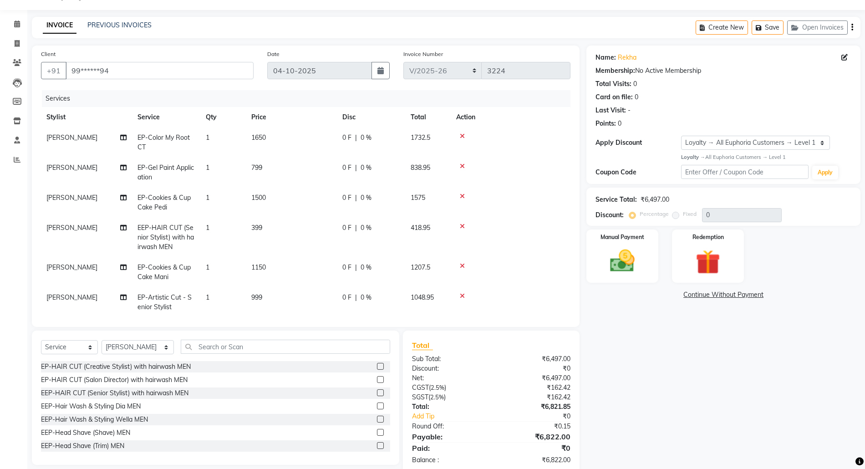
scroll to position [41, 0]
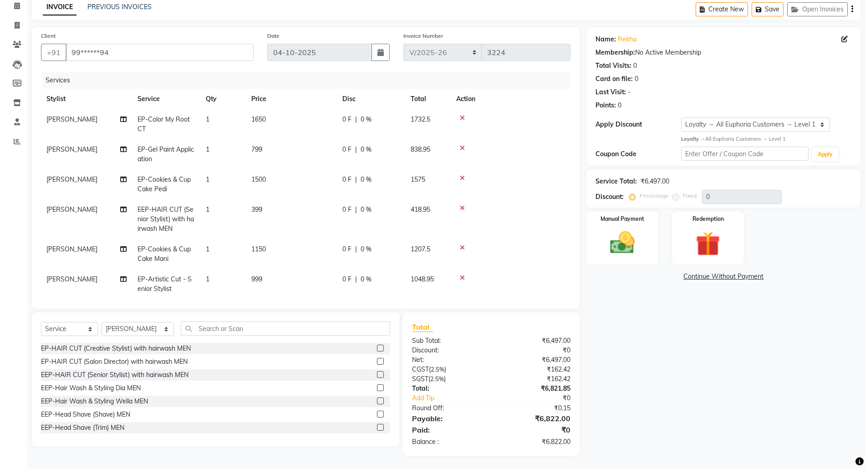
click at [265, 118] on span "1650" at bounding box center [258, 119] width 15 height 8
select select "91236"
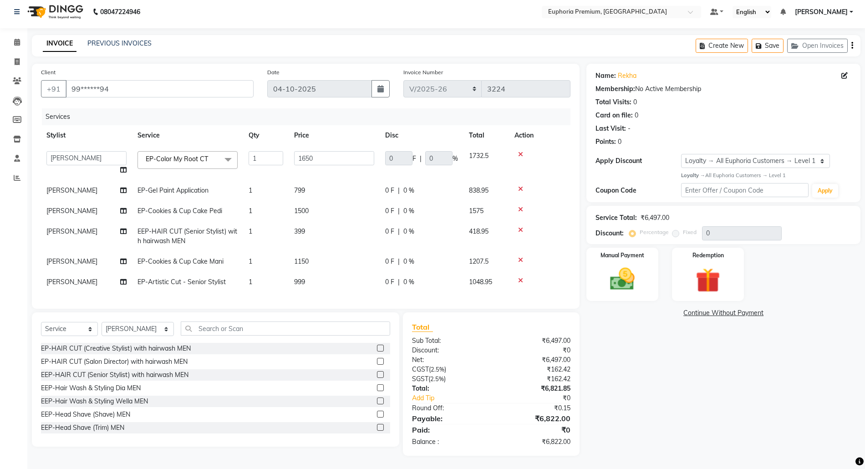
scroll to position [14, 0]
click at [317, 151] on input "1650" at bounding box center [334, 158] width 80 height 14
type input "1"
type input "2100"
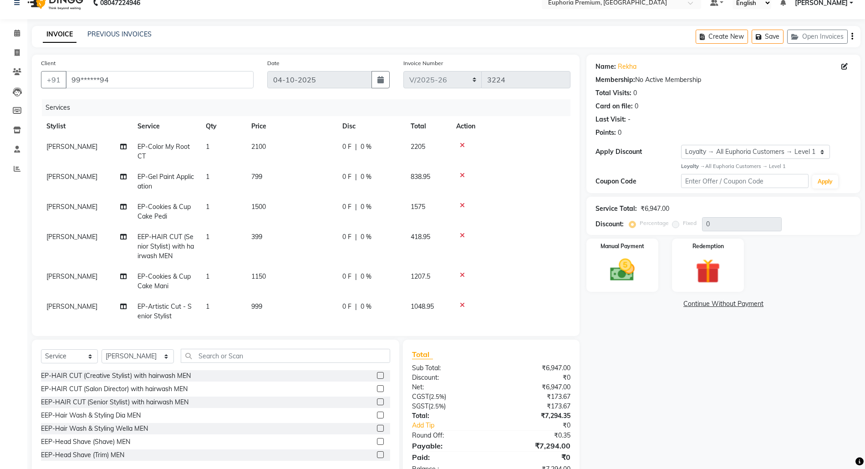
click at [339, 106] on div "Services" at bounding box center [310, 107] width 536 height 17
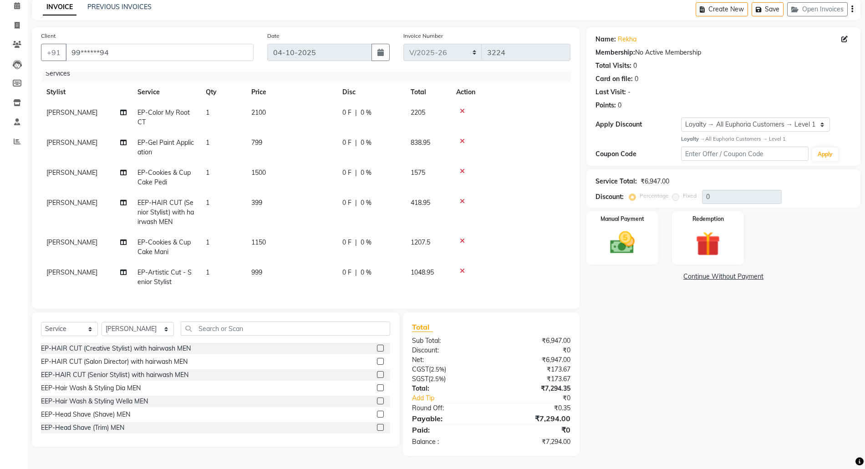
scroll to position [15, 0]
click at [633, 242] on img at bounding box center [623, 243] width 42 height 30
click at [679, 277] on span "CARD" at bounding box center [681, 277] width 20 height 10
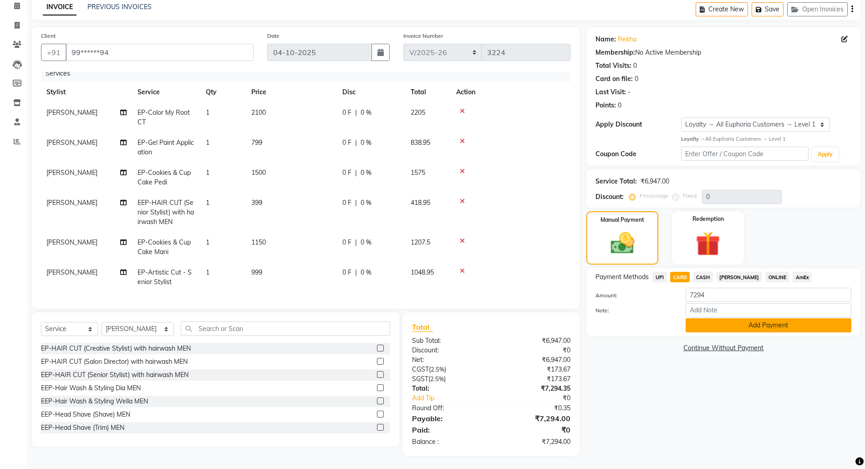
click at [755, 328] on button "Add Payment" at bounding box center [769, 325] width 166 height 14
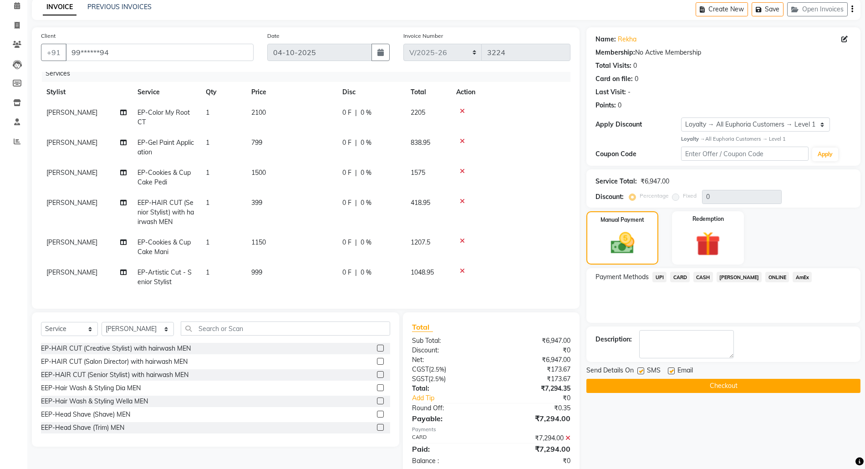
click at [758, 383] on button "Checkout" at bounding box center [724, 386] width 274 height 14
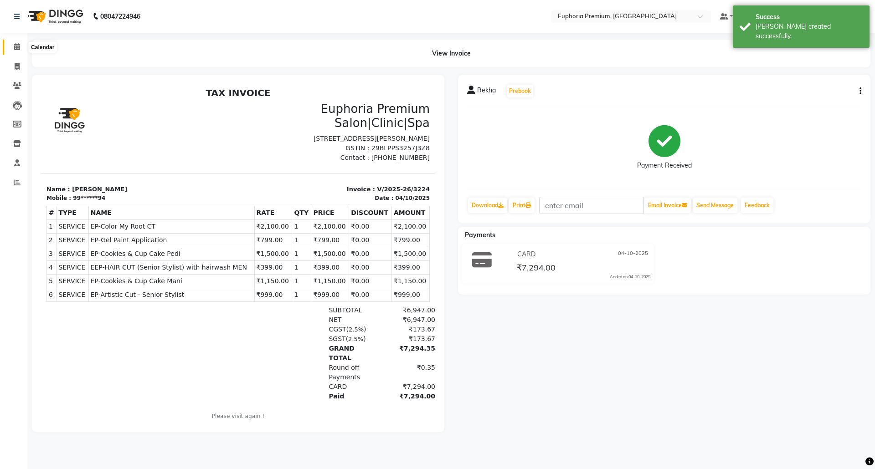
click at [11, 42] on span at bounding box center [17, 47] width 16 height 10
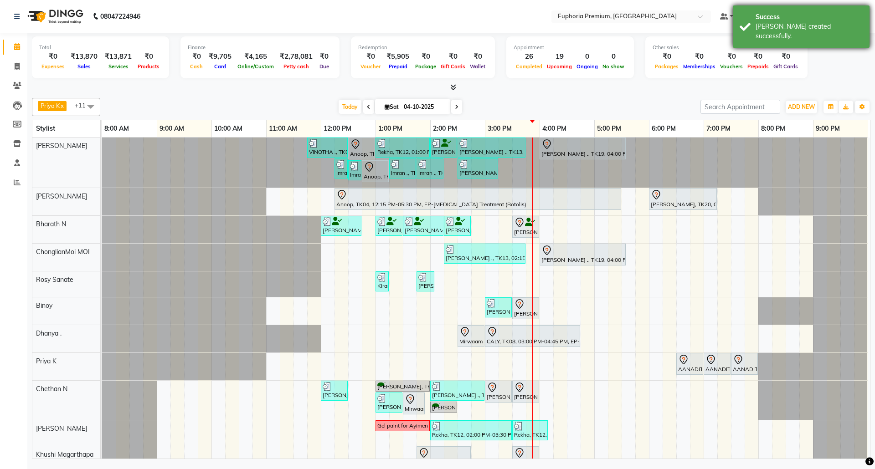
click at [811, 19] on div "Success" at bounding box center [808, 17] width 107 height 10
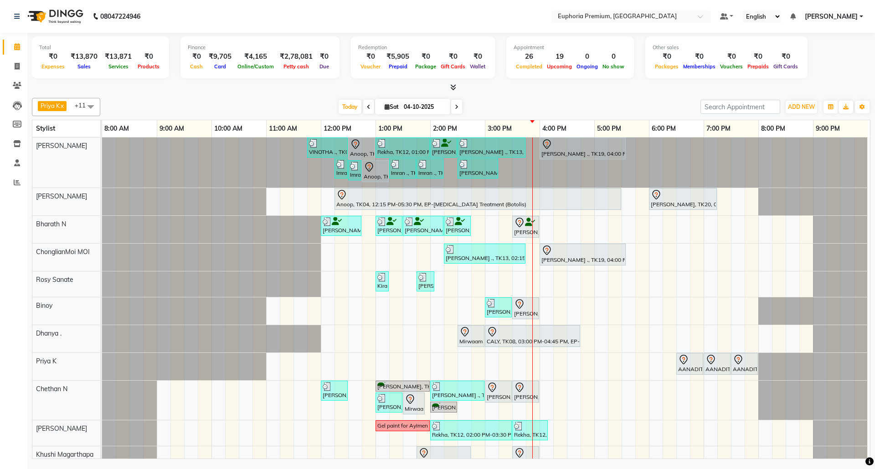
click at [846, 15] on span "[PERSON_NAME]" at bounding box center [830, 17] width 53 height 10
click at [822, 59] on link "Sign out" at bounding box center [815, 63] width 83 height 14
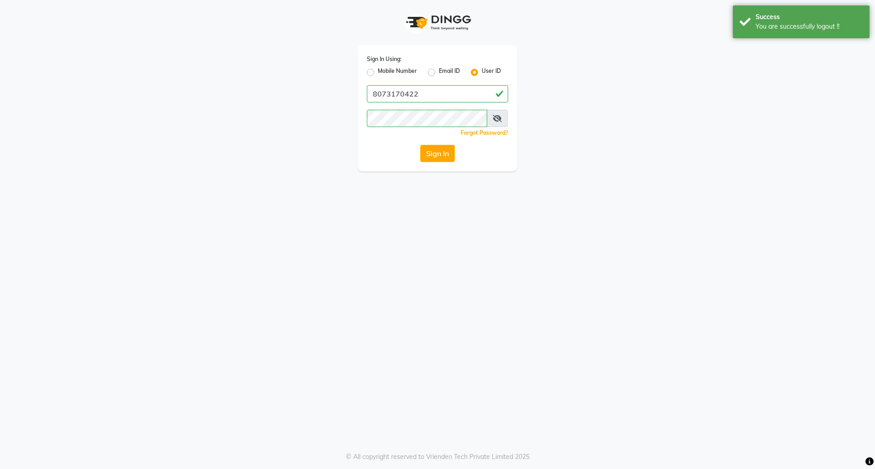
click at [378, 75] on label "Mobile Number" at bounding box center [397, 72] width 39 height 11
click at [378, 73] on input "Mobile Number" at bounding box center [381, 70] width 6 height 6
radio input "true"
radio input "false"
drag, startPoint x: 423, startPoint y: 90, endPoint x: 436, endPoint y: 97, distance: 15.3
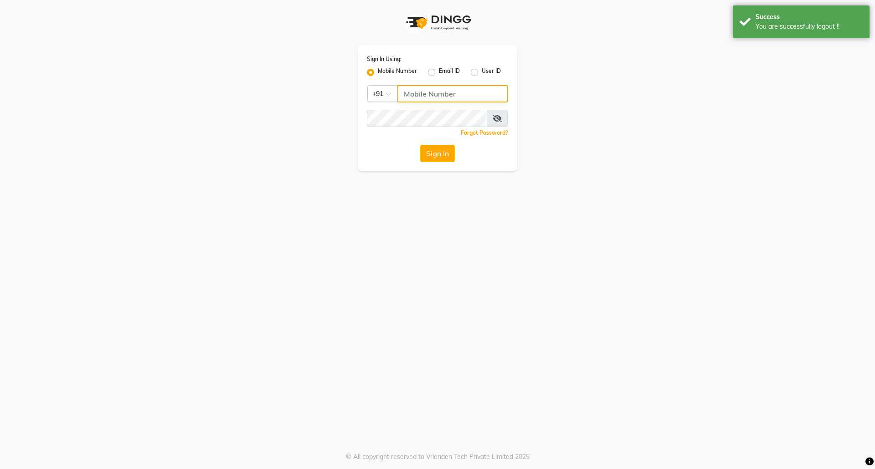
click at [423, 90] on input "Username" at bounding box center [452, 93] width 111 height 17
type input "8073170422"
click at [432, 159] on button "Sign In" at bounding box center [437, 153] width 35 height 17
